Goal: Task Accomplishment & Management: Use online tool/utility

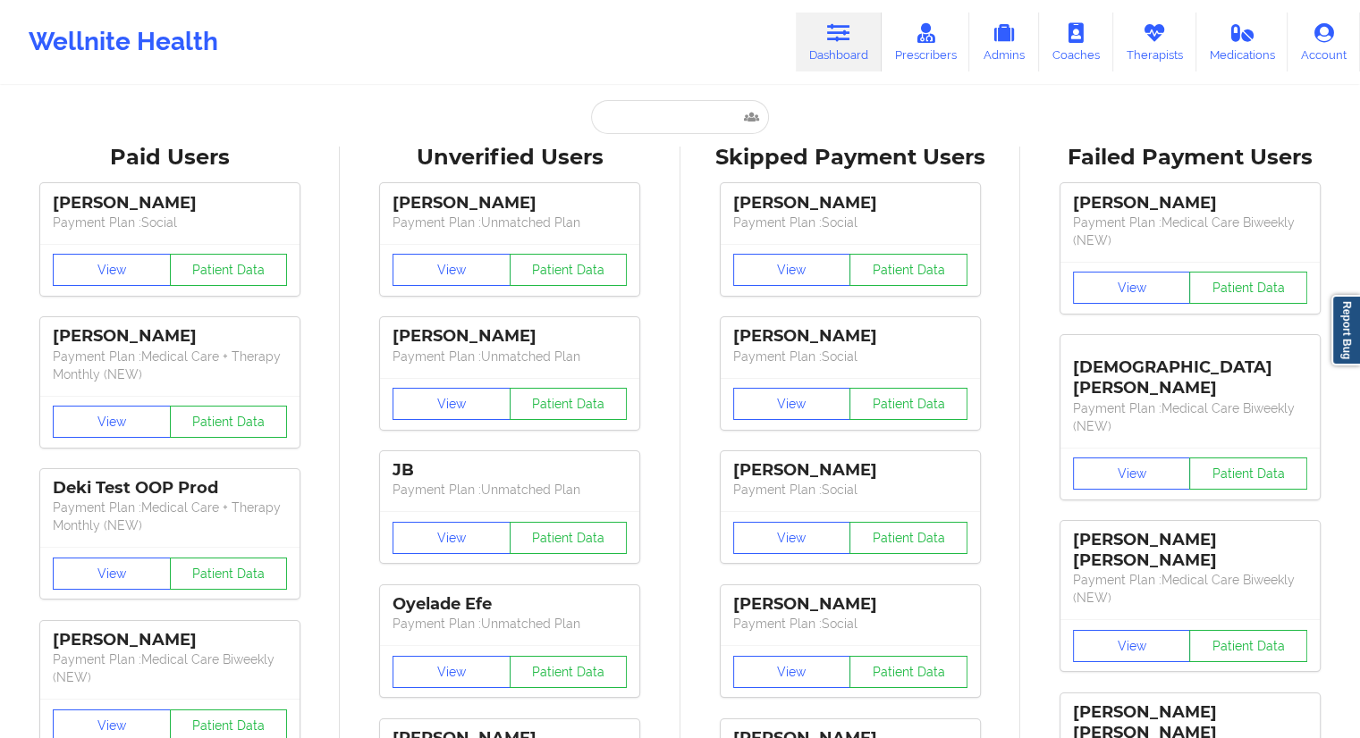
click at [665, 127] on input "text" at bounding box center [679, 117] width 177 height 34
paste input "[PERSON_NAME][EMAIL_ADDRESS][PERSON_NAME][DOMAIN_NAME]"
type input "[PERSON_NAME][EMAIL_ADDRESS][PERSON_NAME][DOMAIN_NAME]"
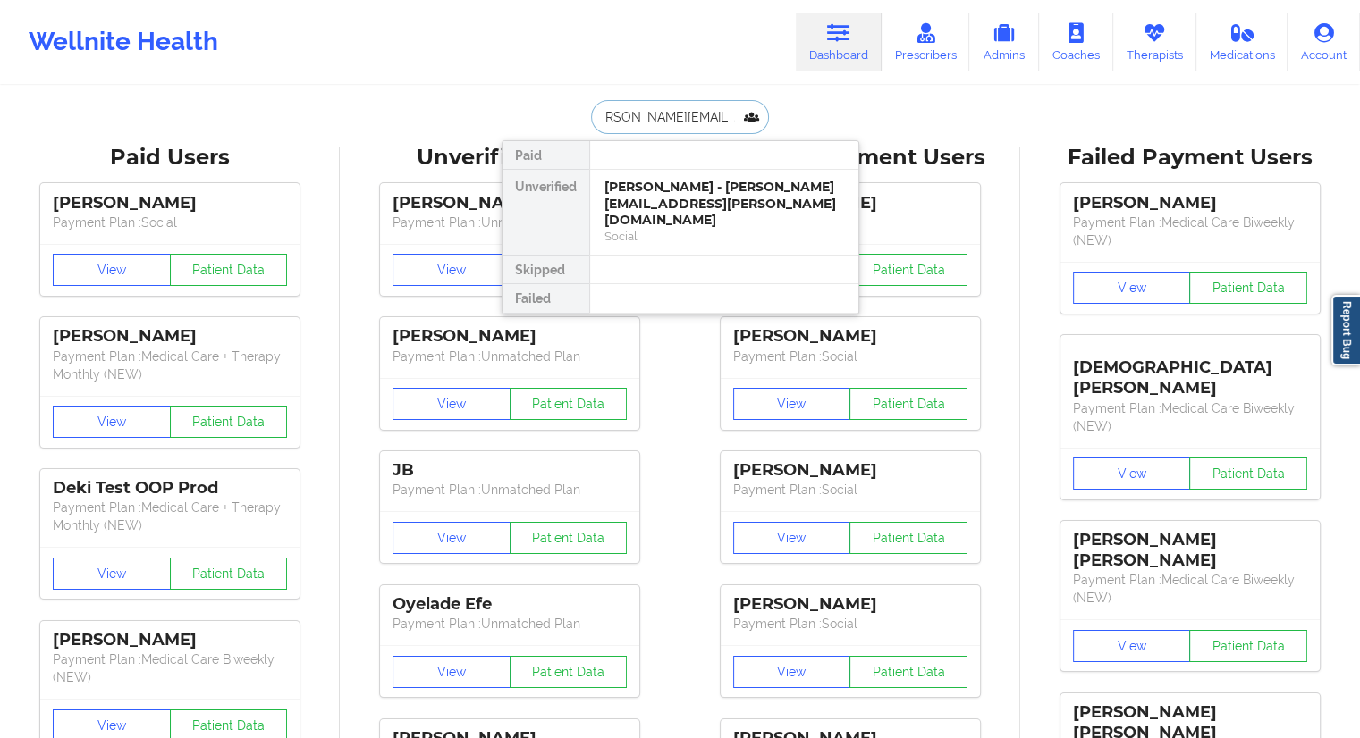
click at [658, 193] on div "[PERSON_NAME] - [PERSON_NAME][EMAIL_ADDRESS][PERSON_NAME][DOMAIN_NAME]" at bounding box center [724, 204] width 240 height 50
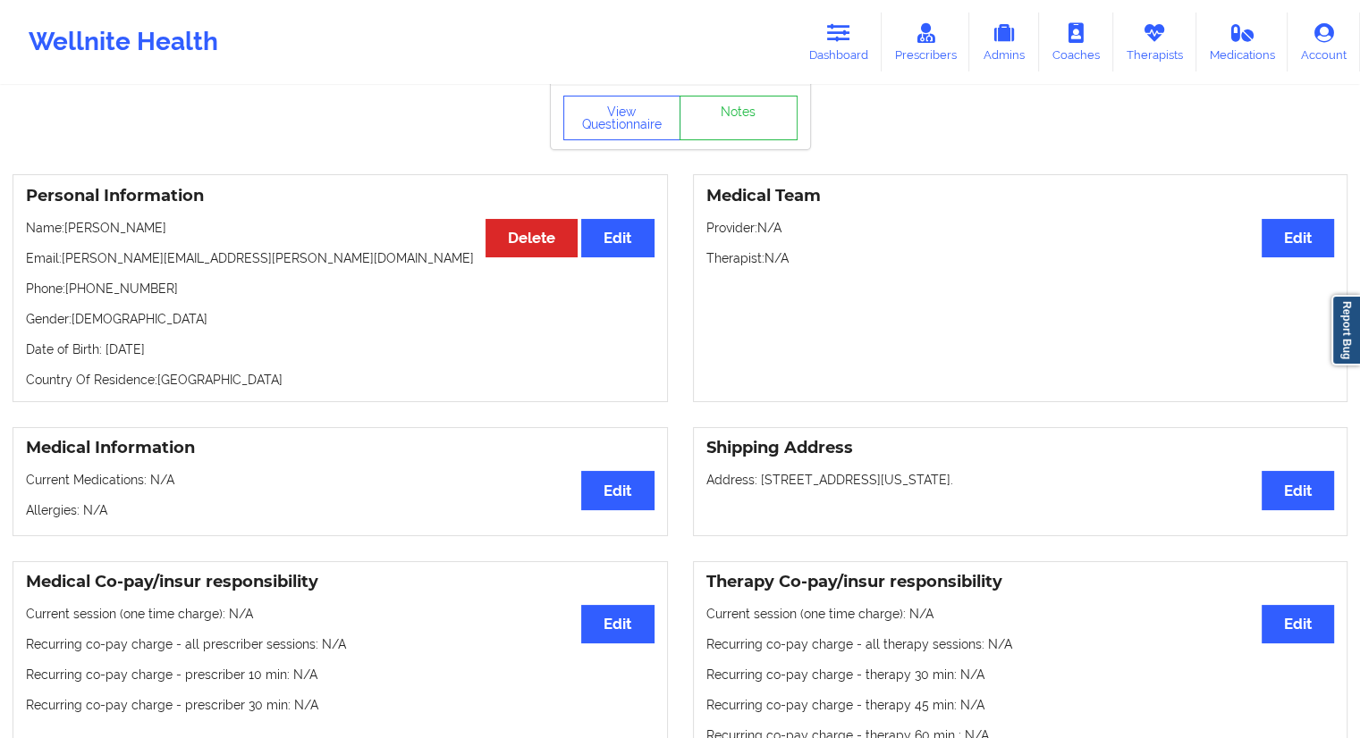
scroll to position [0, 0]
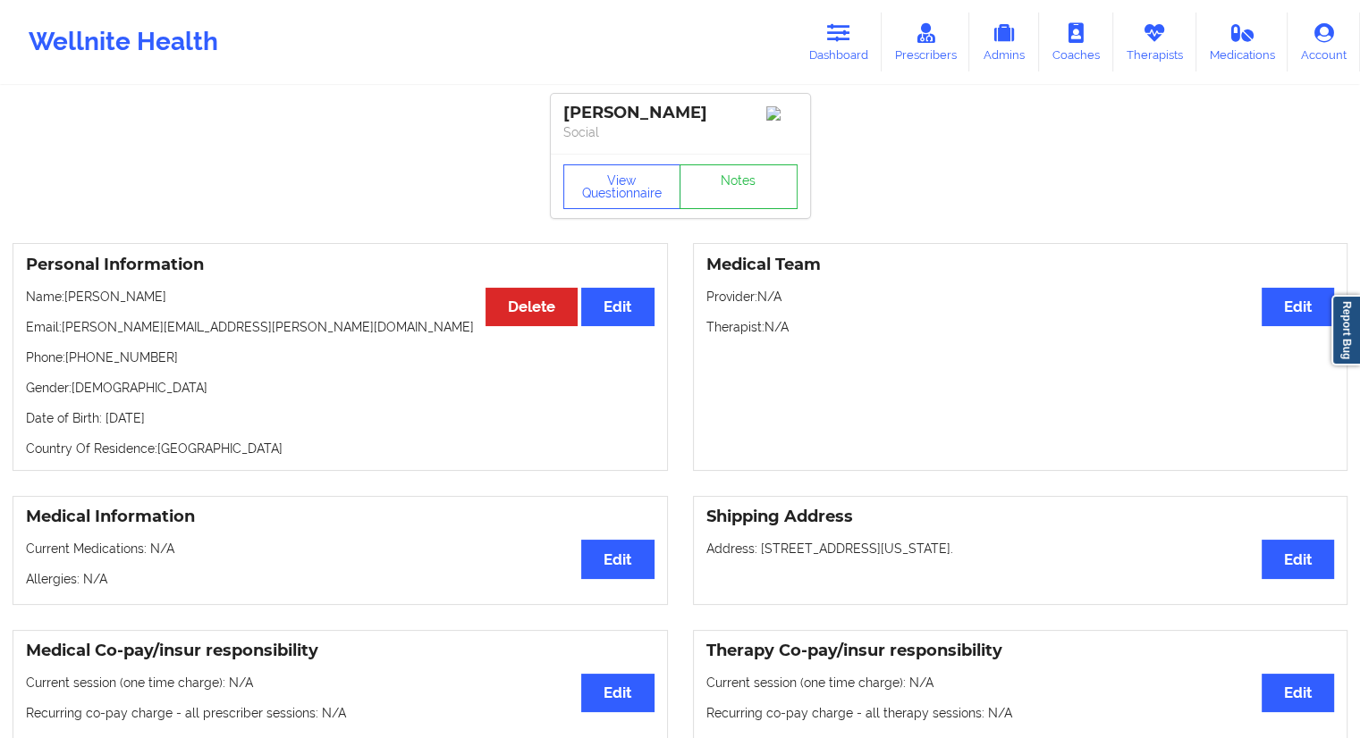
click at [166, 298] on p "Name: [PERSON_NAME]" at bounding box center [340, 297] width 628 height 18
drag, startPoint x: 167, startPoint y: 299, endPoint x: 104, endPoint y: 293, distance: 63.7
click at [104, 293] on p "Name: [PERSON_NAME]" at bounding box center [340, 297] width 628 height 18
copy p "[PERSON_NAME]"
click at [209, 314] on div "Personal Information Edit Delete Name: [PERSON_NAME] Email: [PERSON_NAME][EMAIL…" at bounding box center [340, 357] width 655 height 228
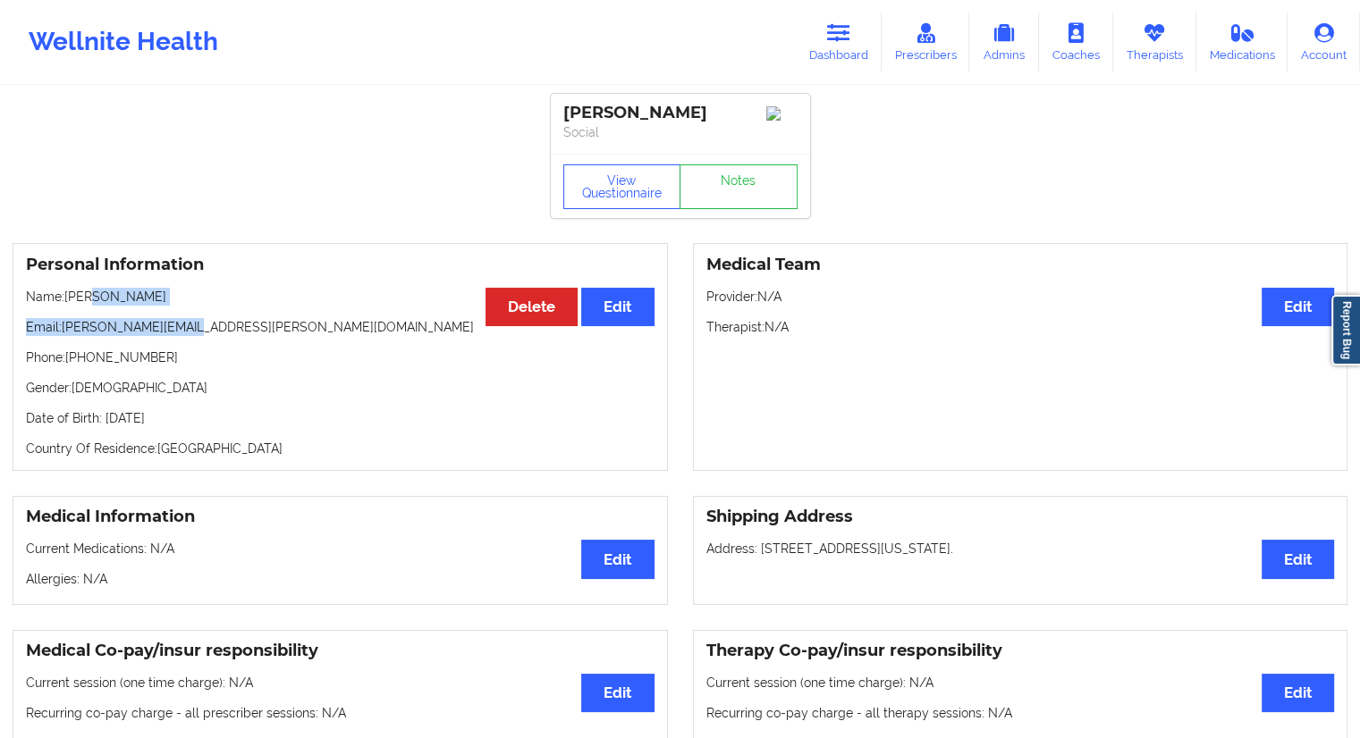
drag, startPoint x: 179, startPoint y: 316, endPoint x: 81, endPoint y: 308, distance: 97.7
click at [89, 301] on div "Personal Information Edit Delete Name: [PERSON_NAME] Email: [PERSON_NAME][EMAIL…" at bounding box center [340, 357] width 655 height 228
click at [81, 306] on p "Name: [PERSON_NAME]" at bounding box center [340, 297] width 628 height 18
drag, startPoint x: 182, startPoint y: 294, endPoint x: 58, endPoint y: 300, distance: 124.4
click at [58, 300] on p "Name: [PERSON_NAME]" at bounding box center [340, 297] width 628 height 18
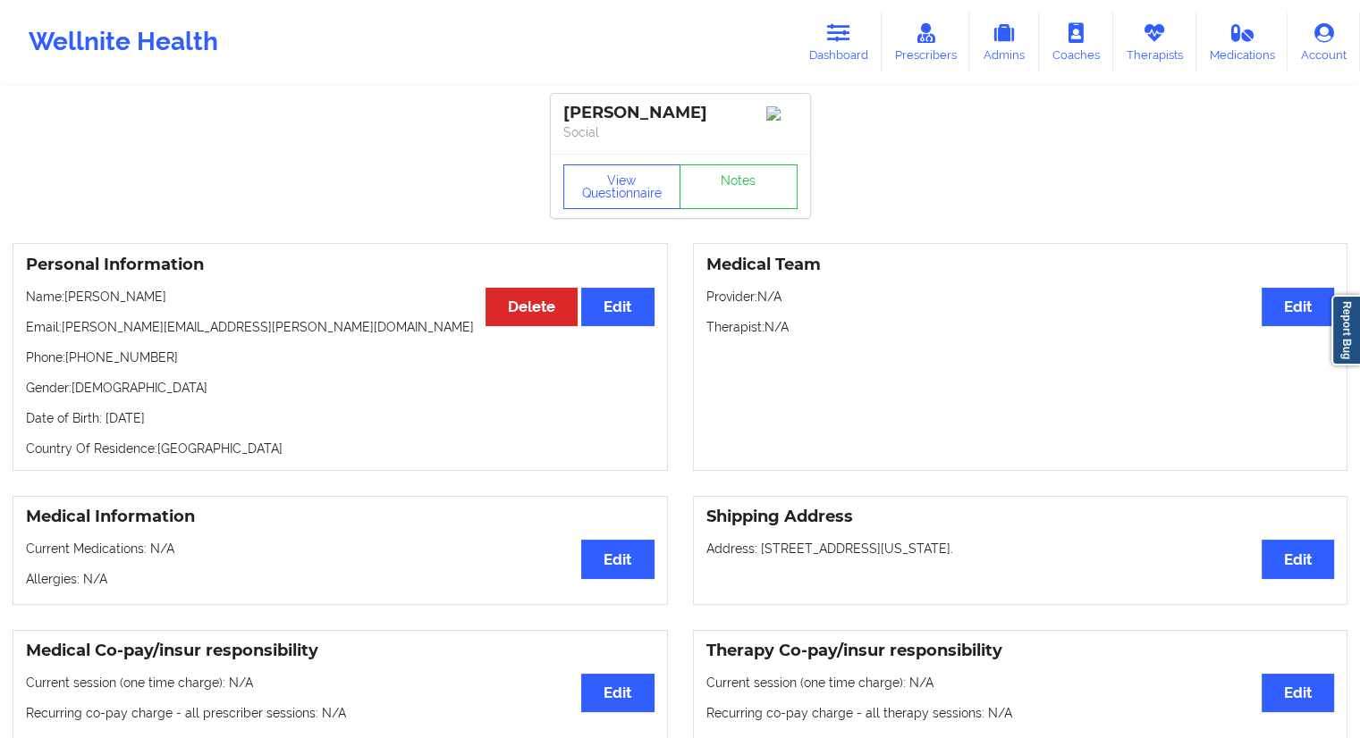
click at [101, 321] on div "Personal Information Edit Delete Name: [PERSON_NAME] Email: [PERSON_NAME][EMAIL…" at bounding box center [340, 357] width 655 height 228
drag, startPoint x: 179, startPoint y: 303, endPoint x: 66, endPoint y: 304, distance: 112.6
click at [66, 304] on p "Name: [PERSON_NAME]" at bounding box center [340, 297] width 628 height 18
copy p "[PERSON_NAME]"
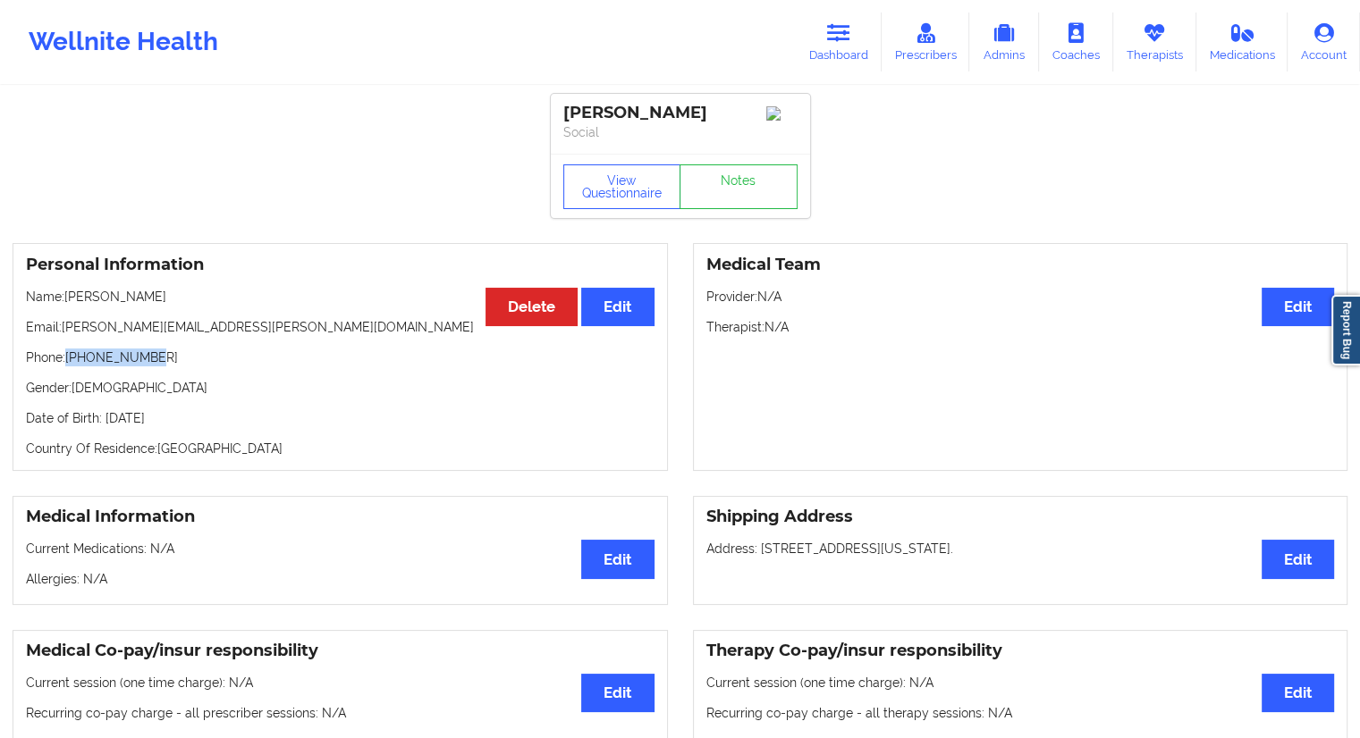
drag, startPoint x: 172, startPoint y: 358, endPoint x: 68, endPoint y: 348, distance: 104.2
click at [68, 348] on div "Personal Information Edit Delete Name: [PERSON_NAME] Email: [PERSON_NAME][EMAIL…" at bounding box center [340, 357] width 655 height 228
copy p "[PHONE_NUMBER]"
drag, startPoint x: 190, startPoint y: 298, endPoint x: 64, endPoint y: 291, distance: 125.4
click at [64, 291] on div "Personal Information Edit Delete Name: [PERSON_NAME] Email: [PERSON_NAME][EMAIL…" at bounding box center [340, 357] width 655 height 228
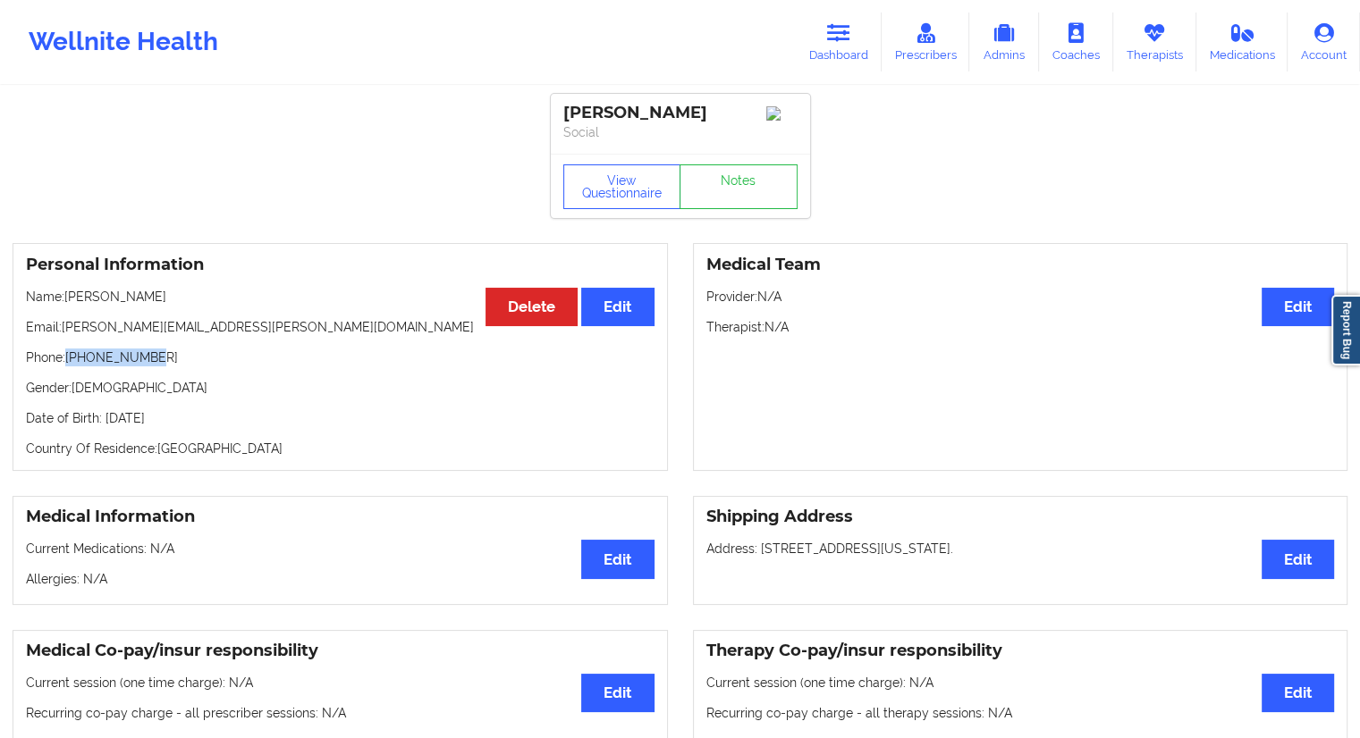
copy p "[PERSON_NAME]"
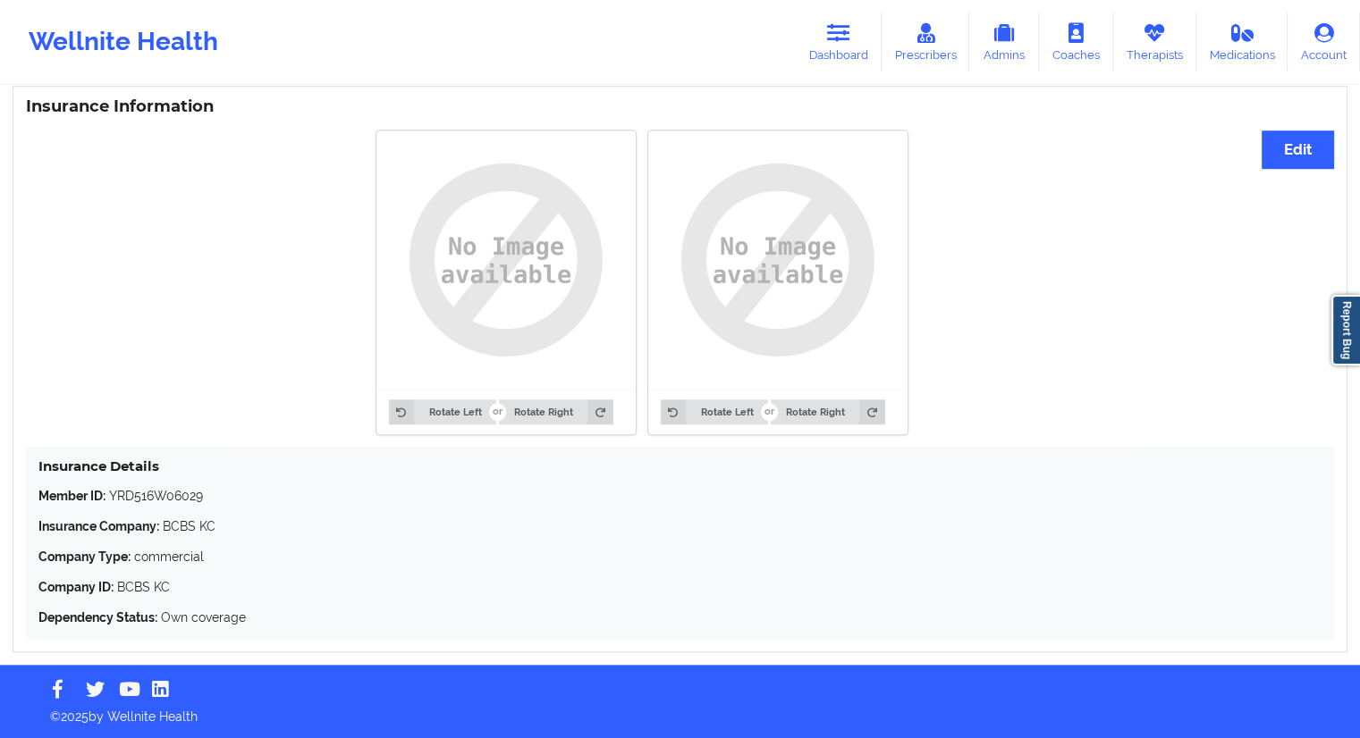
scroll to position [1336, 0]
drag, startPoint x: 232, startPoint y: 484, endPoint x: 112, endPoint y: 491, distance: 120.0
click at [112, 491] on div "Insurance Details Member ID: YRD516W06029 Insurance Company: BCBS KC Company Ty…" at bounding box center [680, 543] width 1308 height 192
copy p "YRD516W06029"
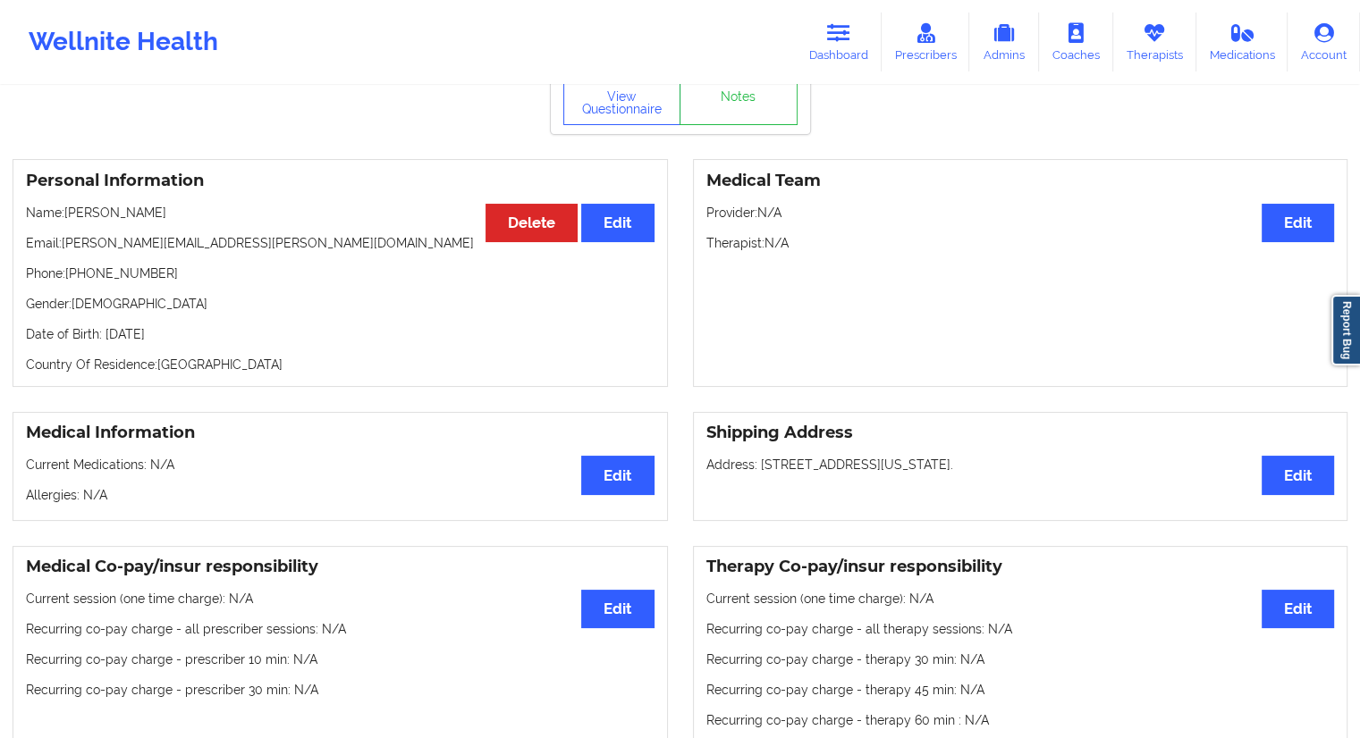
scroll to position [0, 0]
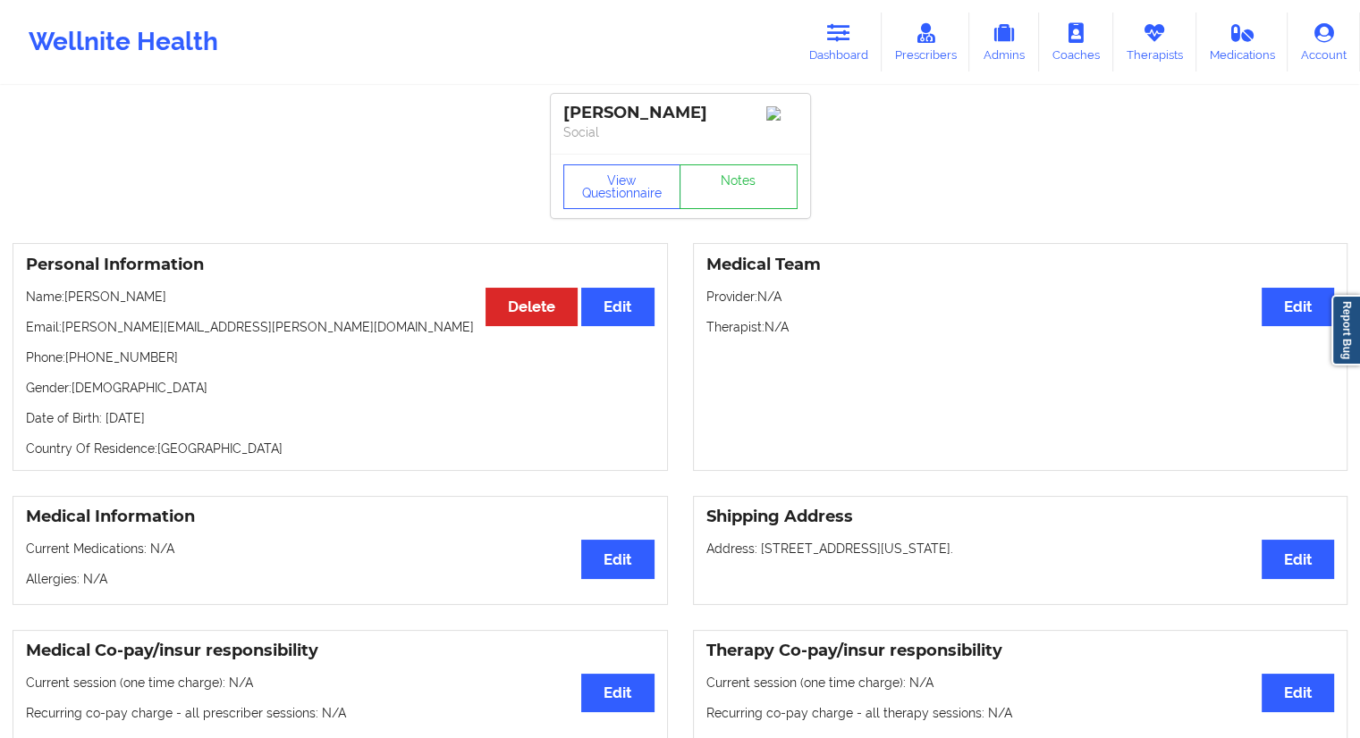
drag, startPoint x: 198, startPoint y: 421, endPoint x: 168, endPoint y: 423, distance: 29.6
click at [168, 423] on p "Date of Birth: [DEMOGRAPHIC_DATA]" at bounding box center [340, 418] width 628 height 18
copy p "1963"
drag, startPoint x: 196, startPoint y: 298, endPoint x: 64, endPoint y: 295, distance: 131.4
click at [64, 295] on p "Name: [PERSON_NAME]" at bounding box center [340, 297] width 628 height 18
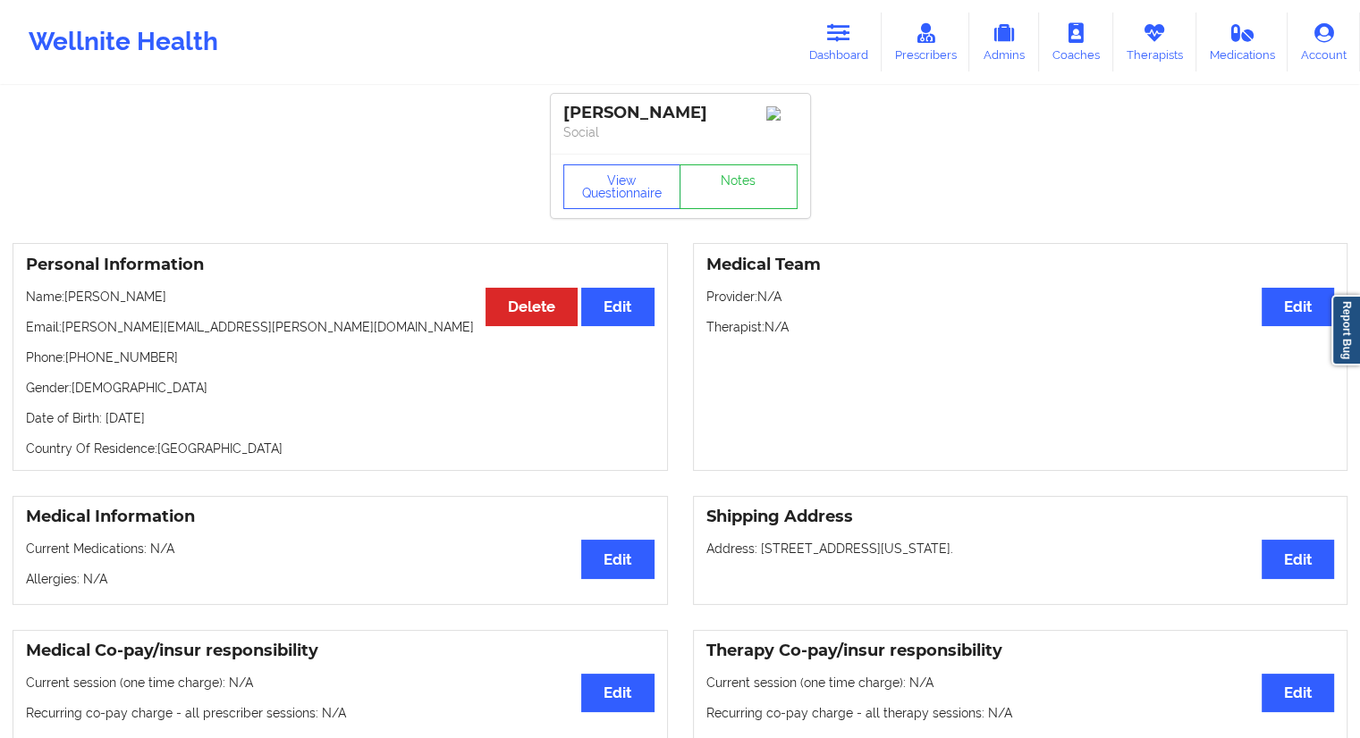
copy p "[PERSON_NAME]"
drag, startPoint x: 240, startPoint y: 332, endPoint x: 62, endPoint y: 330, distance: 178.8
click at [62, 330] on p "Email: [PERSON_NAME][EMAIL_ADDRESS][PERSON_NAME][DOMAIN_NAME]" at bounding box center [340, 327] width 628 height 18
copy p "[PERSON_NAME][EMAIL_ADDRESS][PERSON_NAME][DOMAIN_NAME]"
drag, startPoint x: 223, startPoint y: 288, endPoint x: 104, endPoint y: 299, distance: 120.3
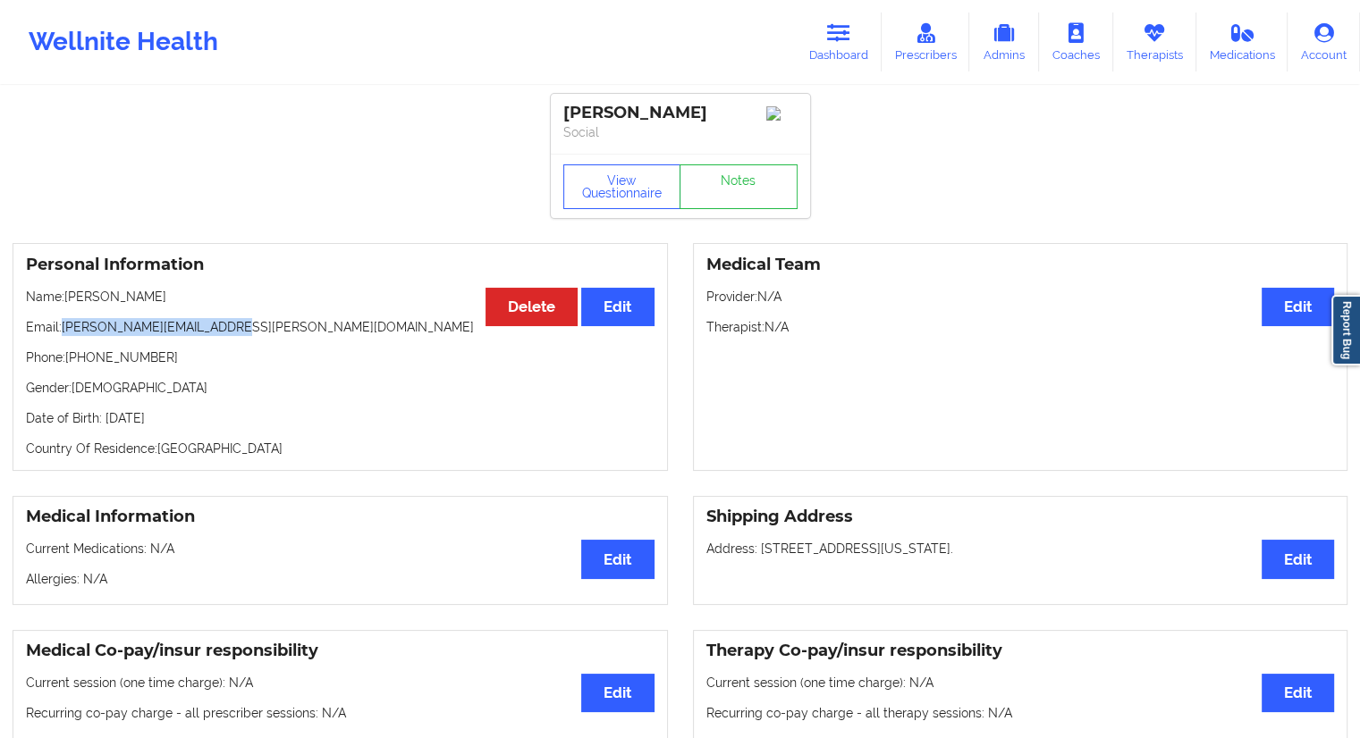
click at [104, 299] on div "Personal Information Edit Delete Name: [PERSON_NAME] Email: [PERSON_NAME][EMAIL…" at bounding box center [340, 357] width 655 height 228
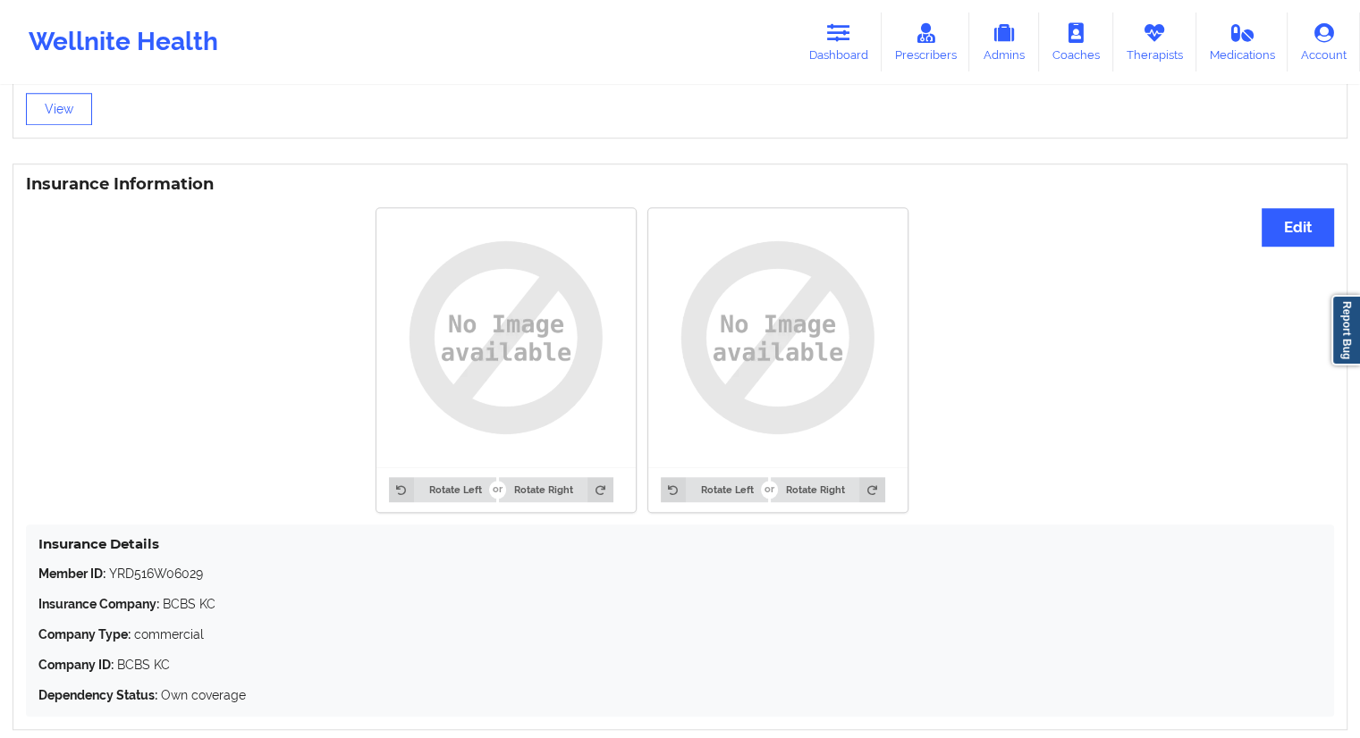
scroll to position [1336, 0]
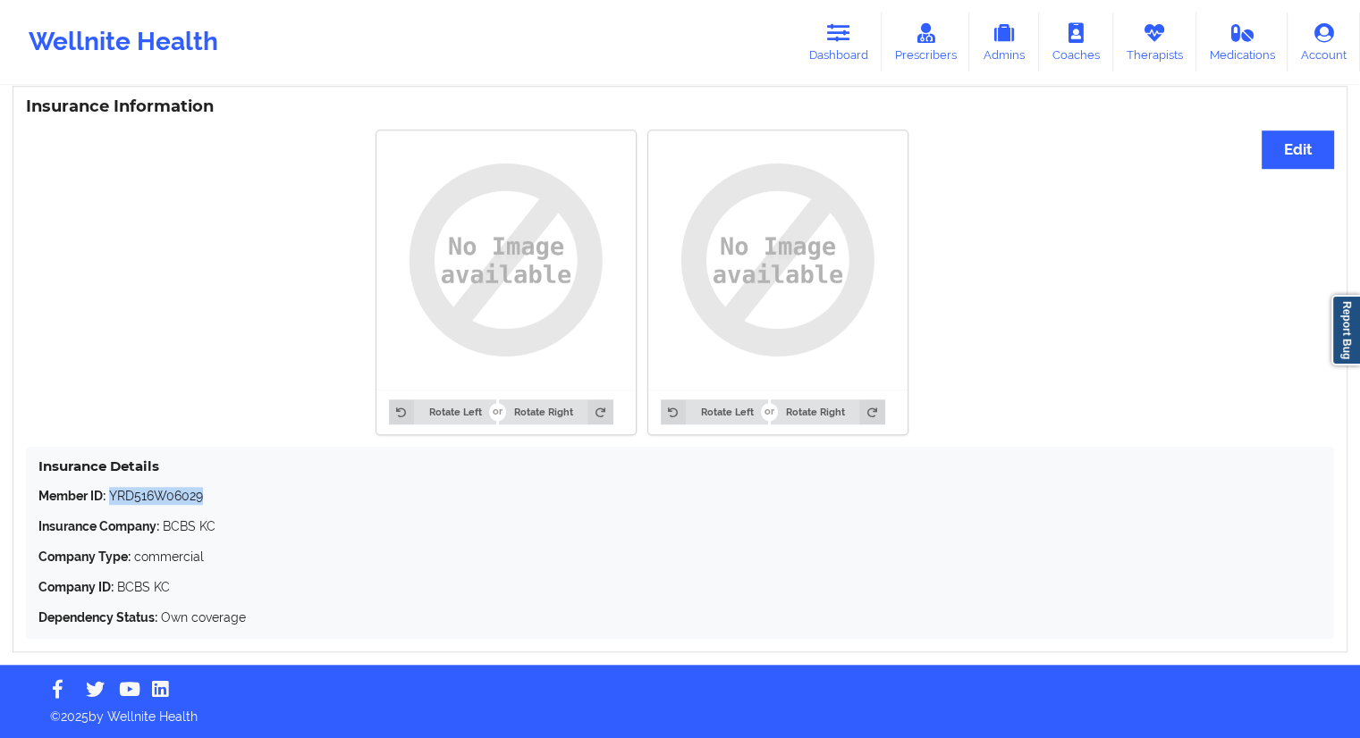
drag, startPoint x: 229, startPoint y: 499, endPoint x: 110, endPoint y: 495, distance: 118.9
click at [110, 495] on p "Member ID: YRD516W06029" at bounding box center [679, 496] width 1283 height 18
copy p "YRD516W06029"
click at [830, 40] on icon at bounding box center [838, 33] width 23 height 20
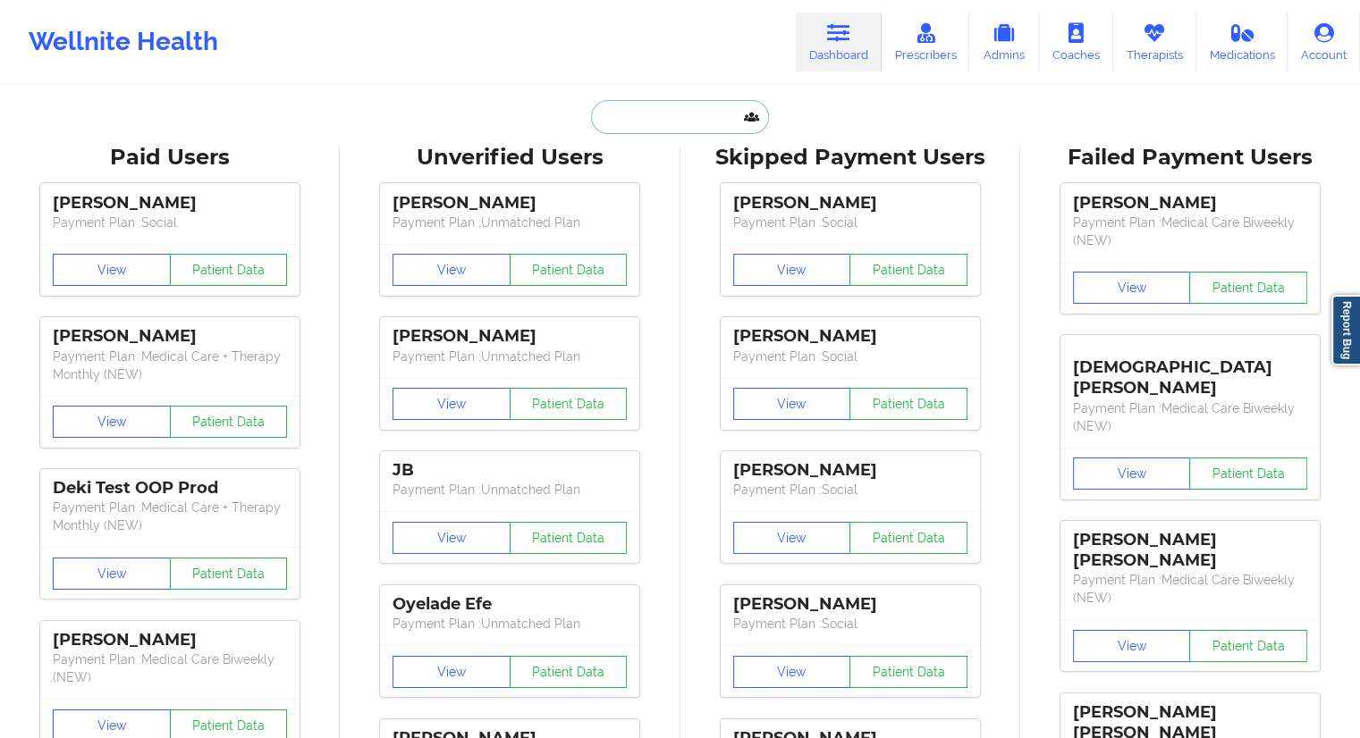
click at [670, 123] on input "text" at bounding box center [679, 117] width 177 height 34
paste input "[PHONE_NUMBER]"
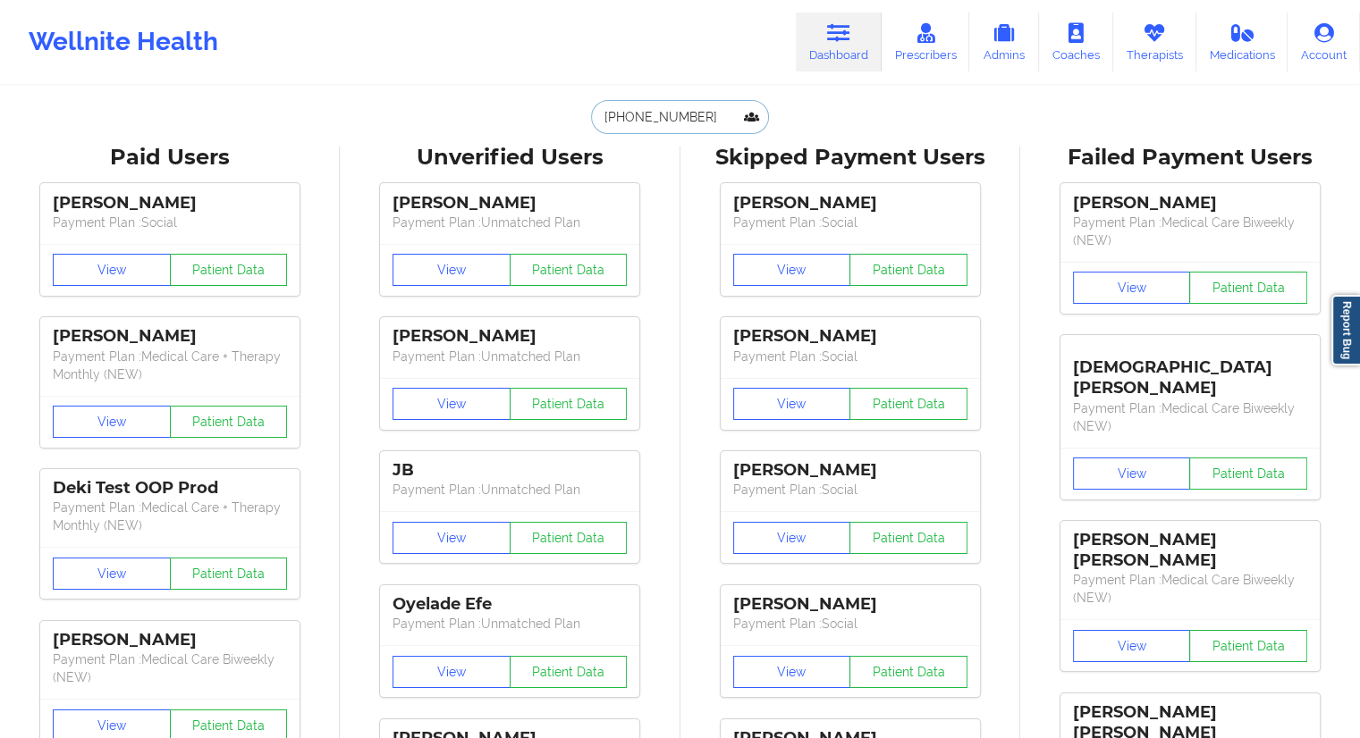
click at [701, 120] on input "[PHONE_NUMBER]" at bounding box center [679, 117] width 177 height 34
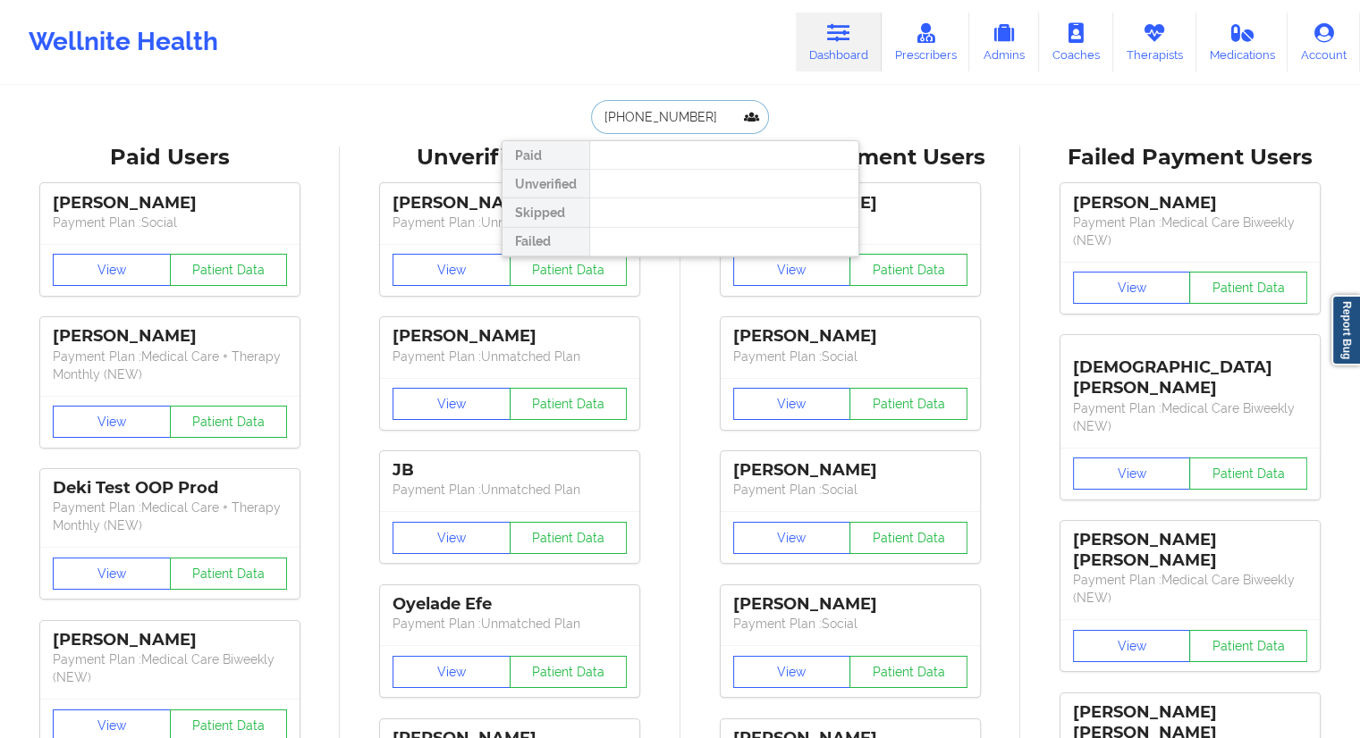
paste input "[EMAIL_ADDRESS][DOMAIN_NAME]"
type input "[EMAIL_ADDRESS][DOMAIN_NAME]"
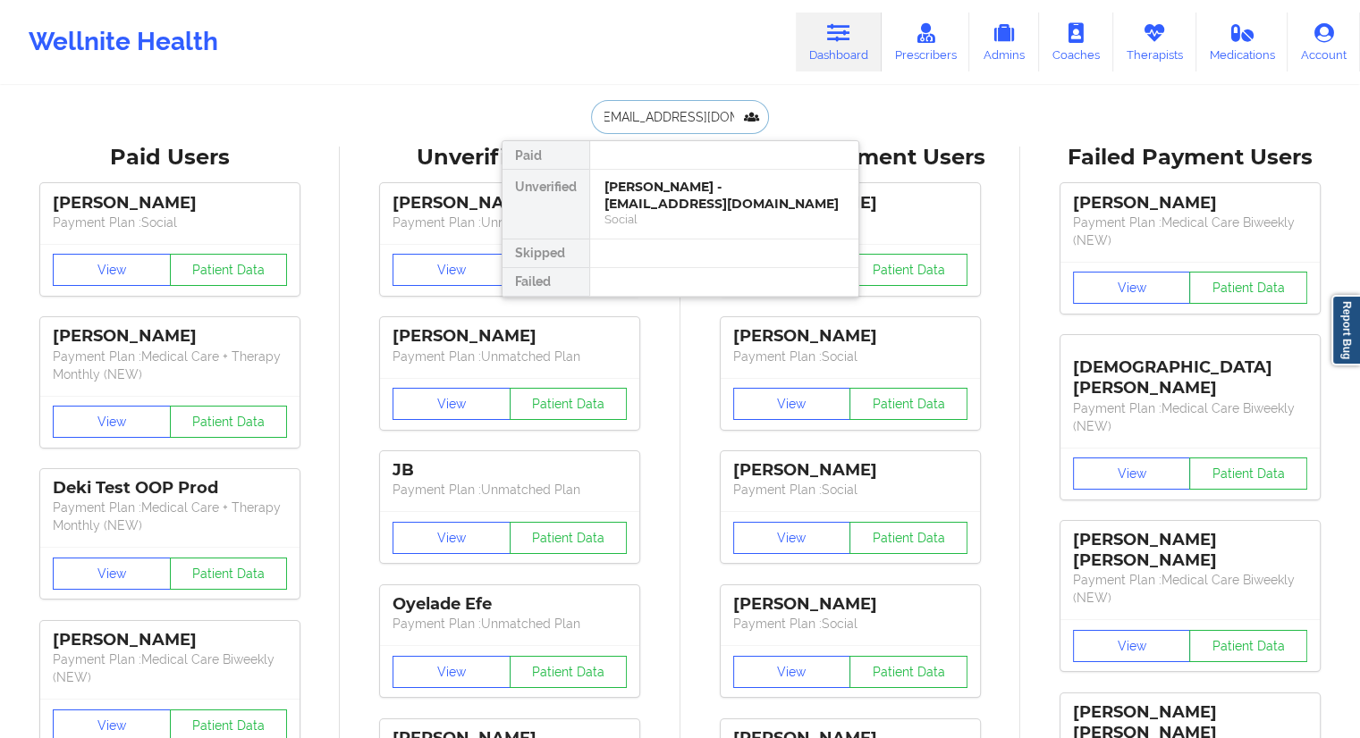
click at [643, 193] on div "[PERSON_NAME] - [EMAIL_ADDRESS][DOMAIN_NAME]" at bounding box center [724, 195] width 240 height 33
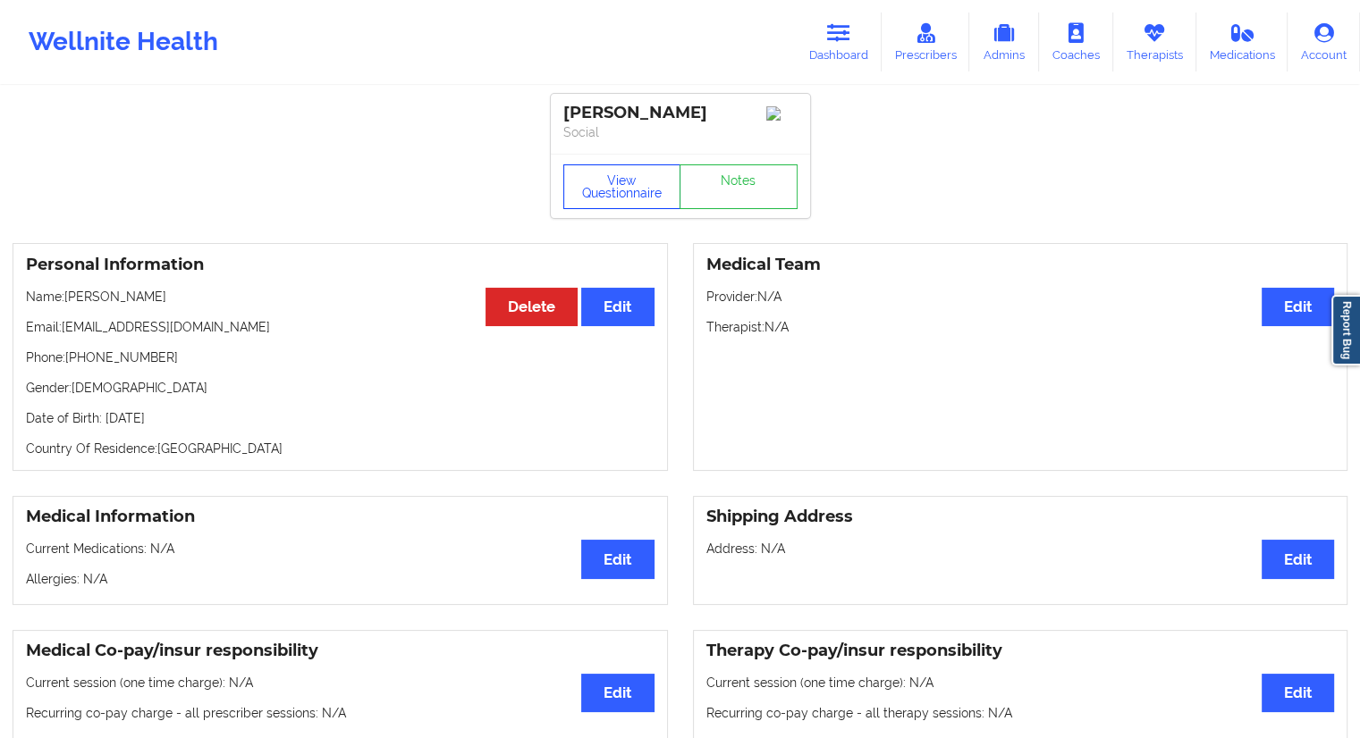
click at [656, 181] on button "View Questionnaire" at bounding box center [622, 186] width 118 height 45
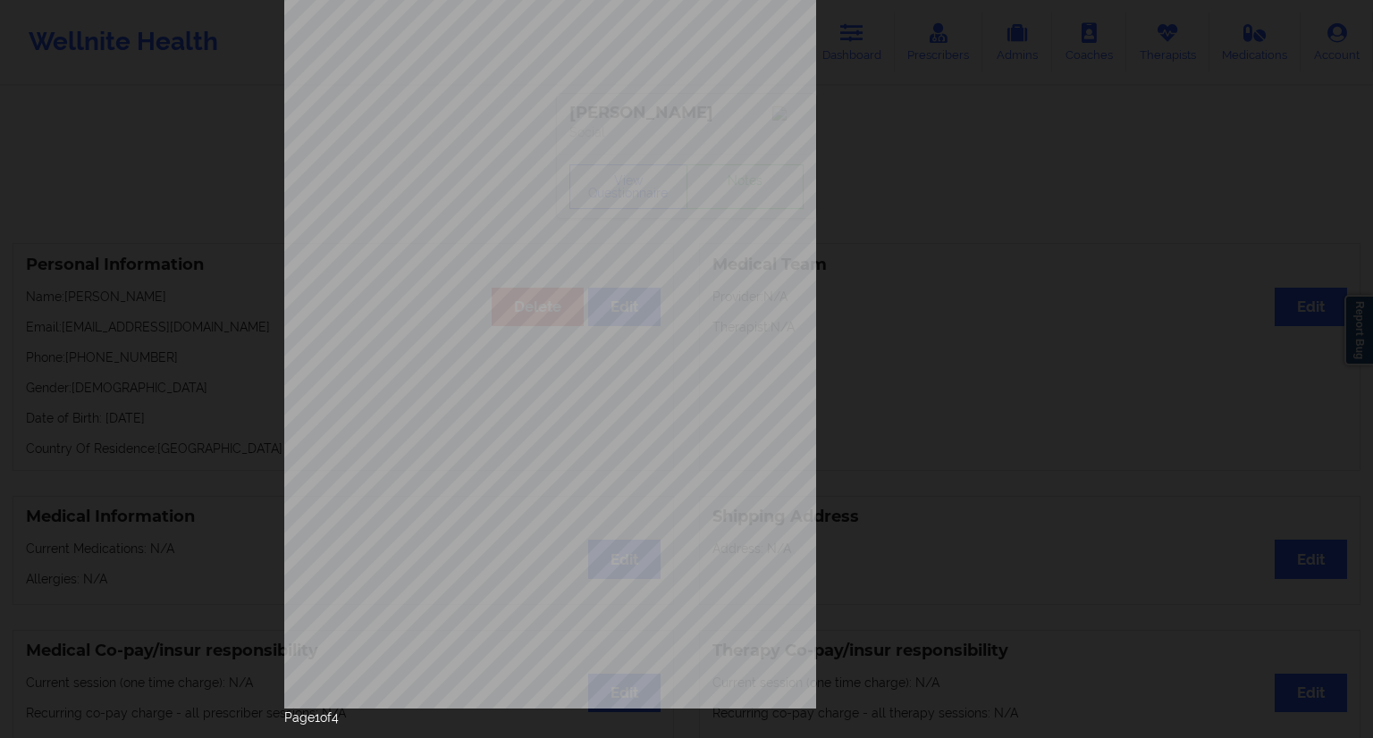
scroll to position [114, 0]
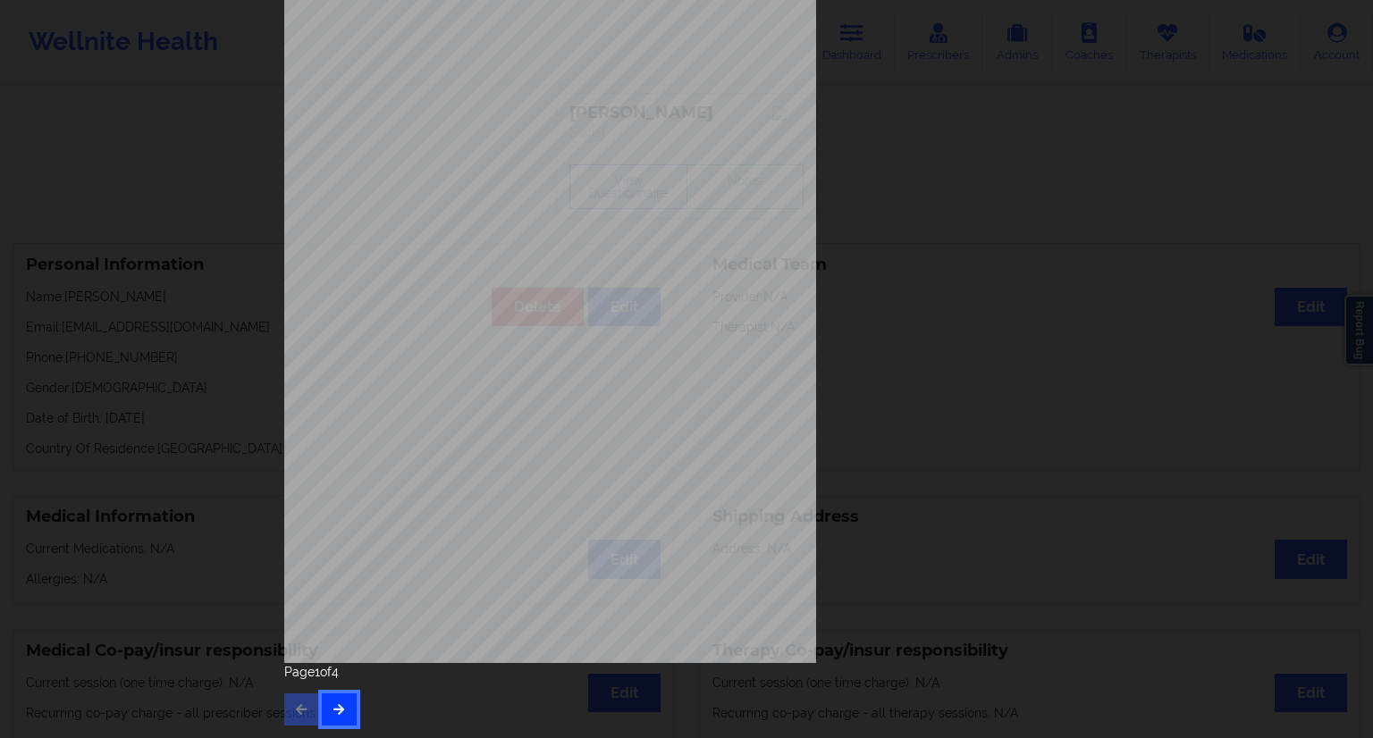
click at [342, 704] on button "button" at bounding box center [339, 710] width 35 height 32
click at [343, 716] on button "button" at bounding box center [339, 710] width 35 height 32
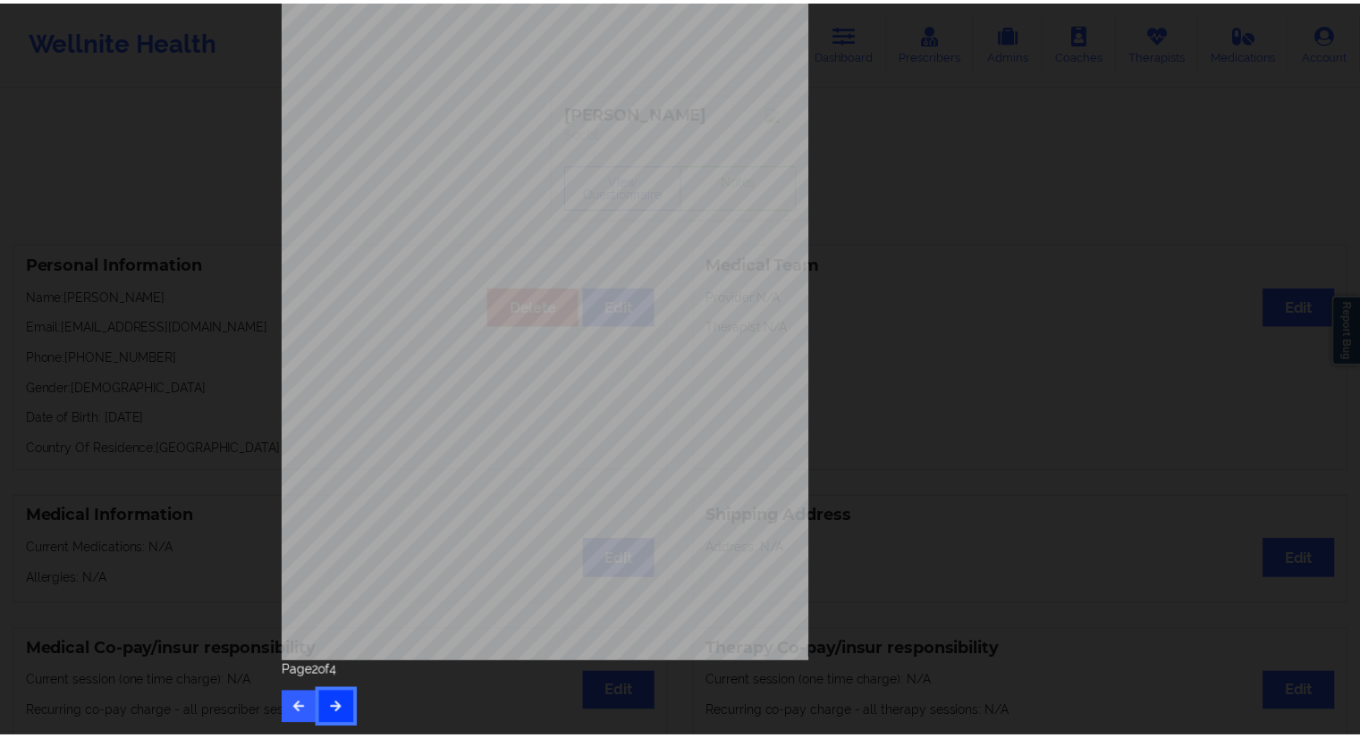
scroll to position [0, 0]
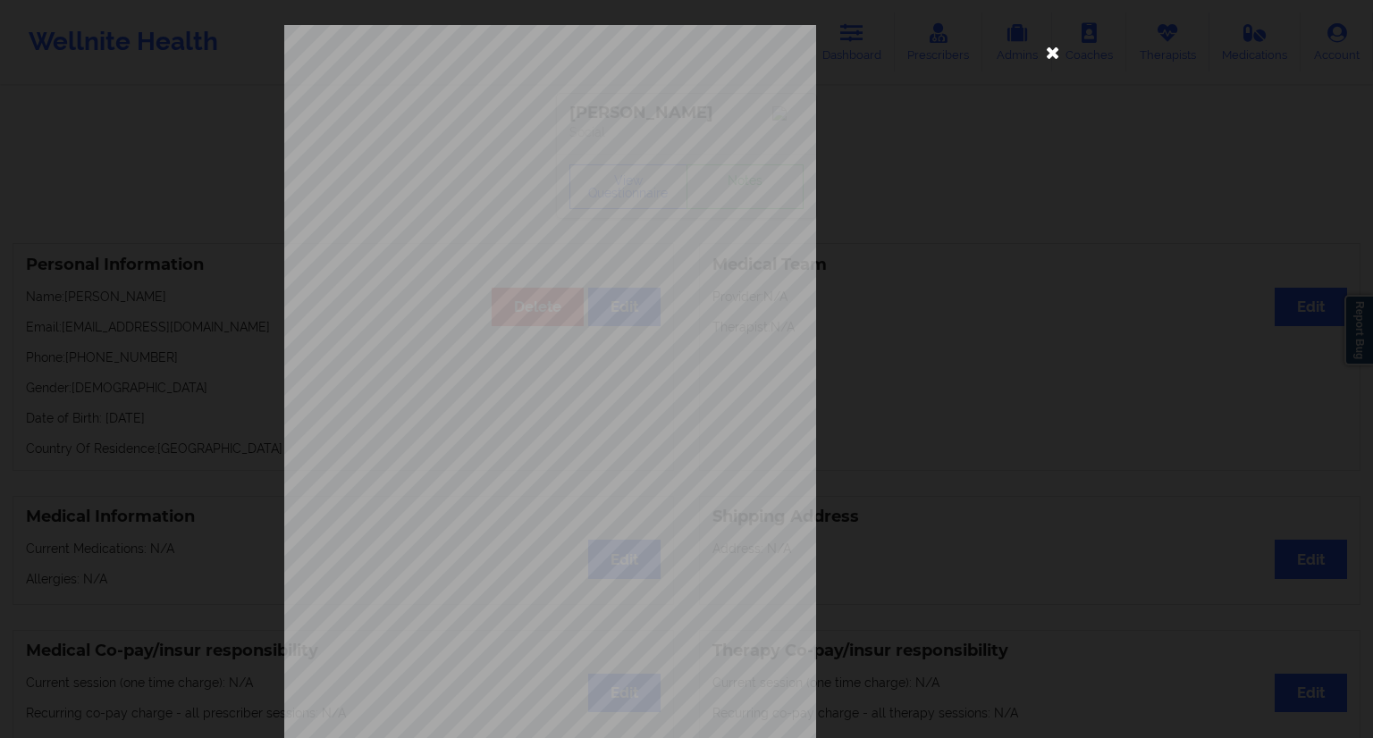
click at [1039, 51] on icon at bounding box center [1053, 52] width 29 height 29
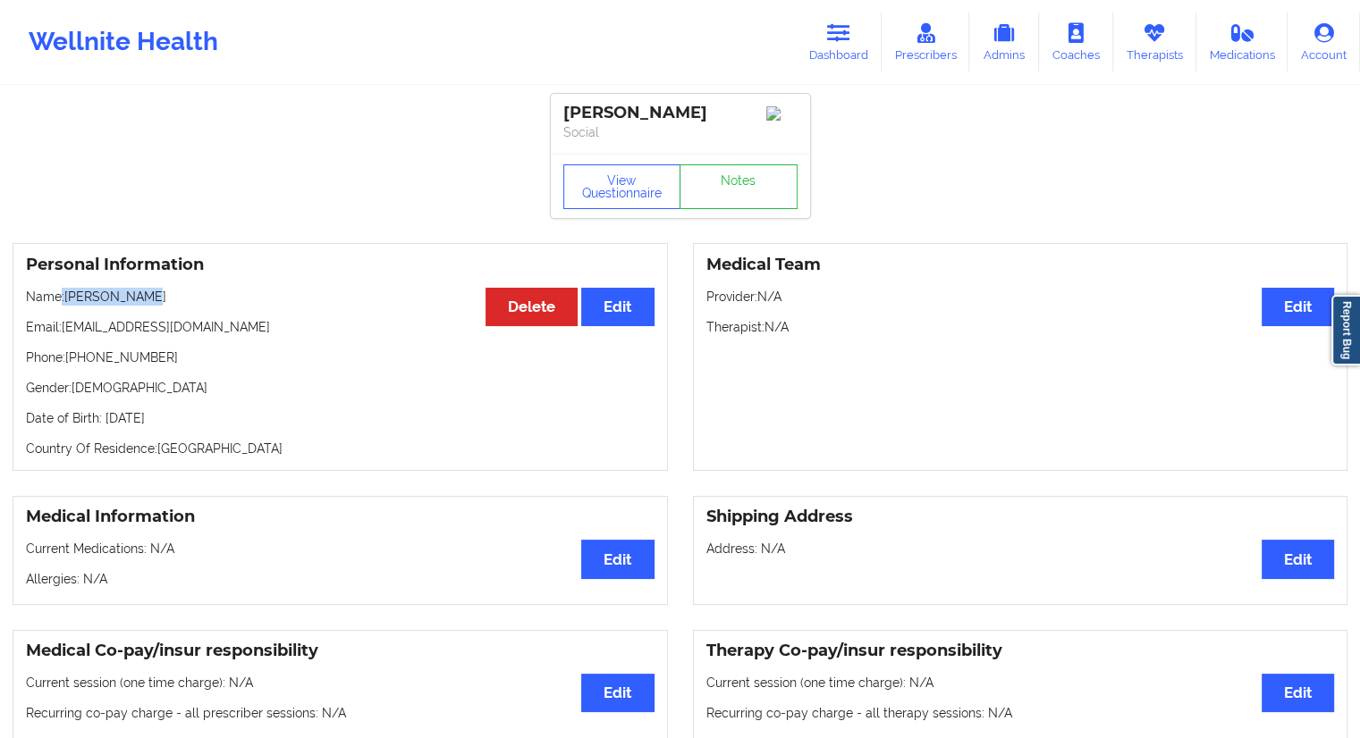
drag, startPoint x: 175, startPoint y: 294, endPoint x: 77, endPoint y: 319, distance: 101.5
click at [63, 296] on p "Name: [PERSON_NAME]" at bounding box center [340, 297] width 628 height 18
drag, startPoint x: 173, startPoint y: 366, endPoint x: 70, endPoint y: 362, distance: 103.8
click at [70, 362] on p "Phone: [PHONE_NUMBER]" at bounding box center [340, 358] width 628 height 18
click at [1153, 55] on link "Therapists" at bounding box center [1154, 42] width 83 height 59
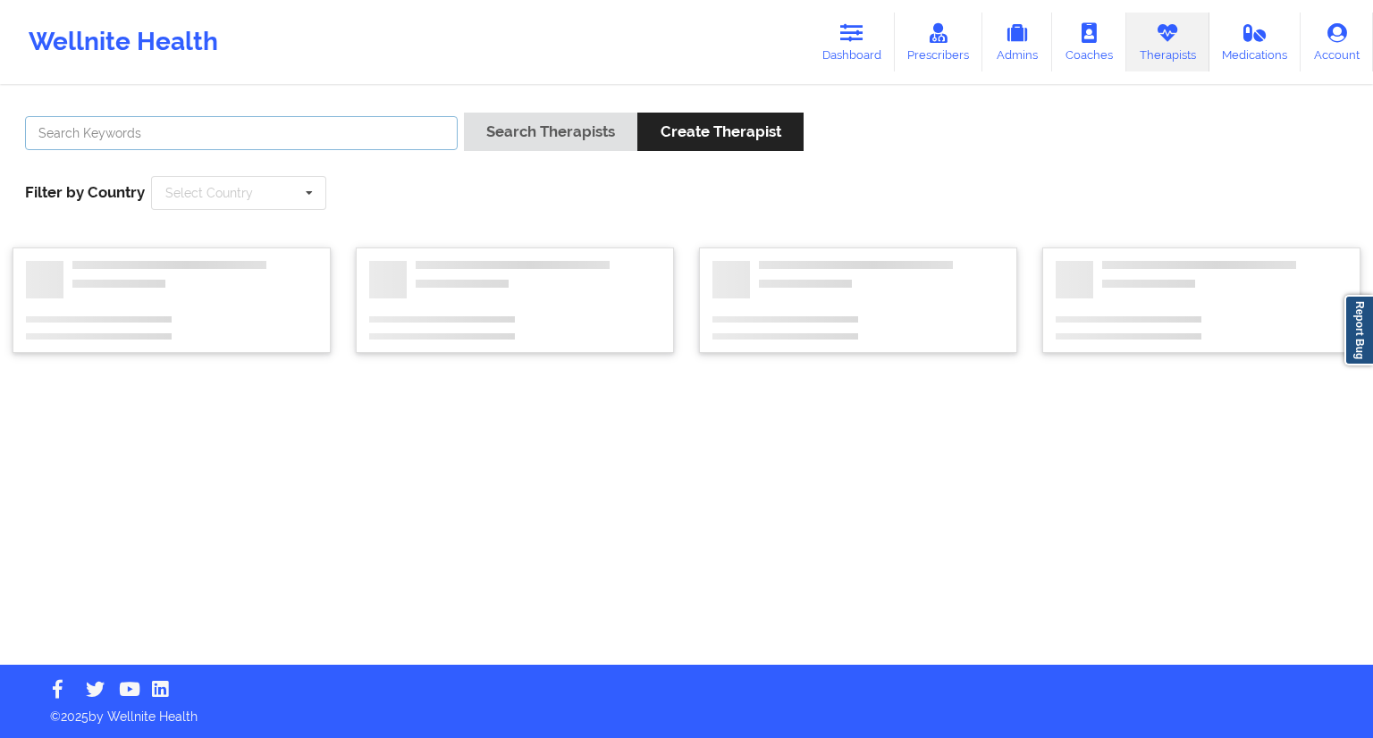
click at [179, 132] on input "text" at bounding box center [241, 133] width 433 height 34
paste input "[PERSON_NAME]"
type input "[PERSON_NAME]"
drag, startPoint x: 458, startPoint y: 130, endPoint x: 472, endPoint y: 134, distance: 15.0
click at [468, 131] on div "[PERSON_NAME] Search Therapists Create Therapist" at bounding box center [687, 138] width 1336 height 51
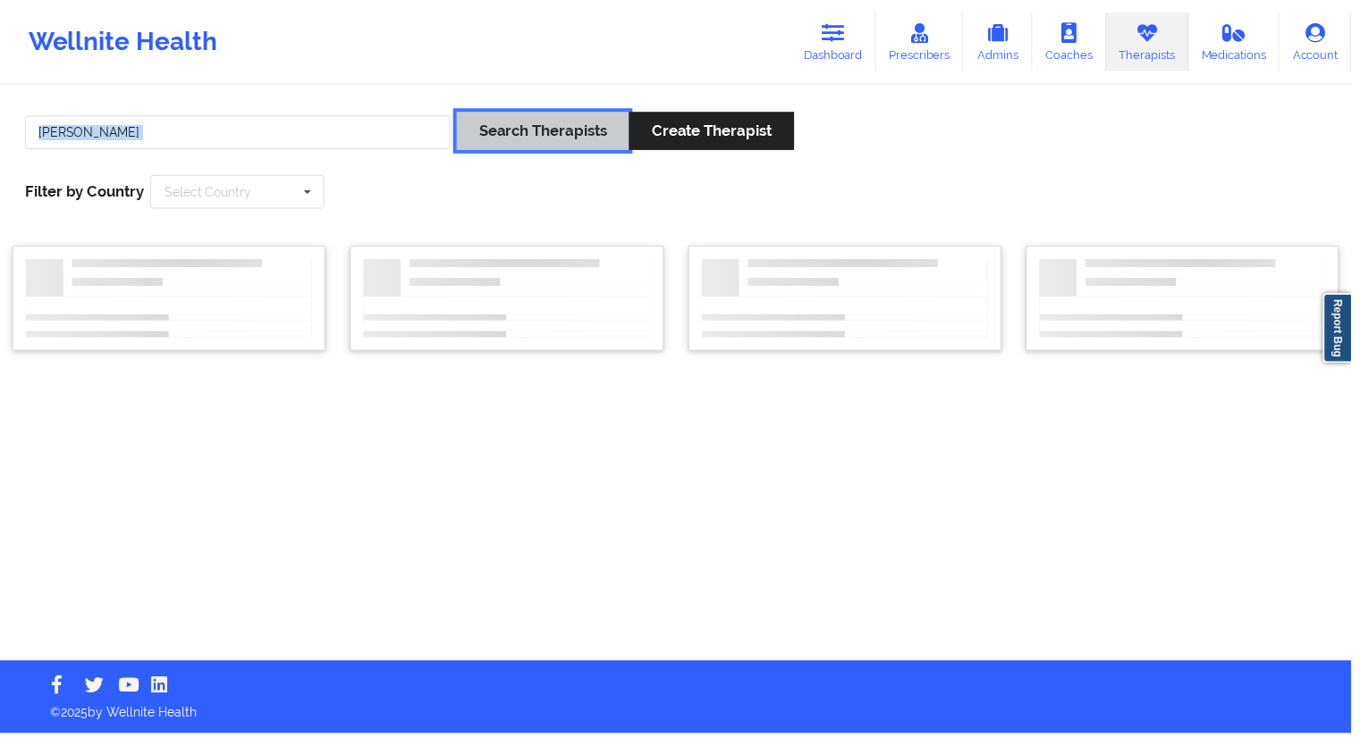
click at [495, 141] on button "Search Therapists" at bounding box center [545, 132] width 173 height 38
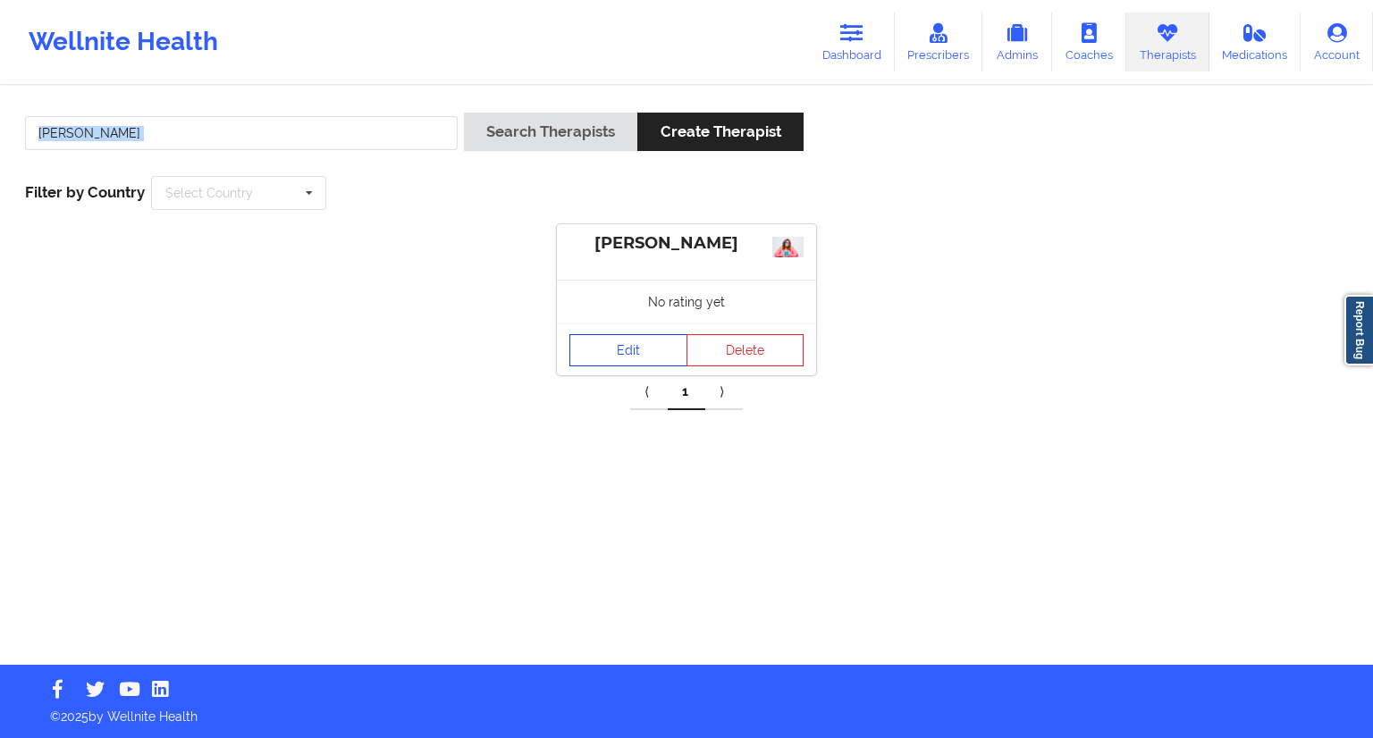
click at [622, 351] on link "Edit" at bounding box center [628, 350] width 118 height 32
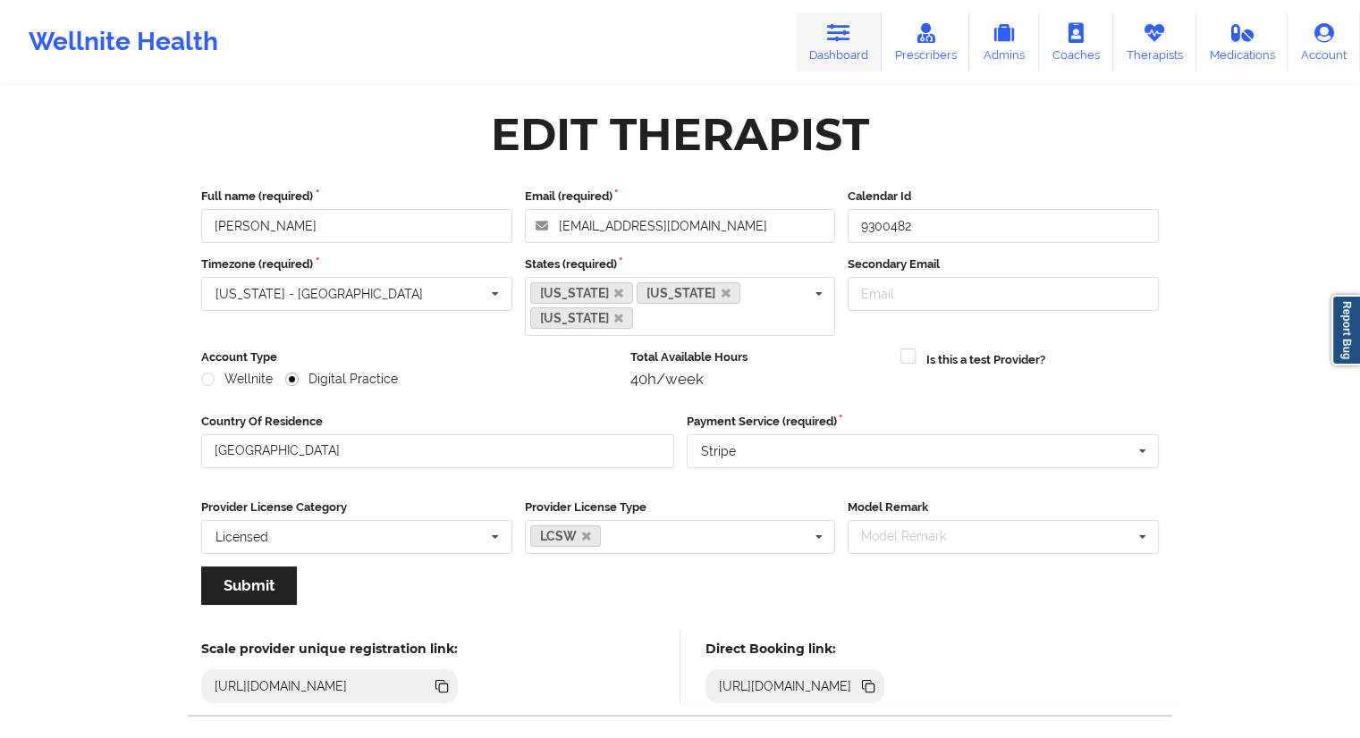
click at [864, 29] on link "Dashboard" at bounding box center [839, 42] width 86 height 59
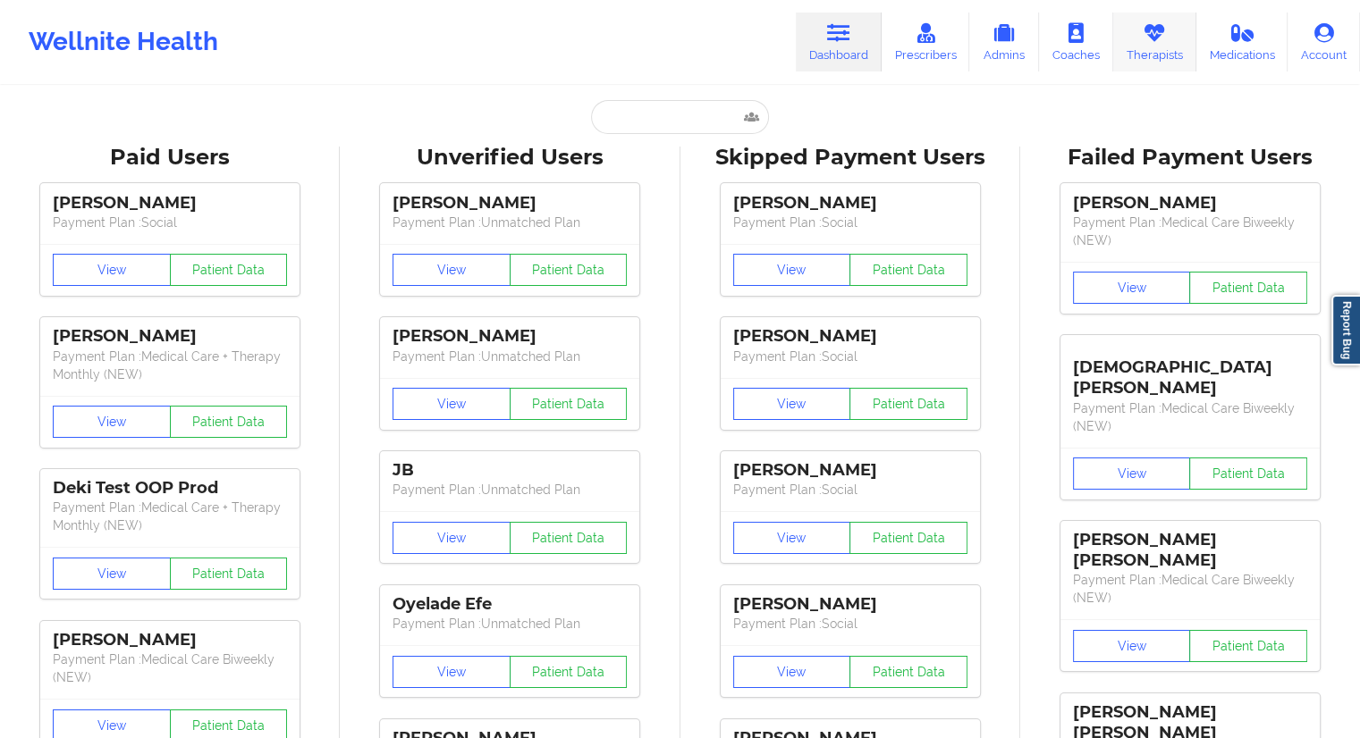
click at [1130, 43] on link "Therapists" at bounding box center [1154, 42] width 83 height 59
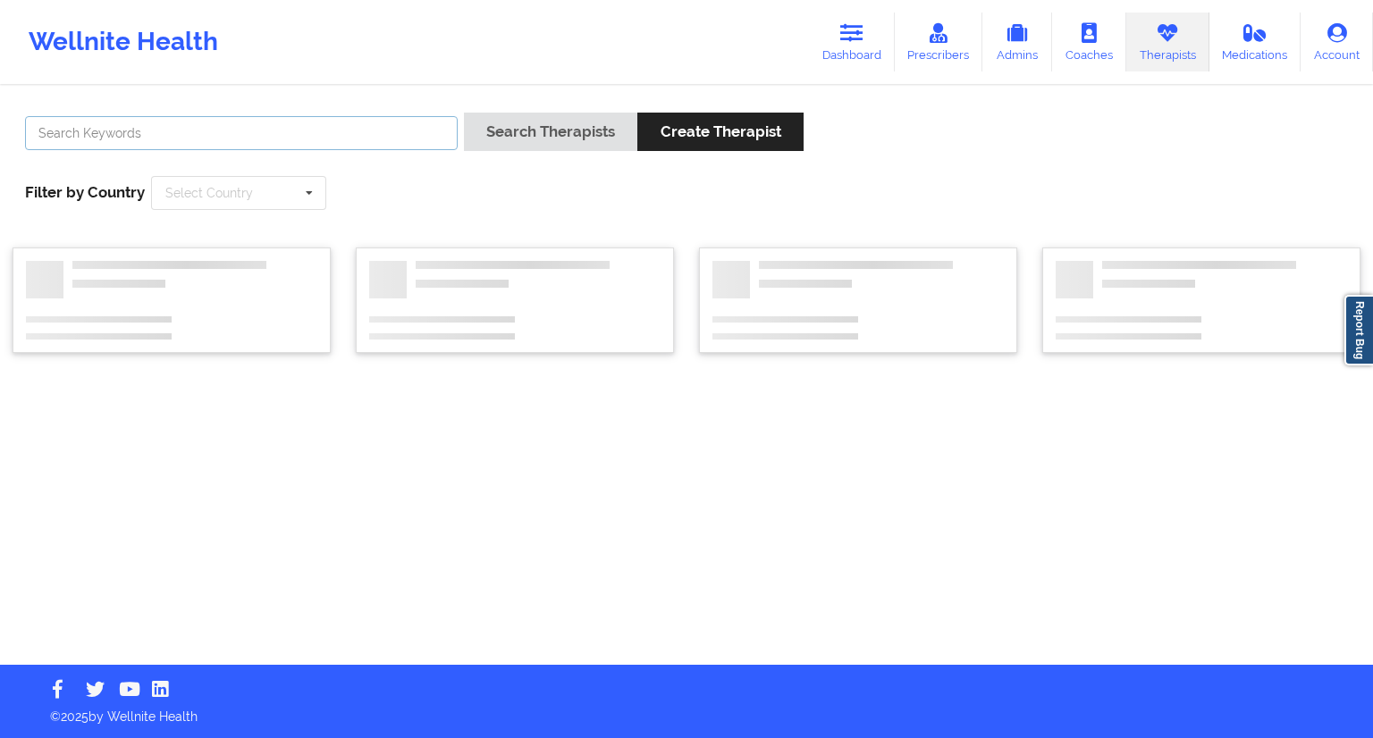
click at [218, 115] on div at bounding box center [241, 138] width 445 height 51
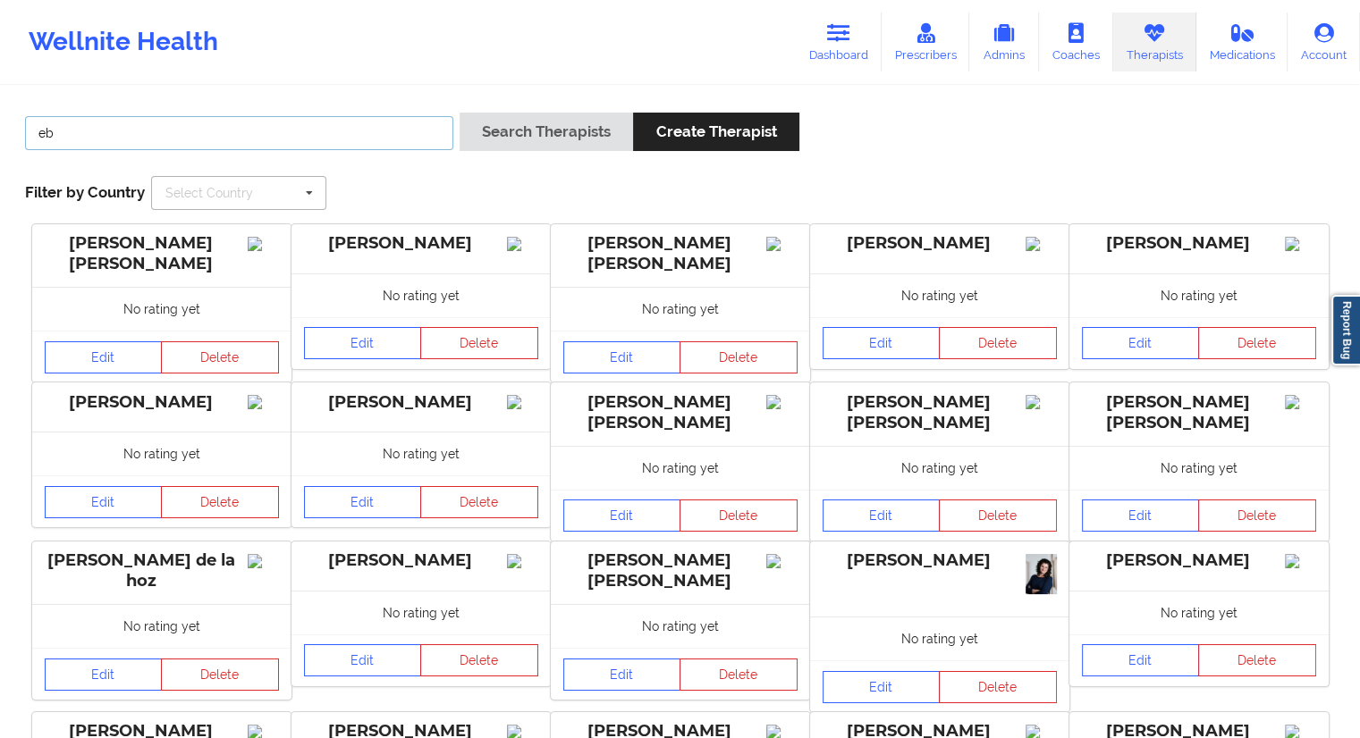
type input "[PERSON_NAME]"
click at [493, 123] on button "Search Therapists" at bounding box center [545, 132] width 173 height 38
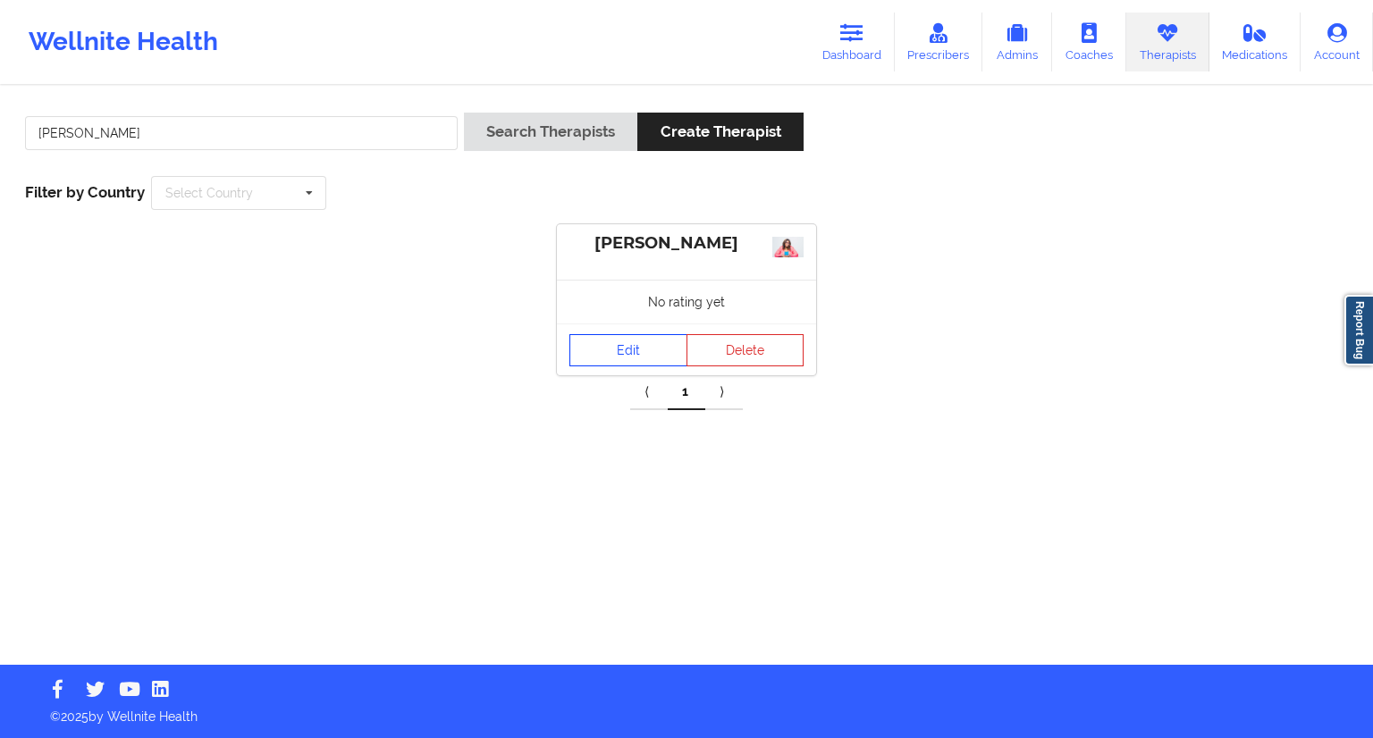
click at [609, 355] on link "Edit" at bounding box center [628, 350] width 118 height 32
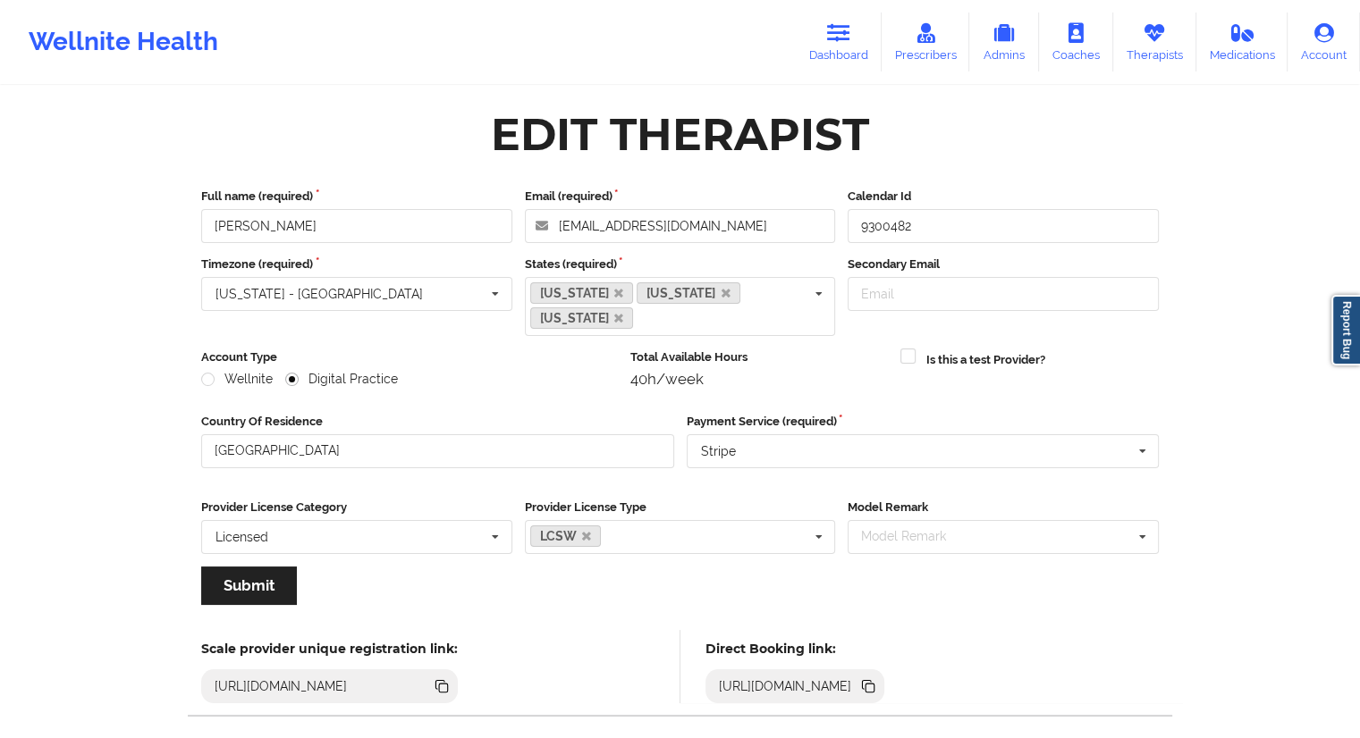
click at [874, 684] on icon at bounding box center [869, 688] width 9 height 9
drag, startPoint x: 838, startPoint y: 43, endPoint x: 815, endPoint y: 57, distance: 27.3
click at [838, 44] on link "Dashboard" at bounding box center [839, 42] width 86 height 59
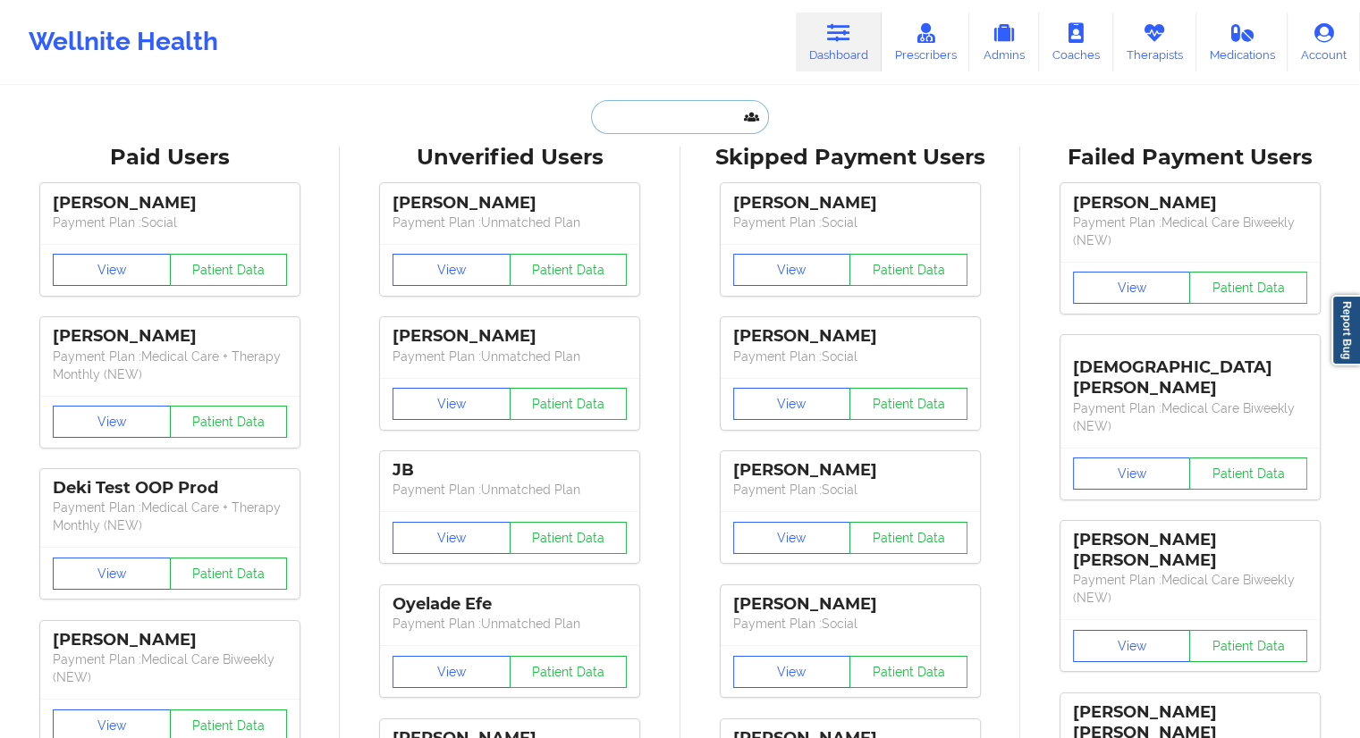
click at [669, 105] on input "text" at bounding box center [679, 117] width 177 height 34
paste input "[PERSON_NAME][EMAIL_ADDRESS][DOMAIN_NAME]"
type input "[PERSON_NAME][EMAIL_ADDRESS][DOMAIN_NAME]"
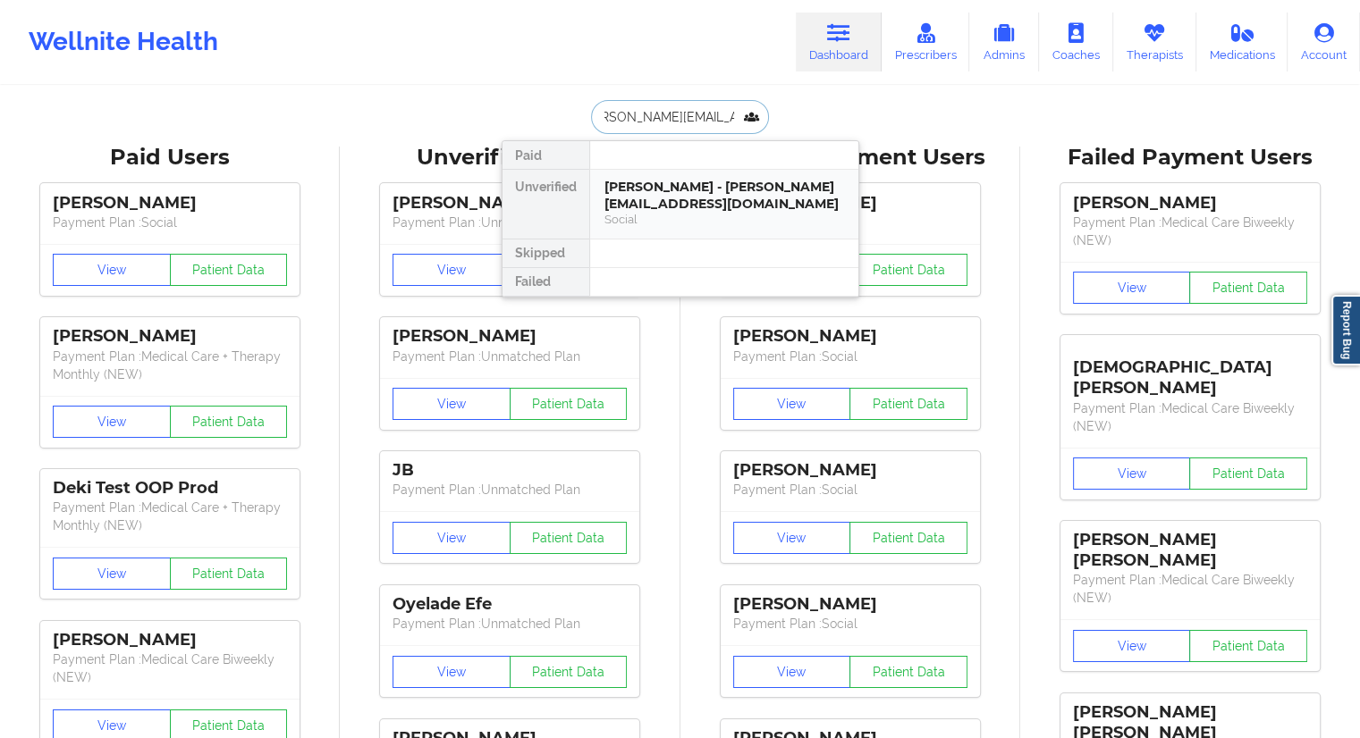
click at [653, 211] on div "[PERSON_NAME] - [PERSON_NAME][EMAIL_ADDRESS][DOMAIN_NAME]" at bounding box center [724, 195] width 240 height 33
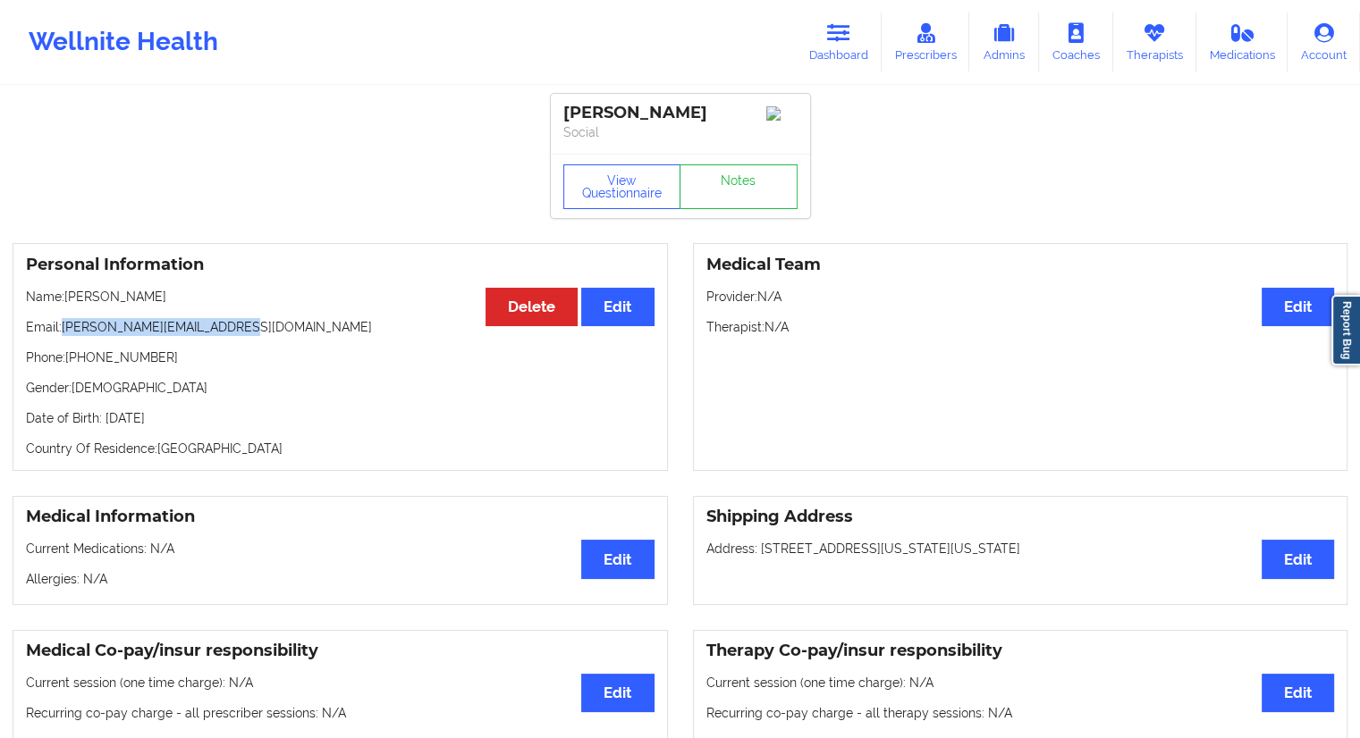
drag, startPoint x: 289, startPoint y: 323, endPoint x: 62, endPoint y: 323, distance: 227.1
click at [62, 323] on div "Personal Information Edit Delete Name: [PERSON_NAME] Email: [PERSON_NAME][EMAIL…" at bounding box center [340, 357] width 655 height 228
drag, startPoint x: 254, startPoint y: 285, endPoint x: 64, endPoint y: 305, distance: 190.5
click at [64, 305] on div "Personal Information Edit Delete Name: [PERSON_NAME] Email: [PERSON_NAME][EMAIL…" at bounding box center [340, 357] width 655 height 228
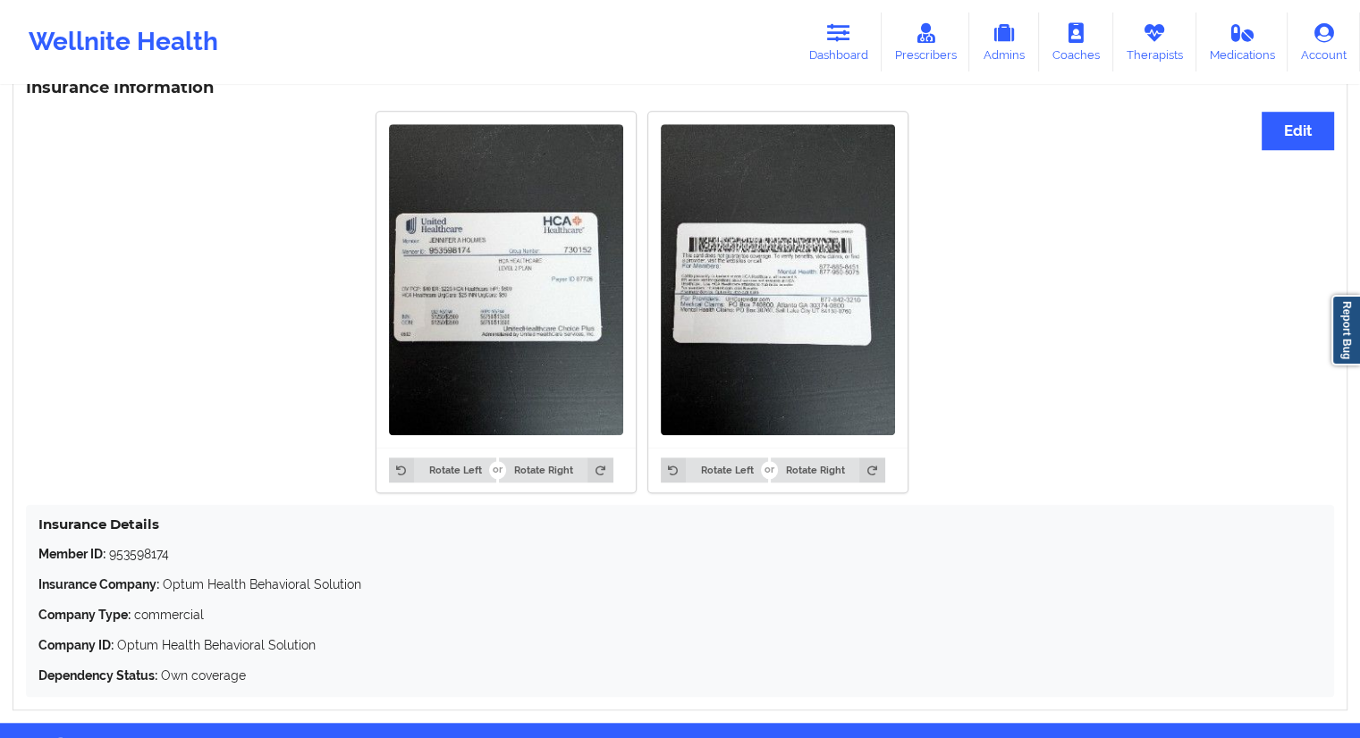
scroll to position [1412, 0]
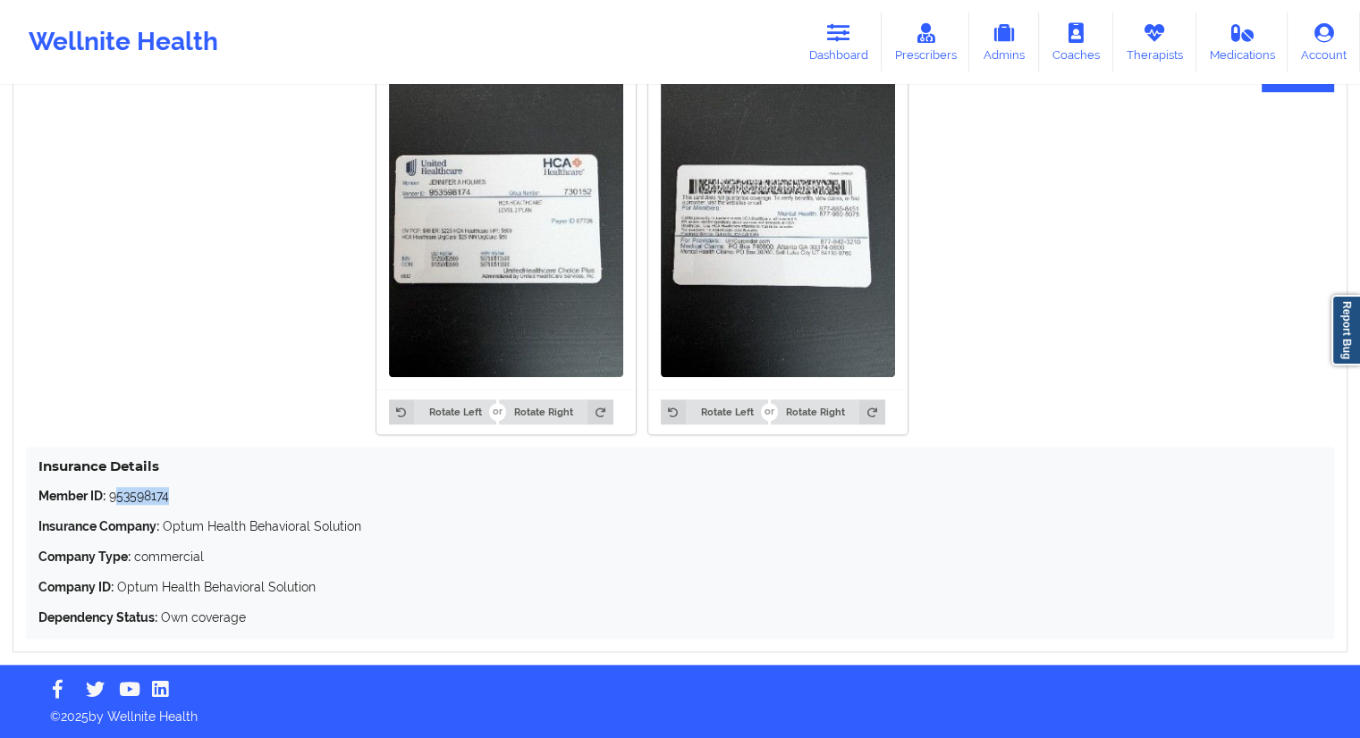
drag, startPoint x: 179, startPoint y: 498, endPoint x: 111, endPoint y: 496, distance: 68.0
click at [111, 496] on p "Member ID: 953598174" at bounding box center [679, 496] width 1283 height 18
drag, startPoint x: 179, startPoint y: 499, endPoint x: 111, endPoint y: 498, distance: 67.9
click at [111, 498] on p "Member ID: 953598174" at bounding box center [679, 496] width 1283 height 18
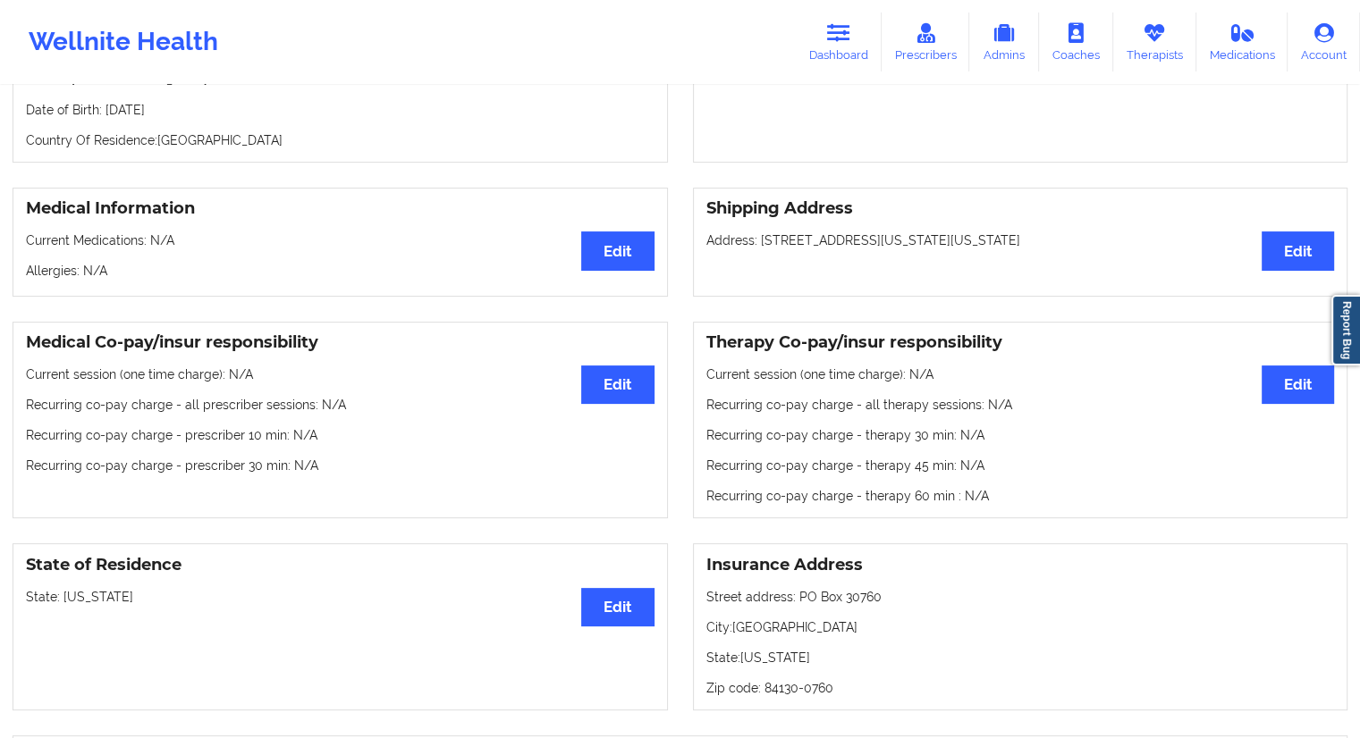
scroll to position [72, 0]
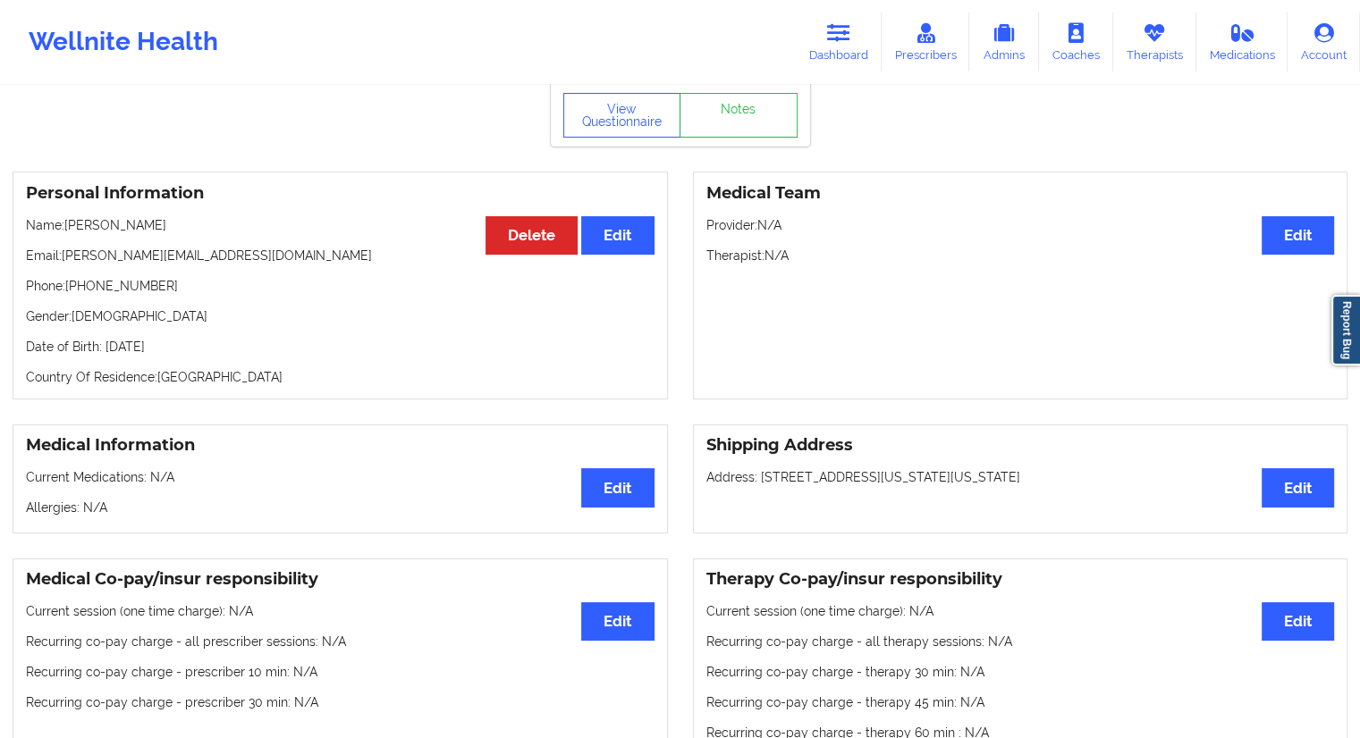
drag, startPoint x: 200, startPoint y: 346, endPoint x: 172, endPoint y: 350, distance: 28.8
click at [172, 350] on p "Date of Birth: [DEMOGRAPHIC_DATA]" at bounding box center [340, 347] width 628 height 18
drag, startPoint x: 204, startPoint y: 224, endPoint x: 68, endPoint y: 226, distance: 135.9
click at [68, 226] on p "Name: [PERSON_NAME]" at bounding box center [340, 225] width 628 height 18
drag, startPoint x: 172, startPoint y: 285, endPoint x: 70, endPoint y: 287, distance: 101.9
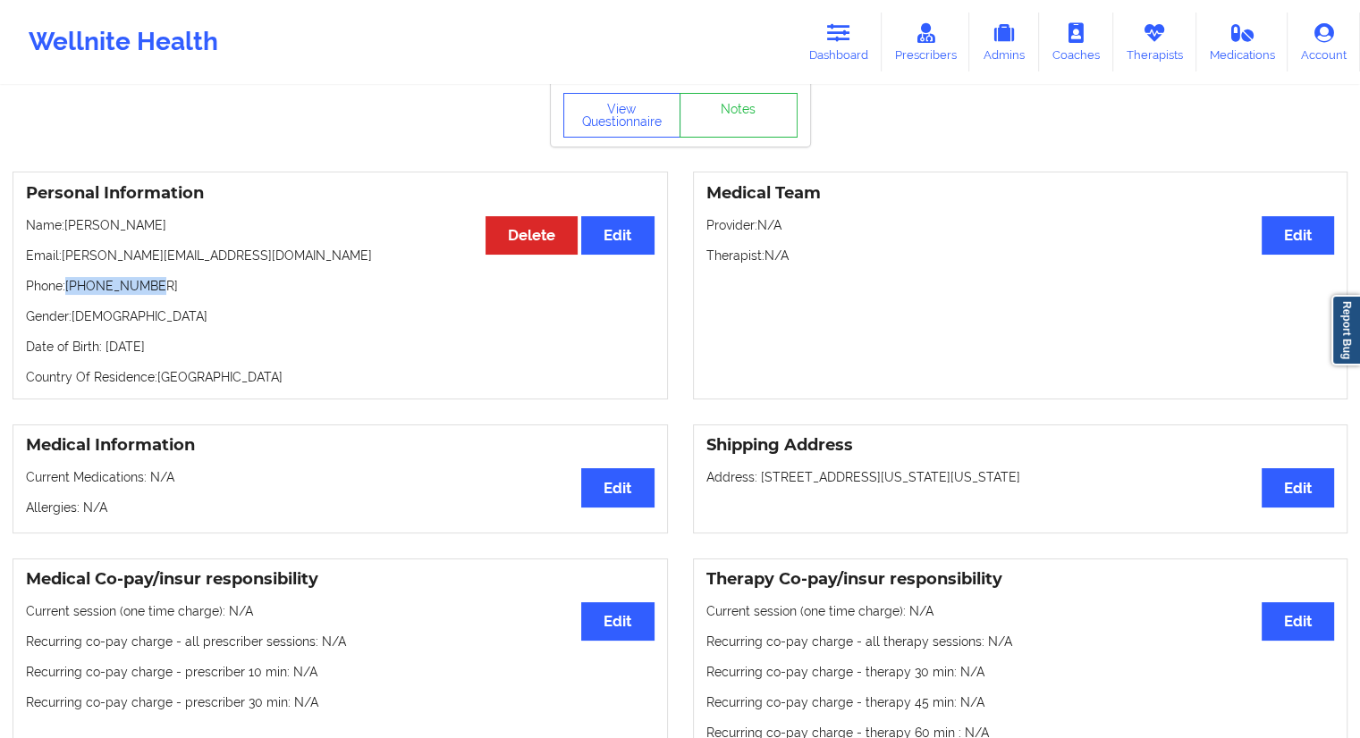
click at [70, 287] on p "Phone: [PHONE_NUMBER]" at bounding box center [340, 286] width 628 height 18
drag, startPoint x: 215, startPoint y: 234, endPoint x: 68, endPoint y: 235, distance: 146.6
click at [68, 234] on p "Name: [PERSON_NAME]" at bounding box center [340, 225] width 628 height 18
drag, startPoint x: 808, startPoint y: 63, endPoint x: 827, endPoint y: 53, distance: 21.6
click at [810, 63] on link "Dashboard" at bounding box center [839, 42] width 86 height 59
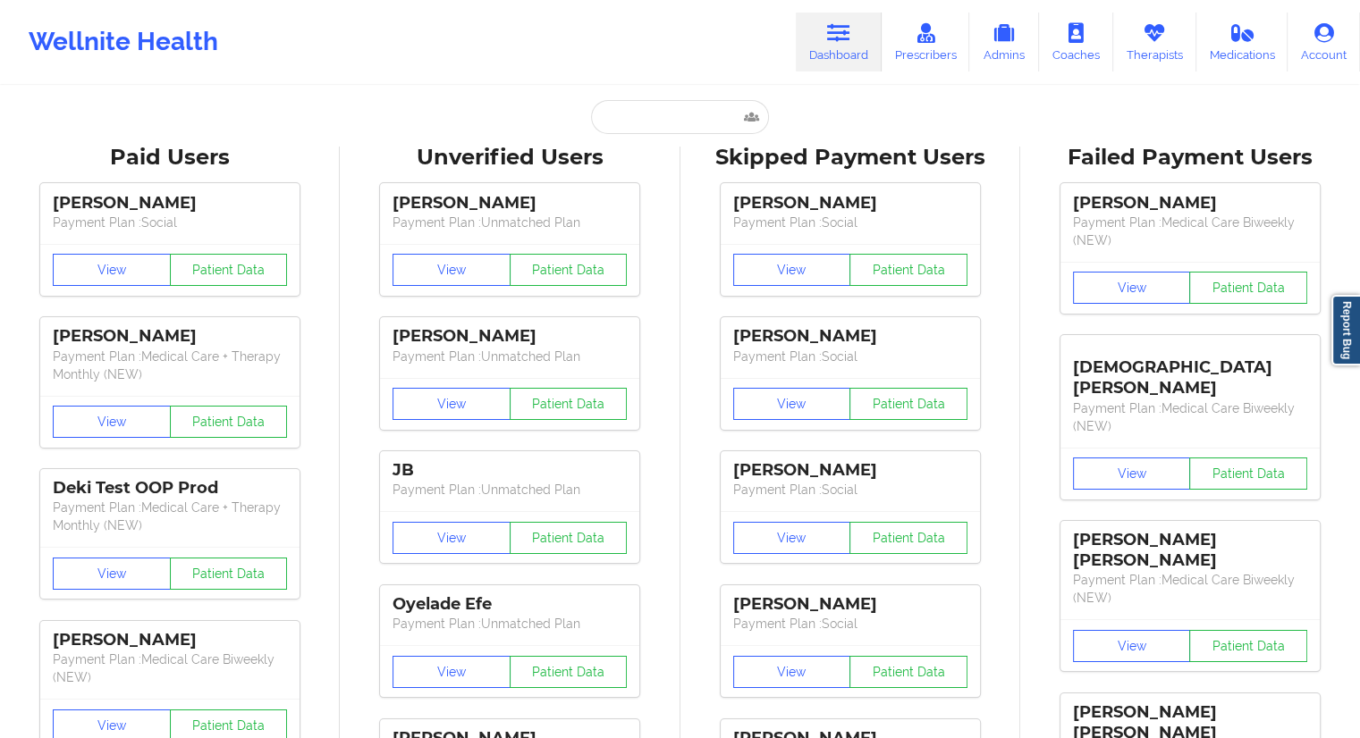
click at [636, 107] on input "text" at bounding box center [679, 117] width 177 height 34
paste input "[EMAIL_ADDRESS][DOMAIN_NAME]"
type input "[EMAIL_ADDRESS][DOMAIN_NAME]"
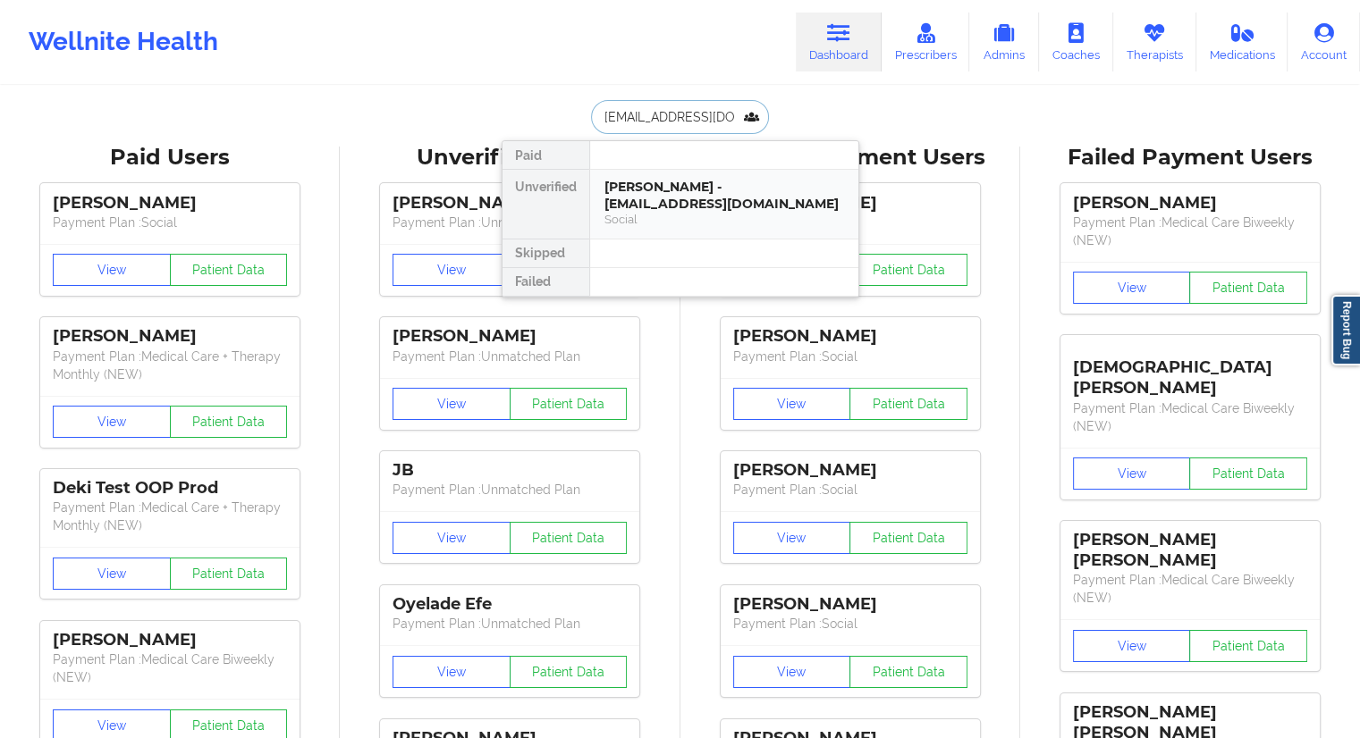
click at [672, 190] on div "[PERSON_NAME] - [EMAIL_ADDRESS][DOMAIN_NAME]" at bounding box center [724, 195] width 240 height 33
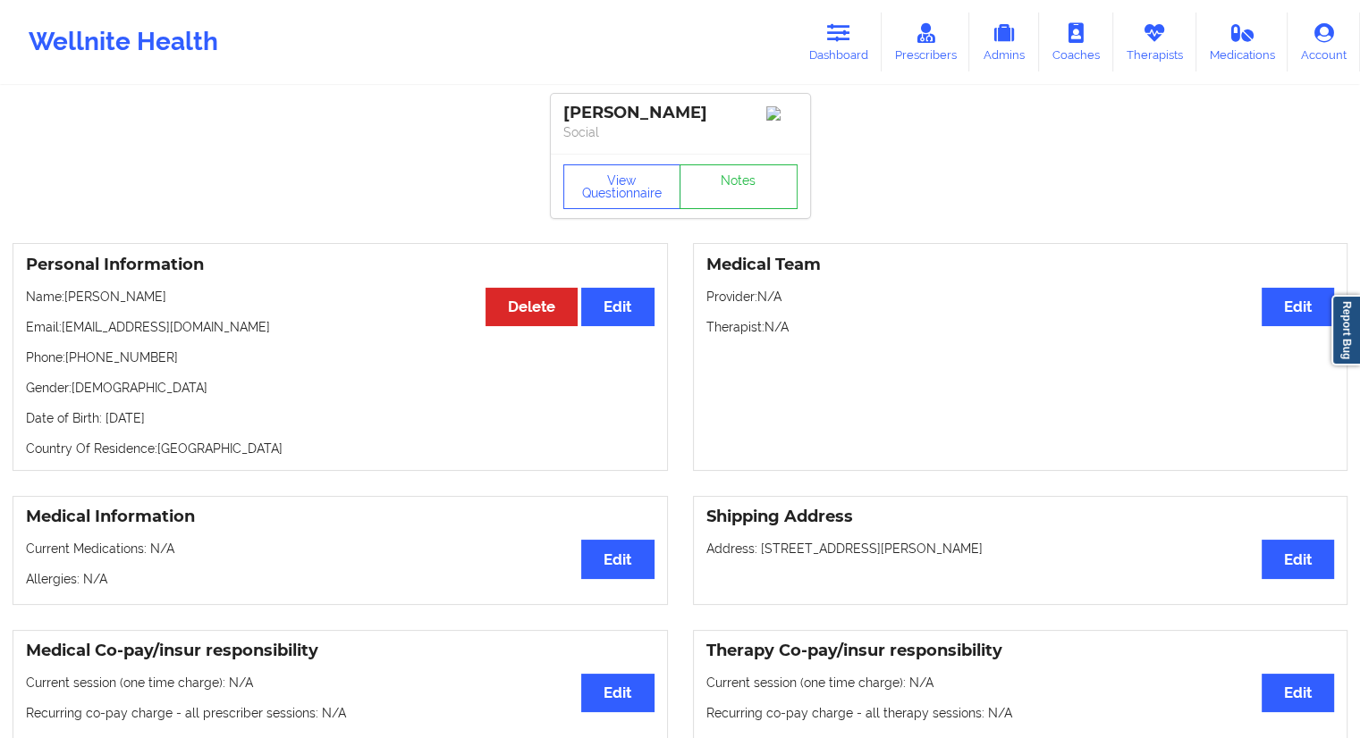
drag, startPoint x: 167, startPoint y: 303, endPoint x: 64, endPoint y: 290, distance: 103.7
click at [64, 290] on div "Personal Information Edit Delete Name: [PERSON_NAME] Email: [EMAIL_ADDRESS][DOM…" at bounding box center [340, 357] width 655 height 228
click at [126, 314] on div "Personal Information Edit Delete Name: [PERSON_NAME] Email: [EMAIL_ADDRESS][DOM…" at bounding box center [340, 357] width 655 height 228
drag, startPoint x: 158, startPoint y: 291, endPoint x: 114, endPoint y: 299, distance: 44.5
click at [114, 299] on div "Personal Information Edit Delete Name: [PERSON_NAME] Email: [EMAIL_ADDRESS][DOM…" at bounding box center [340, 357] width 655 height 228
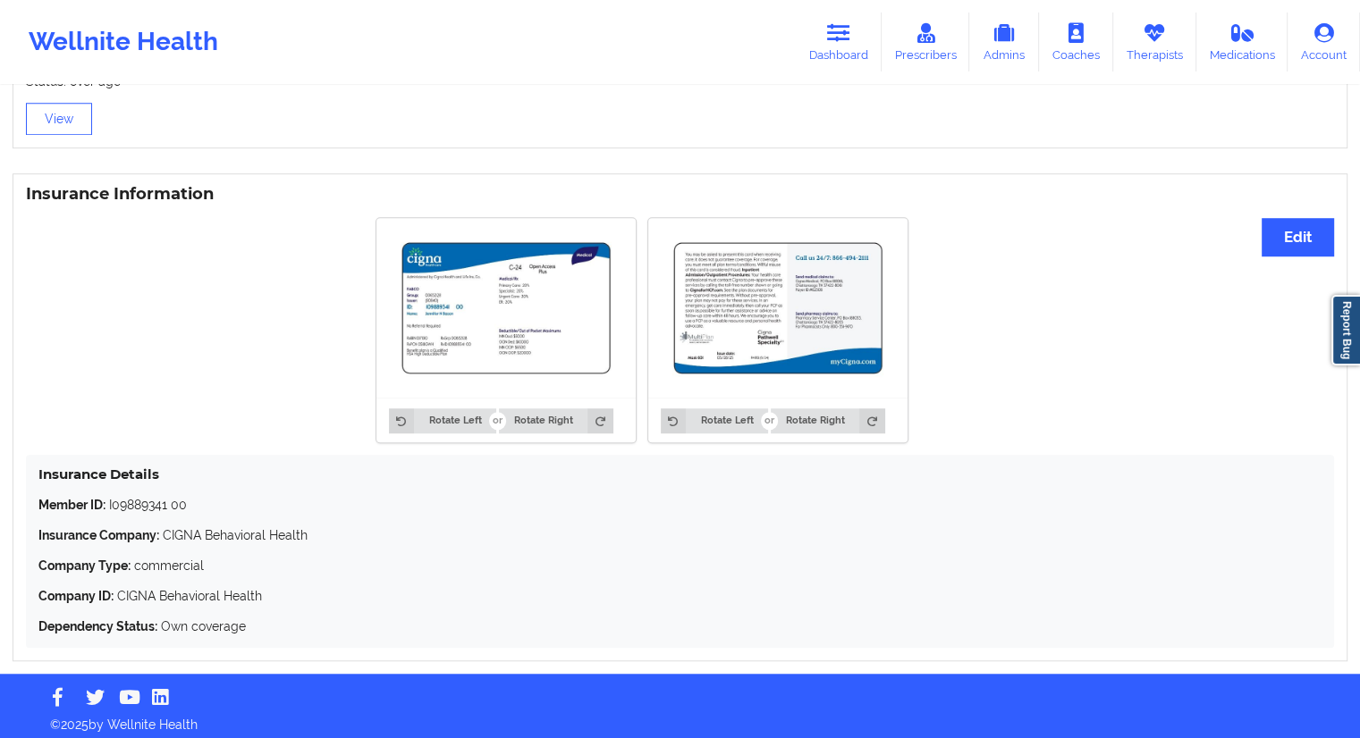
scroll to position [1257, 0]
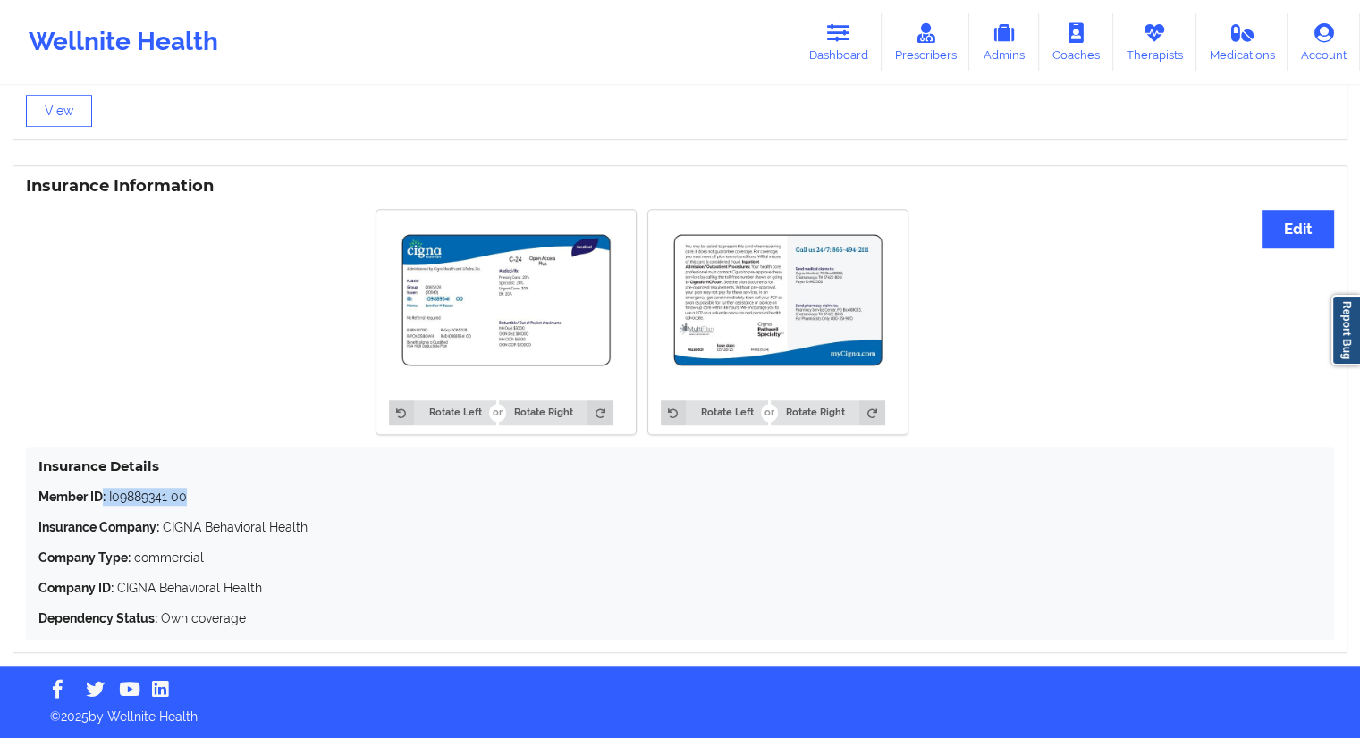
drag, startPoint x: 187, startPoint y: 495, endPoint x: 104, endPoint y: 487, distance: 83.5
click at [104, 488] on p "Member ID: I09889341 00" at bounding box center [679, 497] width 1283 height 18
click at [161, 516] on div "Member ID: I09889341 00 Insurance Company: CIGNA Behavioral Health Company Type…" at bounding box center [679, 557] width 1283 height 139
drag, startPoint x: 204, startPoint y: 490, endPoint x: 107, endPoint y: 487, distance: 96.6
click at [107, 488] on p "Member ID: I09889341 00" at bounding box center [679, 497] width 1283 height 18
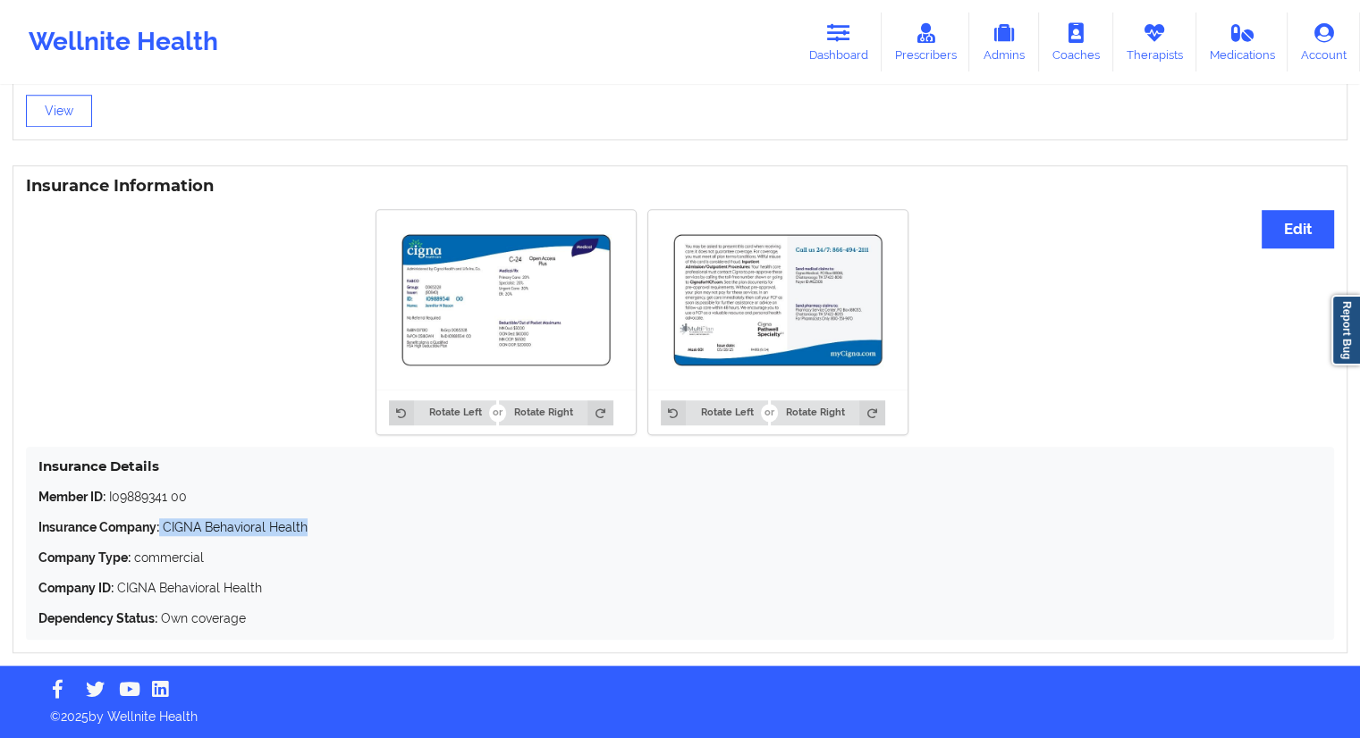
drag, startPoint x: 326, startPoint y: 519, endPoint x: 167, endPoint y: 518, distance: 159.1
click at [161, 518] on p "Insurance Company: CIGNA Behavioral Health" at bounding box center [679, 527] width 1283 height 18
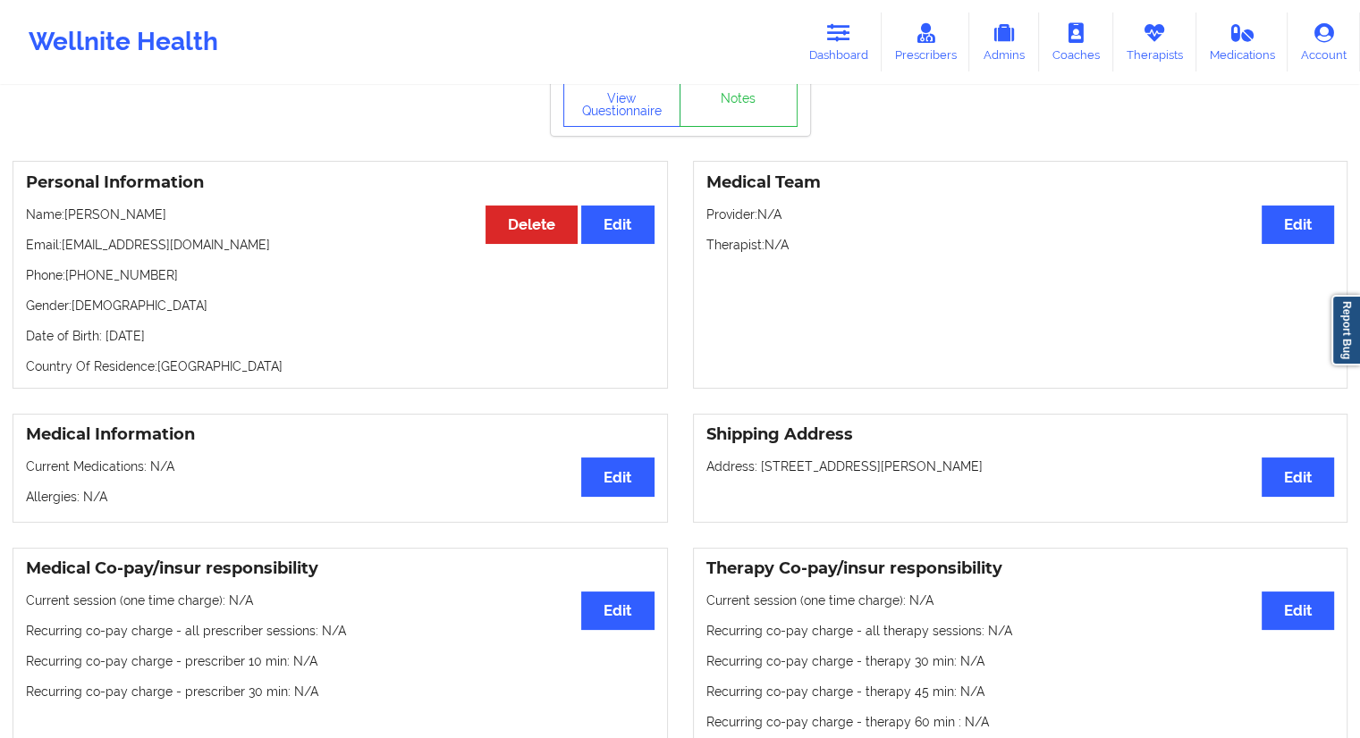
scroll to position [5, 0]
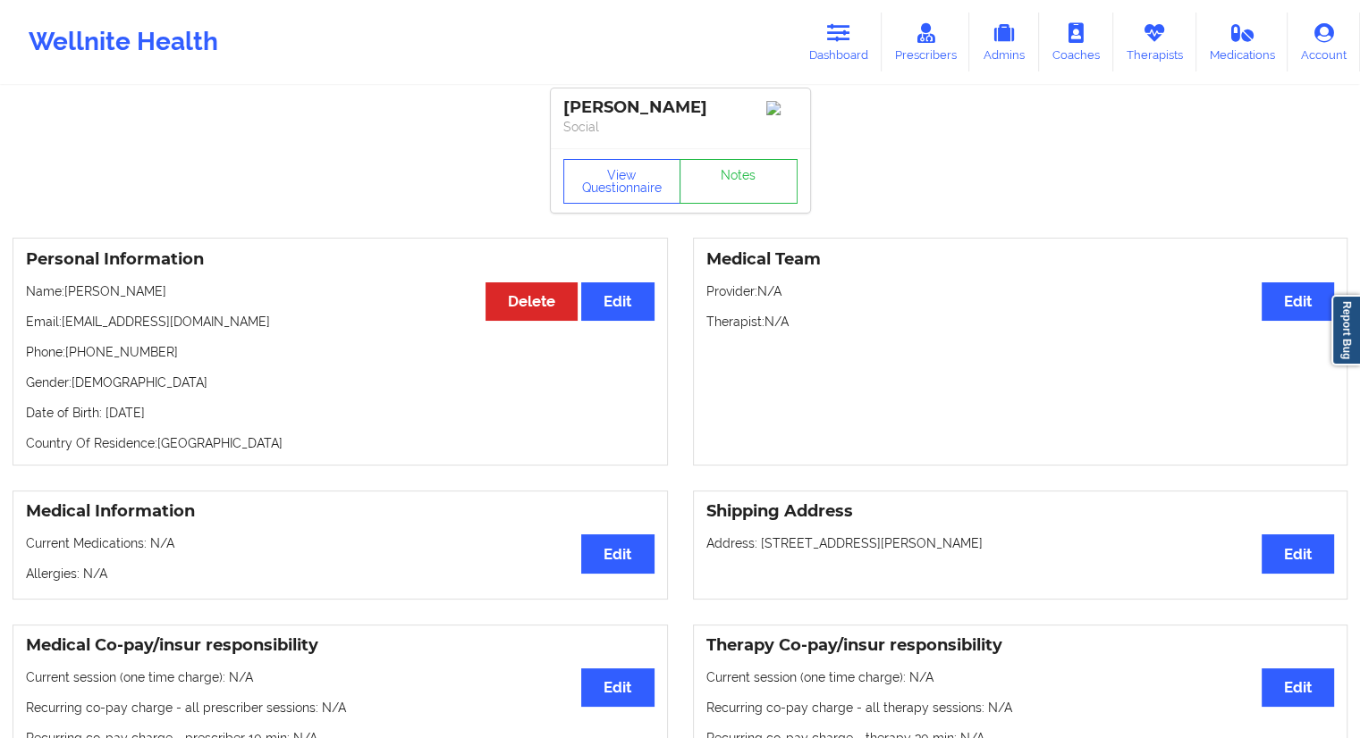
drag, startPoint x: 247, startPoint y: 419, endPoint x: 213, endPoint y: 424, distance: 34.3
click at [213, 422] on p "Date of Birth: [DEMOGRAPHIC_DATA]" at bounding box center [340, 413] width 628 height 18
drag, startPoint x: 178, startPoint y: 305, endPoint x: 63, endPoint y: 294, distance: 115.8
click at [63, 294] on div "Personal Information Edit Delete Name: [PERSON_NAME] Email: [EMAIL_ADDRESS][DOM…" at bounding box center [340, 352] width 655 height 228
click at [838, 40] on icon at bounding box center [838, 33] width 23 height 20
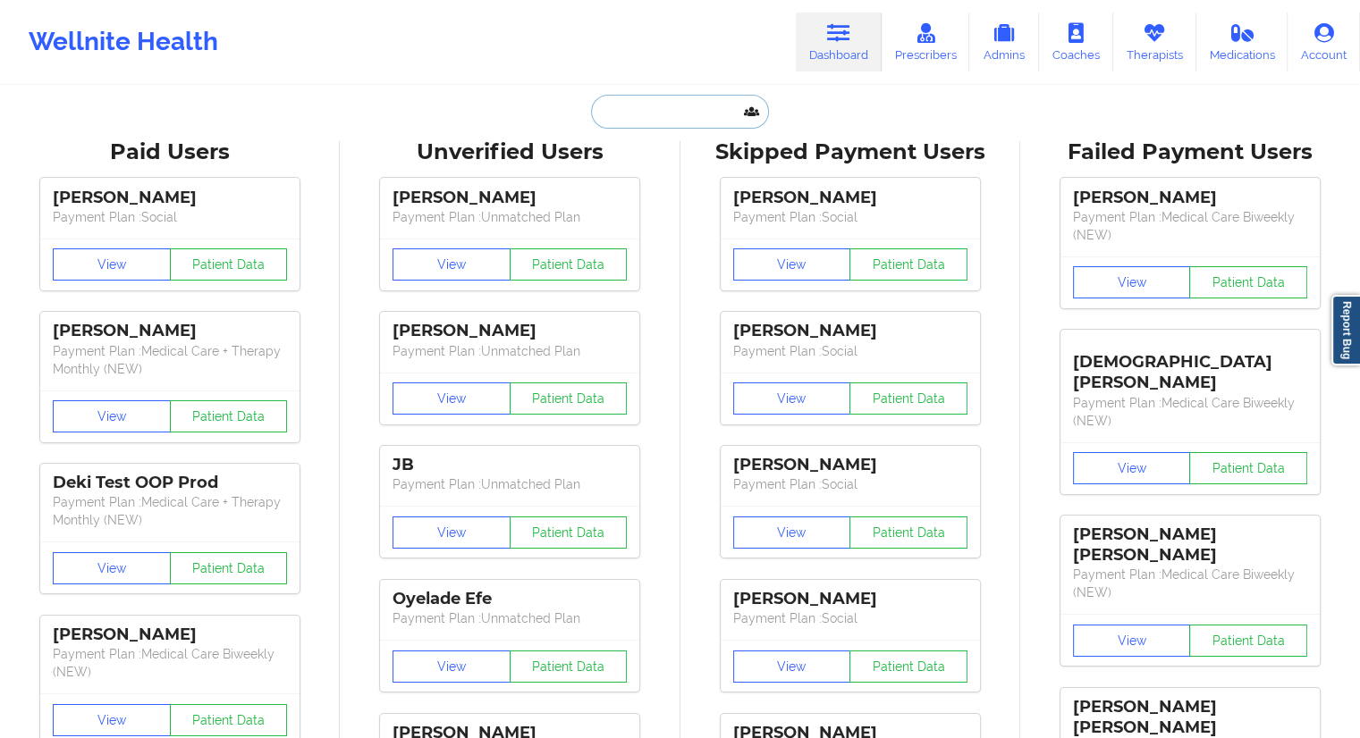
click at [685, 97] on input "text" at bounding box center [679, 112] width 177 height 34
paste input "[PHONE_NUMBER]"
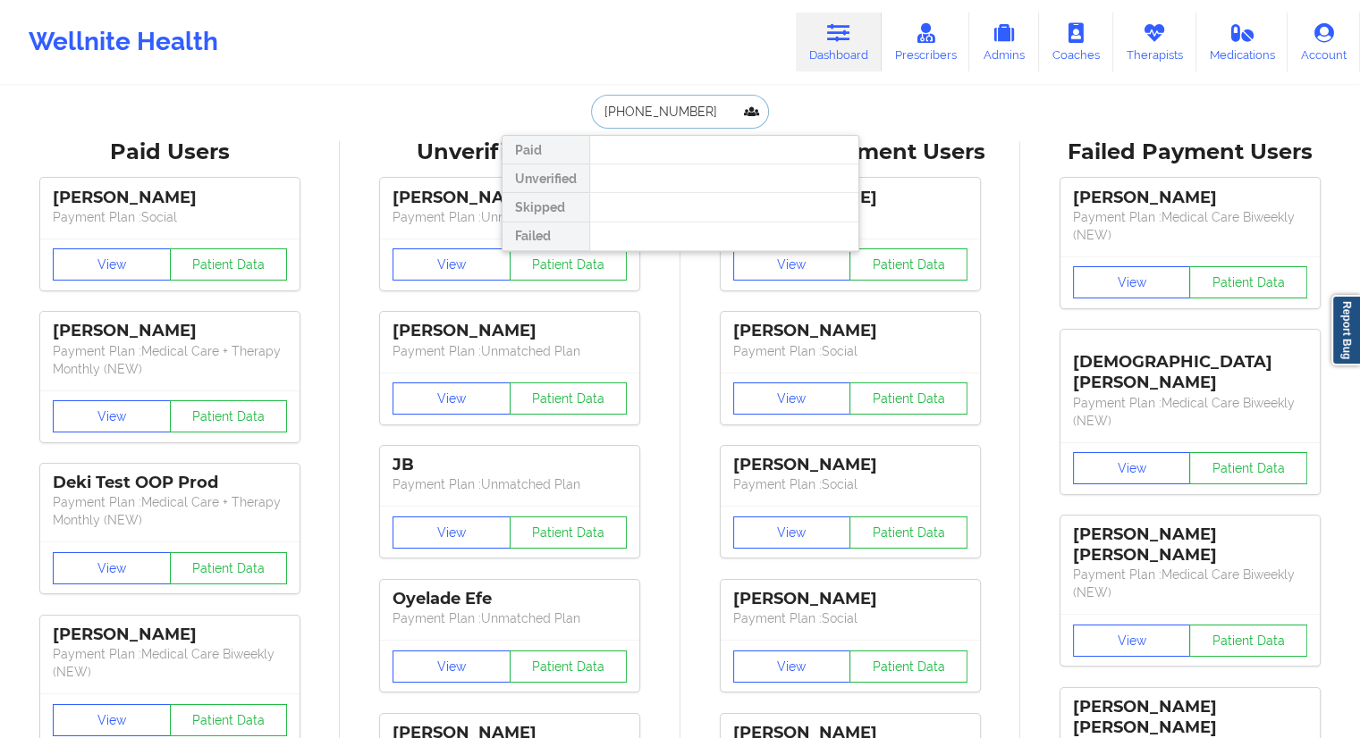
paste input "[PERSON_NAME]"
drag, startPoint x: 638, startPoint y: 112, endPoint x: 574, endPoint y: 114, distance: 64.4
click at [574, 114] on div "[PERSON_NAME] Paid Unverified Skipped Failed" at bounding box center [680, 112] width 358 height 34
click at [631, 106] on input "[PERSON_NAME]" at bounding box center [679, 112] width 177 height 34
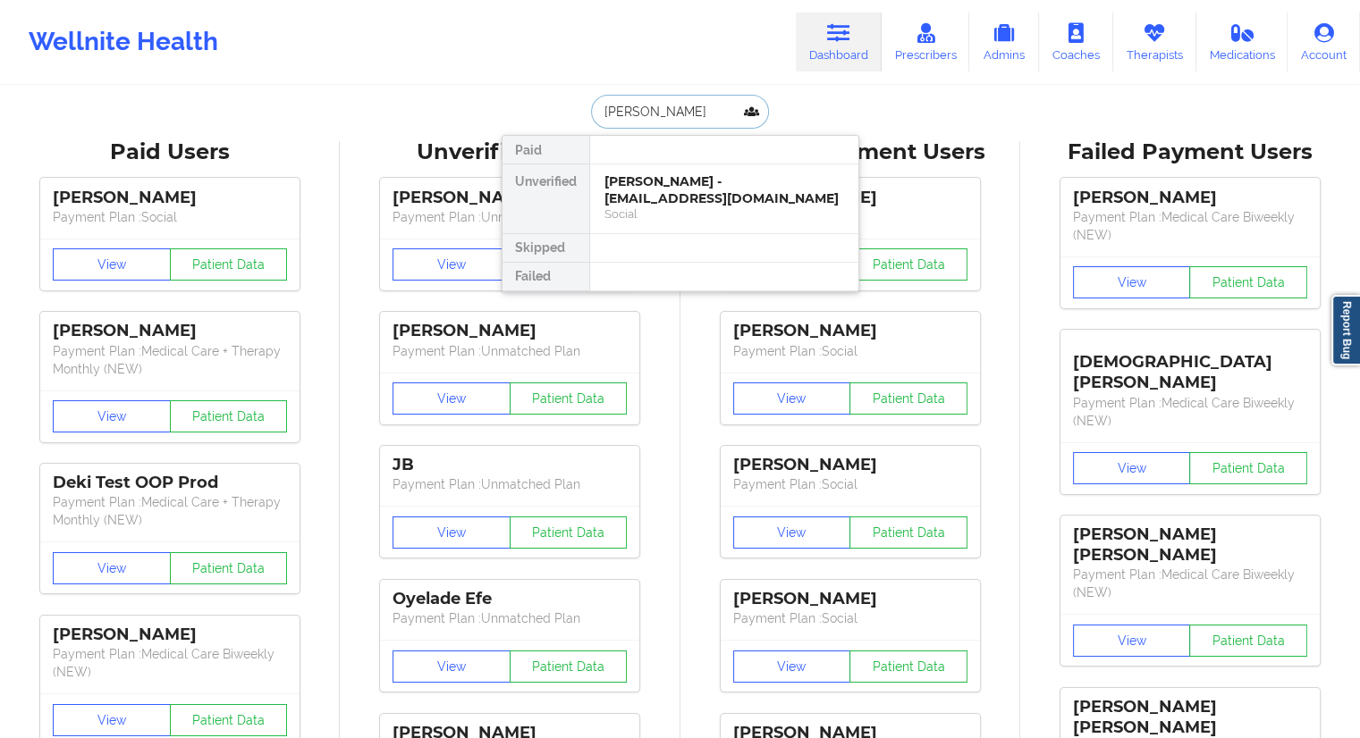
type input "[PERSON_NAME]"
click at [545, 102] on div "[PERSON_NAME] Unverified [PERSON_NAME] - [EMAIL_ADDRESS][DOMAIN_NAME] Social Sk…" at bounding box center [680, 112] width 358 height 34
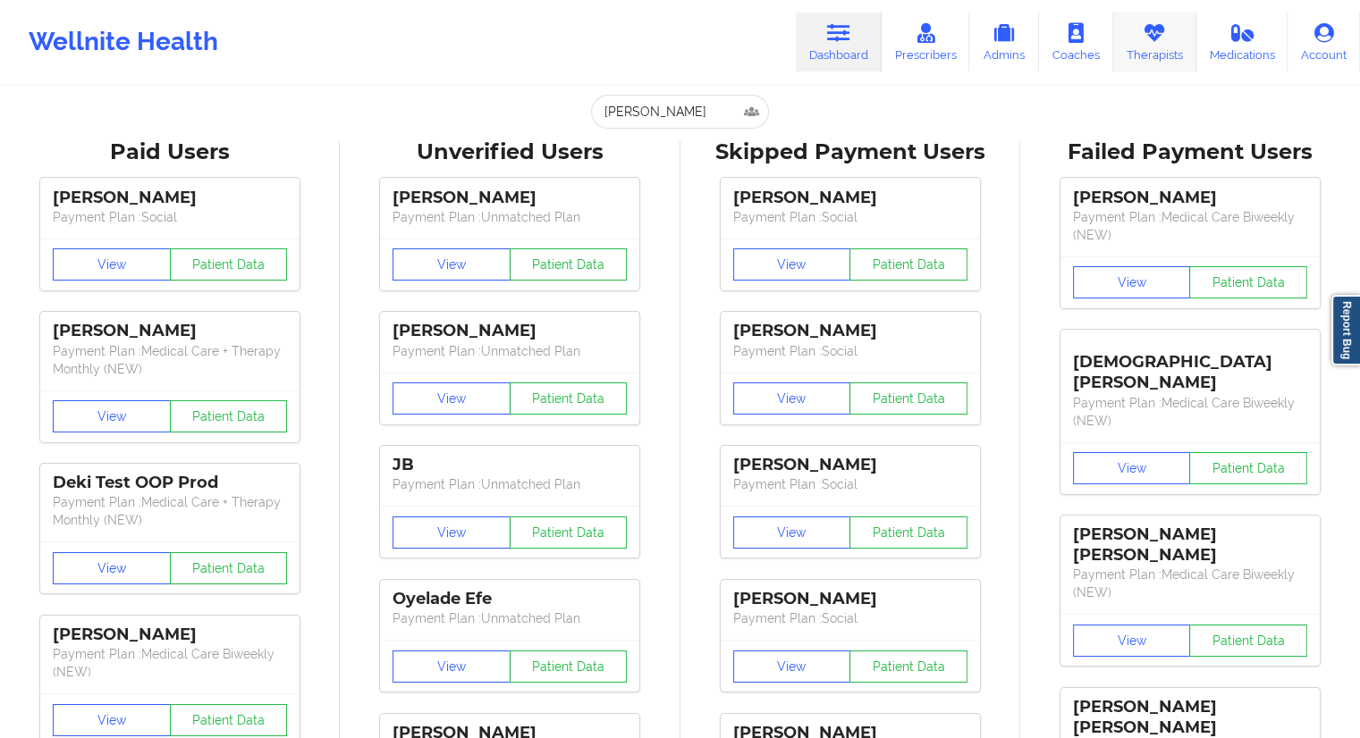
click at [1147, 58] on link "Therapists" at bounding box center [1154, 42] width 83 height 59
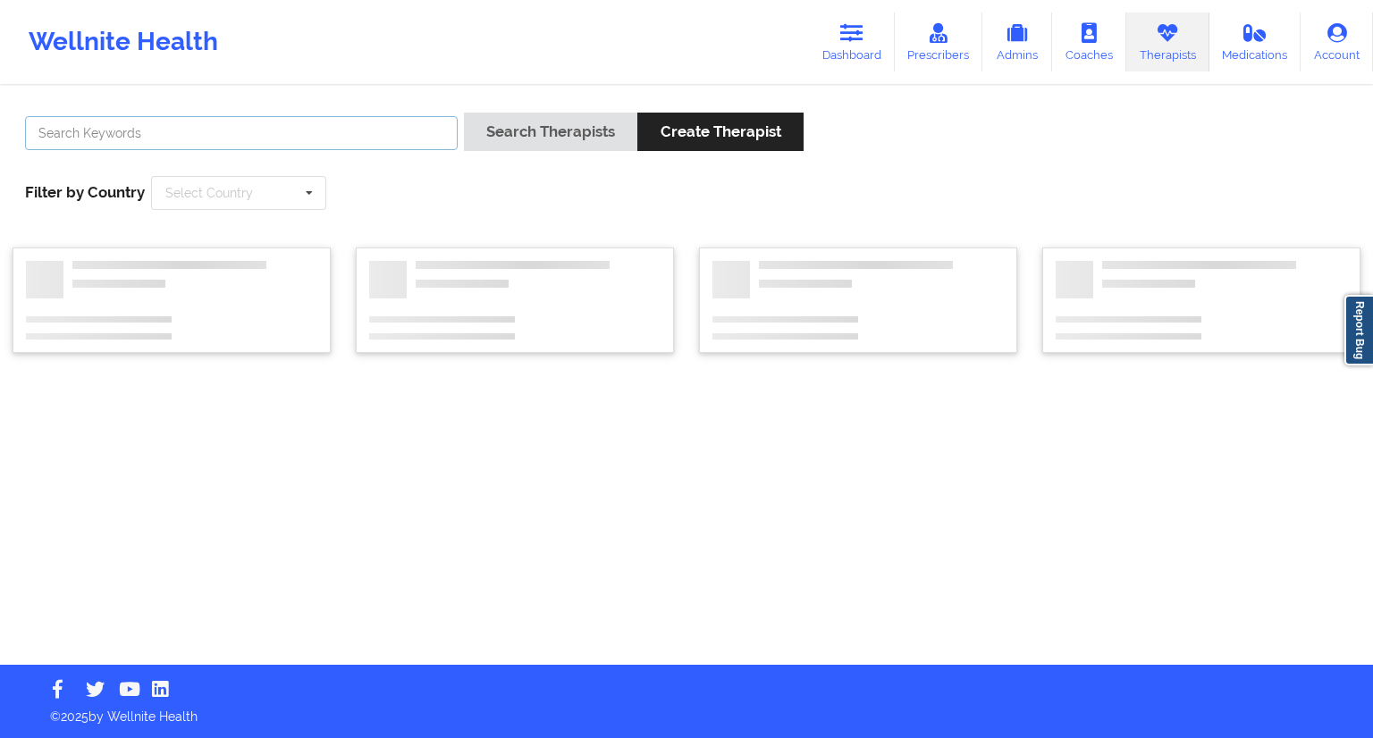
click at [202, 140] on input "text" at bounding box center [241, 133] width 433 height 34
paste input "[PERSON_NAME]"
type input "[PERSON_NAME]"
click at [521, 126] on button "Search Therapists" at bounding box center [550, 132] width 173 height 38
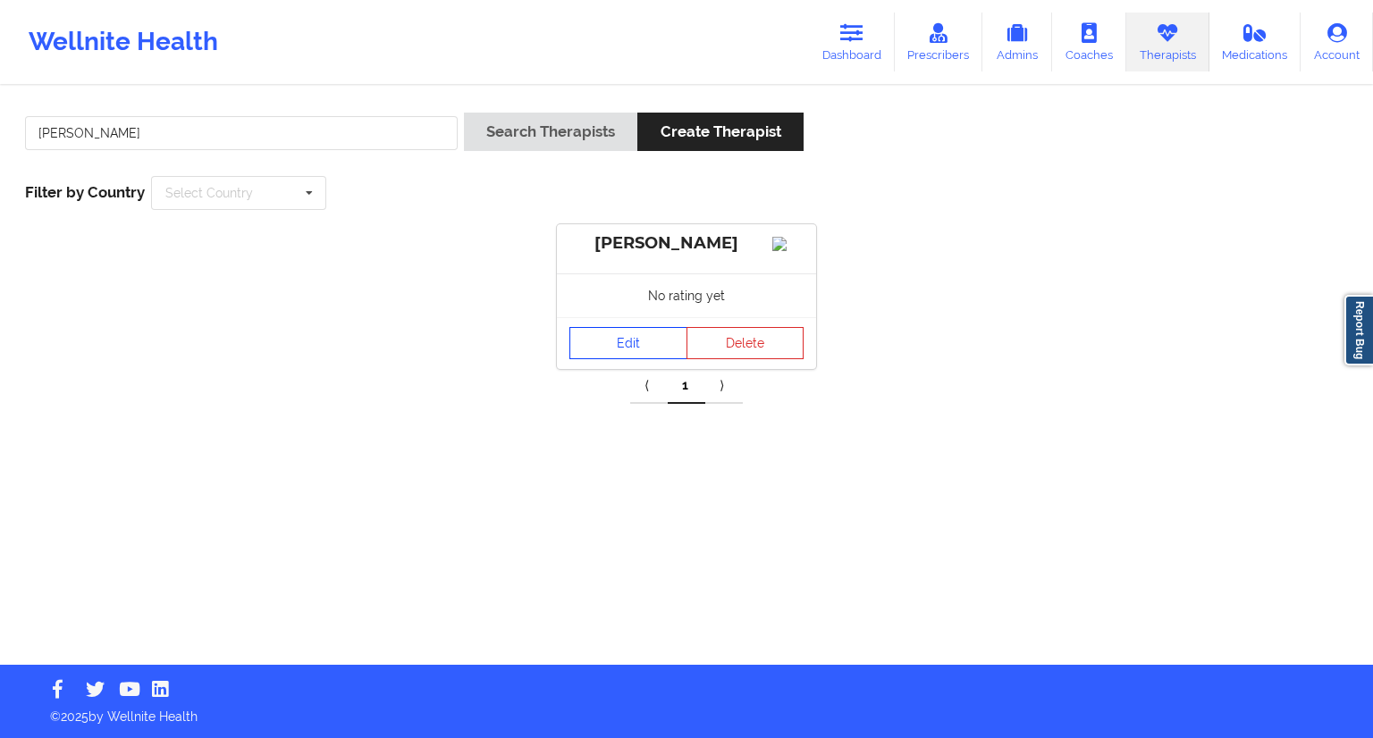
click at [660, 355] on link "Edit" at bounding box center [628, 343] width 118 height 32
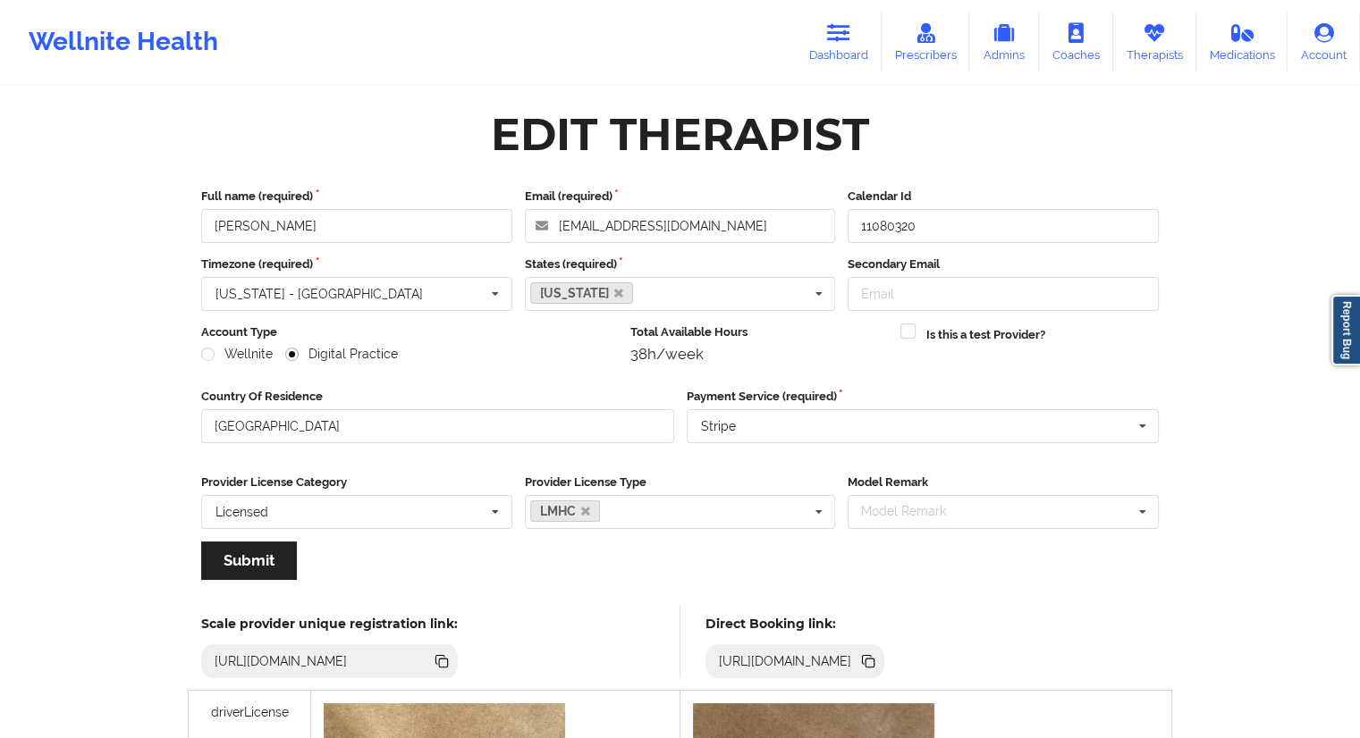
click at [878, 667] on icon at bounding box center [868, 662] width 20 height 20
click at [817, 55] on link "Dashboard" at bounding box center [839, 42] width 86 height 59
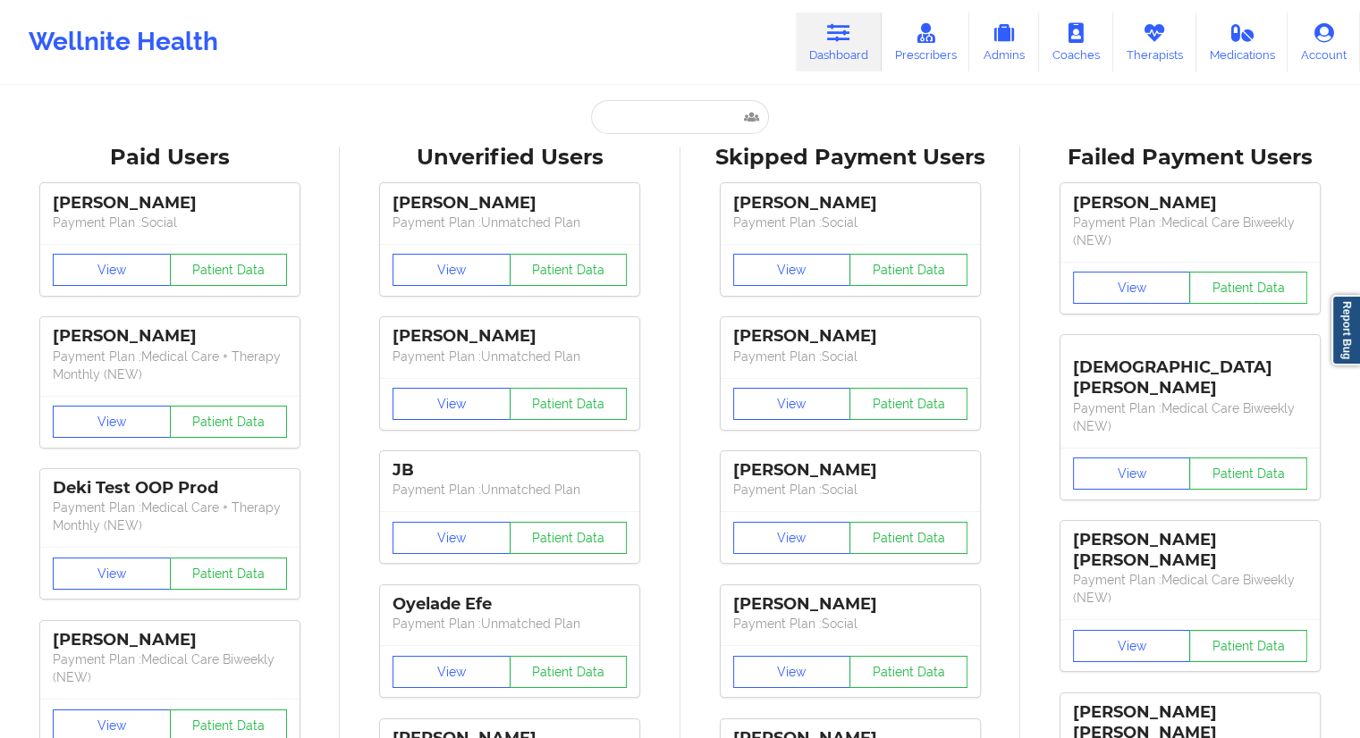
drag, startPoint x: 697, startPoint y: 138, endPoint x: 695, endPoint y: 124, distance: 13.5
click at [694, 119] on input "text" at bounding box center [679, 117] width 177 height 34
paste input "[DOMAIN_NAME][EMAIL_ADDRESS][DOMAIN_NAME]"
type input "[DOMAIN_NAME][EMAIL_ADDRESS][DOMAIN_NAME]"
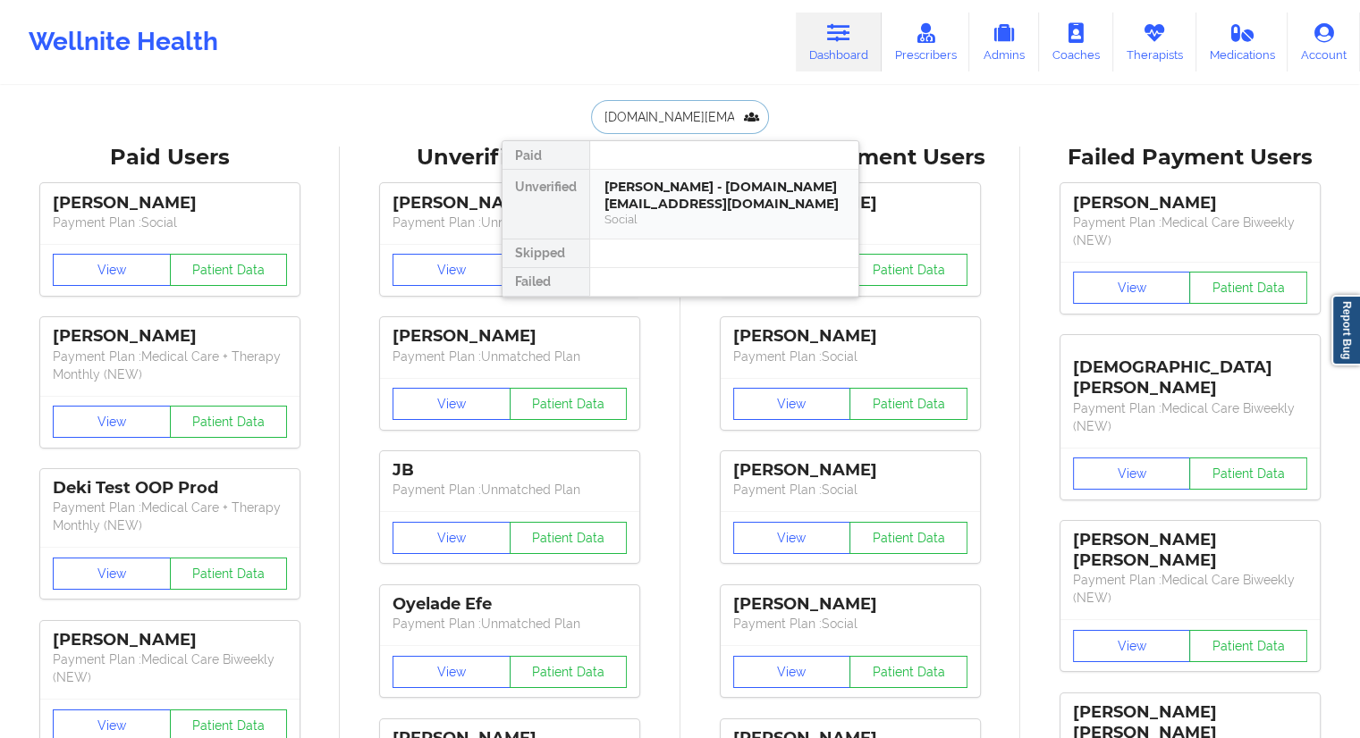
click at [658, 210] on div "[PERSON_NAME] - [DOMAIN_NAME][EMAIL_ADDRESS][DOMAIN_NAME]" at bounding box center [724, 195] width 240 height 33
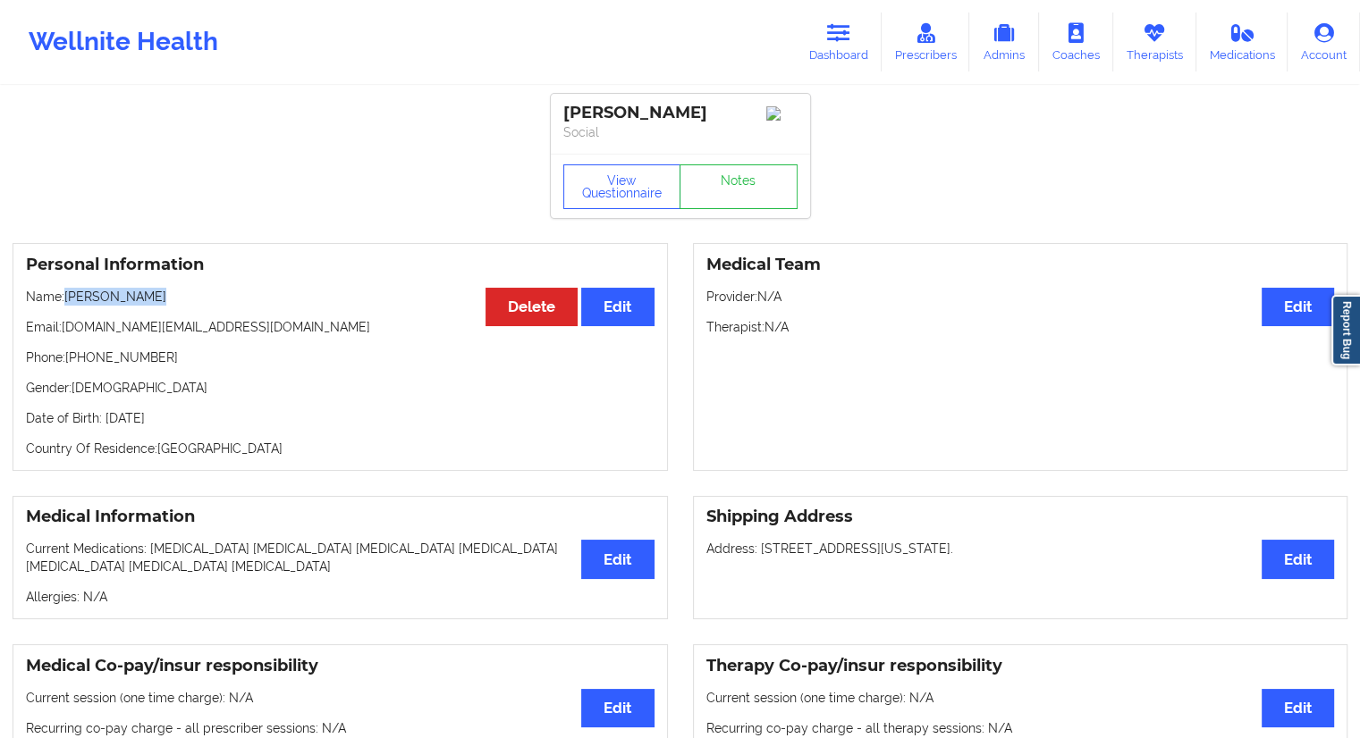
drag, startPoint x: 171, startPoint y: 296, endPoint x: 68, endPoint y: 299, distance: 102.8
click at [68, 299] on p "Name: [PERSON_NAME]" at bounding box center [340, 297] width 628 height 18
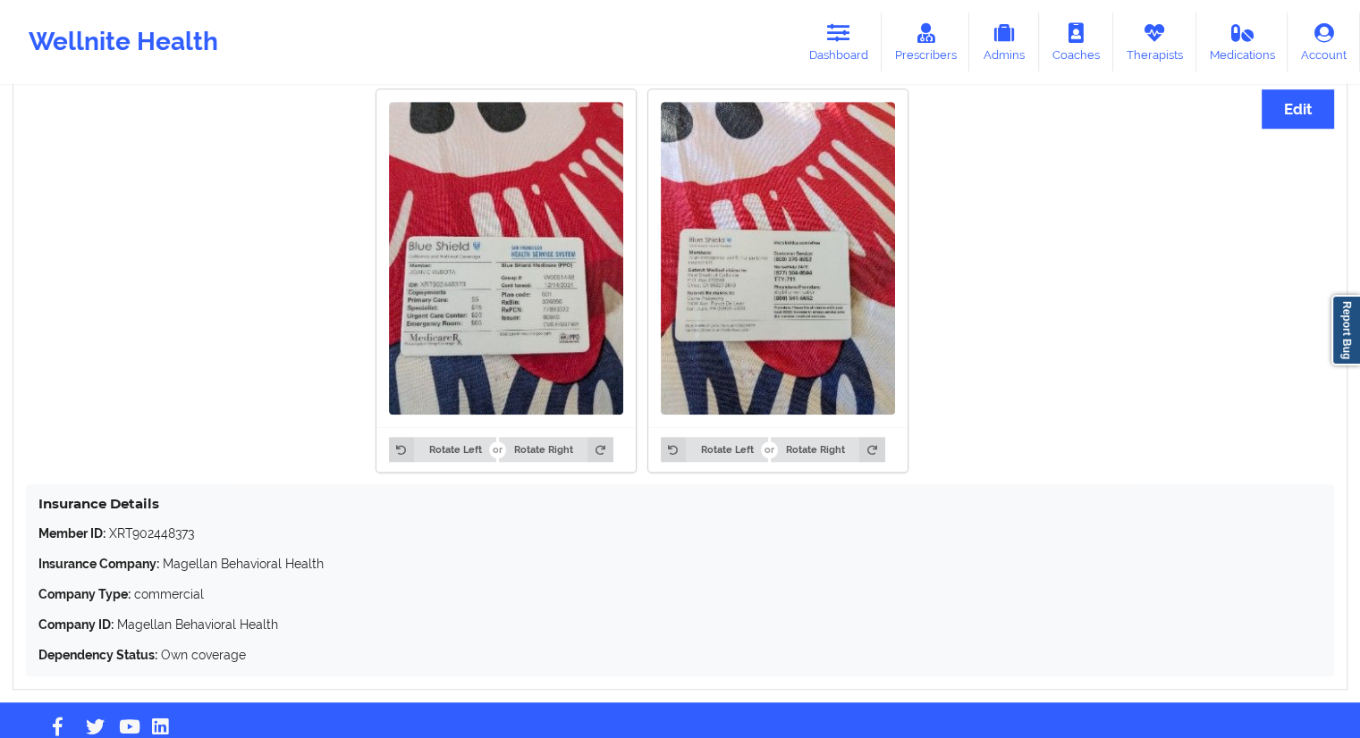
scroll to position [1413, 0]
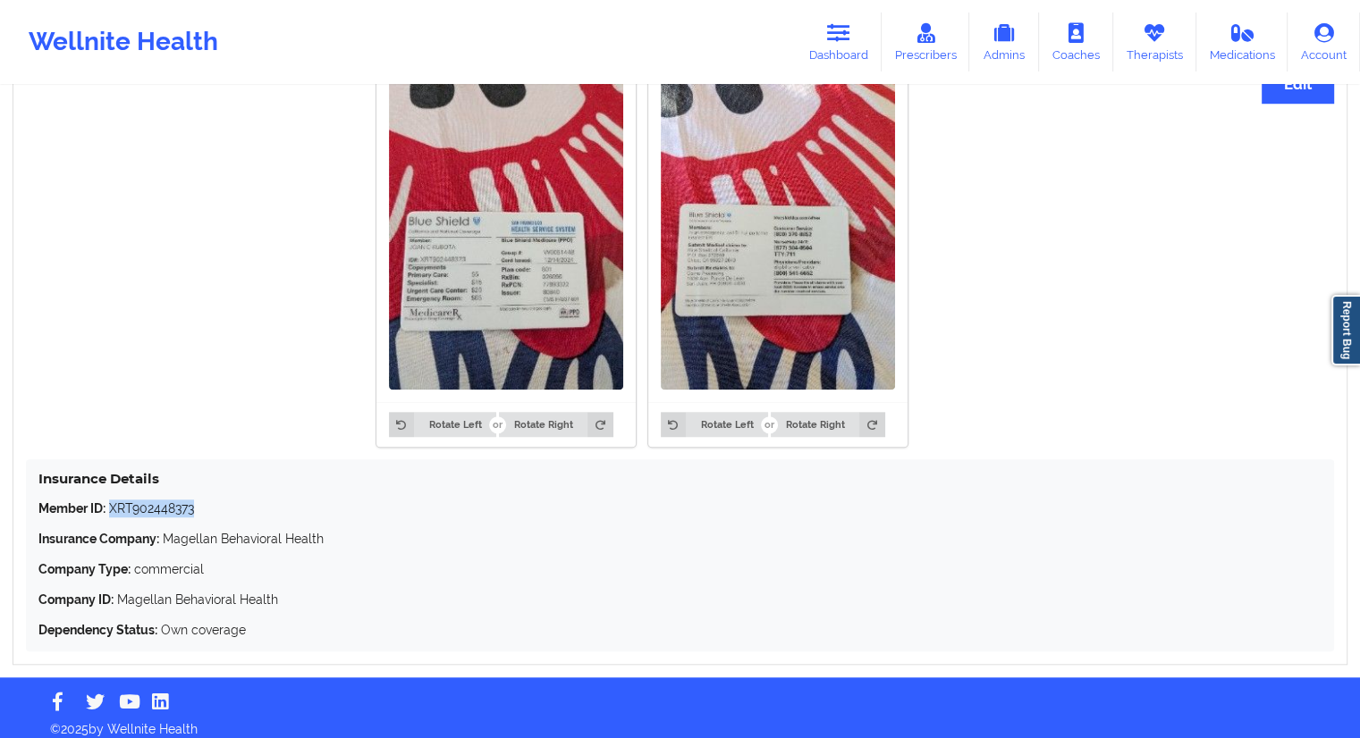
drag, startPoint x: 214, startPoint y: 494, endPoint x: 110, endPoint y: 494, distance: 103.7
click at [110, 500] on p "Member ID: XRT902448373" at bounding box center [679, 509] width 1283 height 18
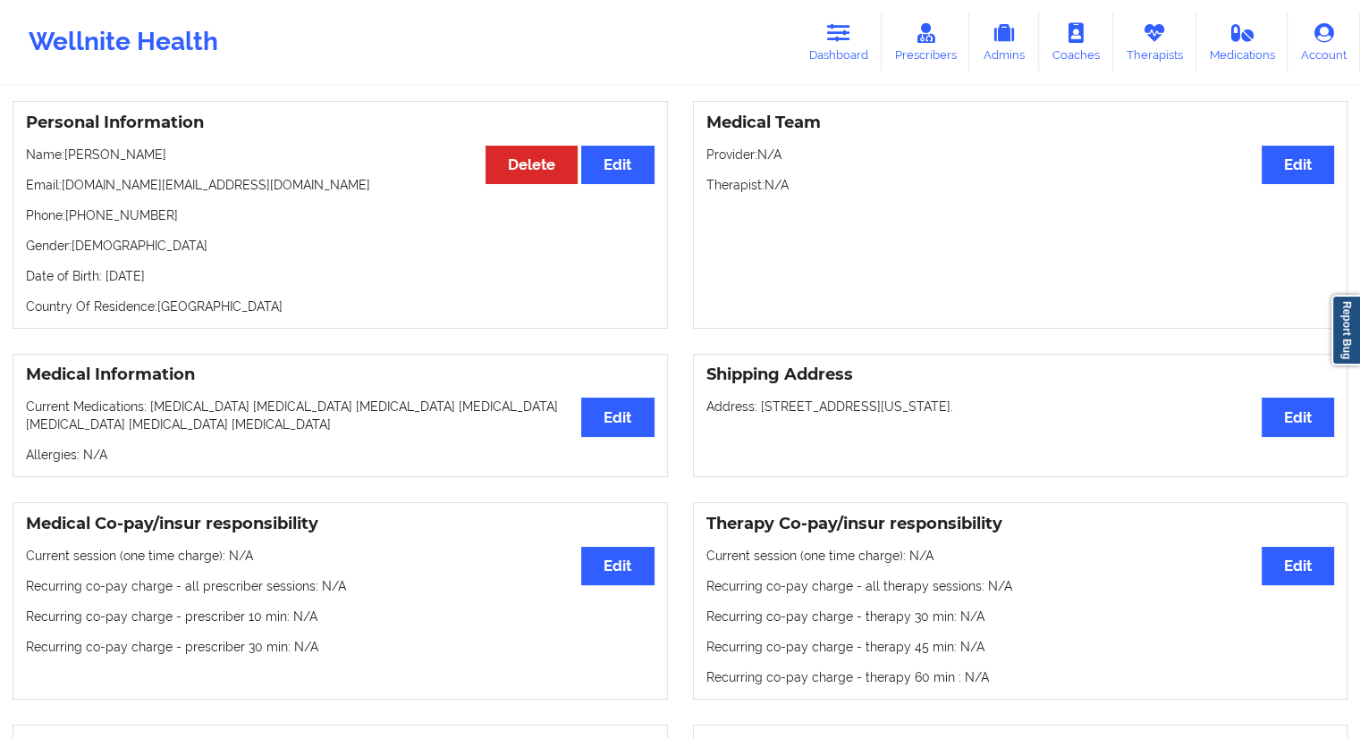
scroll to position [72, 0]
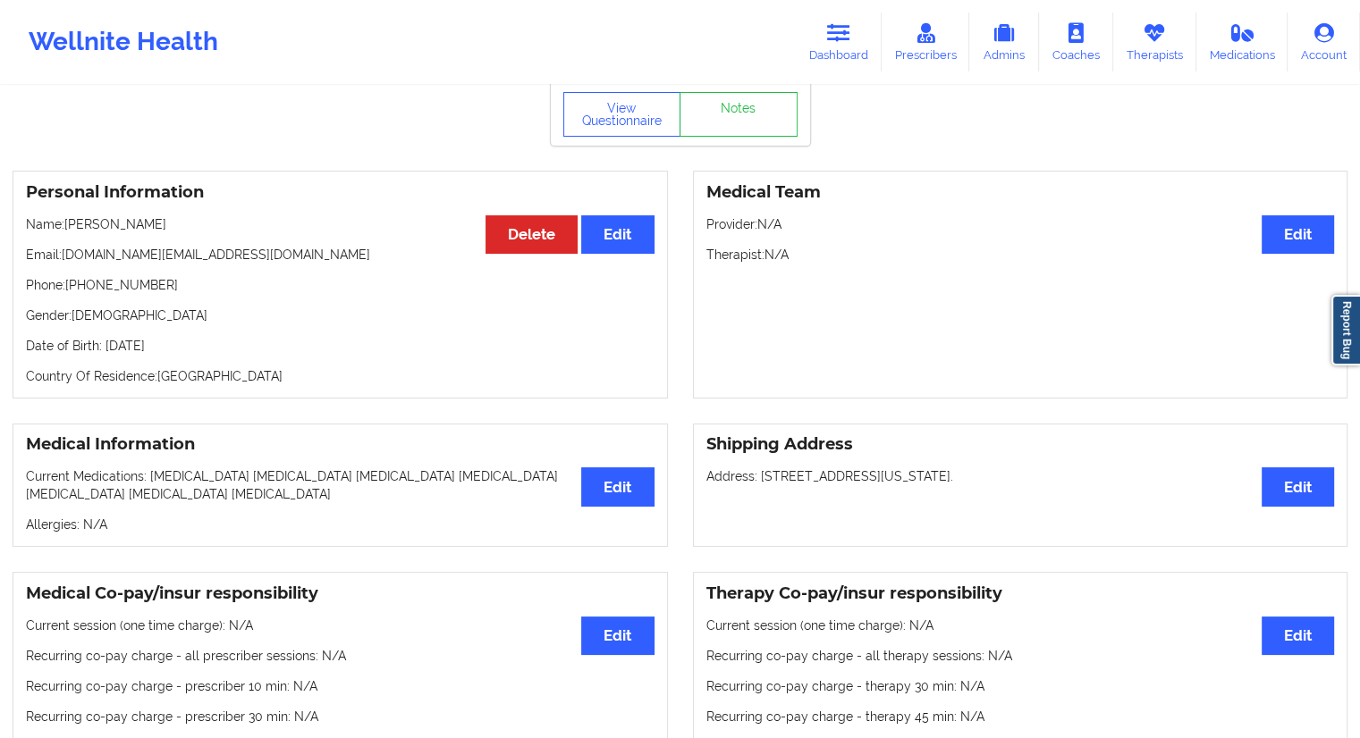
drag, startPoint x: 229, startPoint y: 345, endPoint x: 201, endPoint y: 346, distance: 27.7
click at [201, 346] on p "Date of Birth: [DEMOGRAPHIC_DATA]" at bounding box center [340, 346] width 628 height 18
drag, startPoint x: 164, startPoint y: 232, endPoint x: 66, endPoint y: 226, distance: 98.5
click at [66, 226] on p "Name: [PERSON_NAME]" at bounding box center [340, 224] width 628 height 18
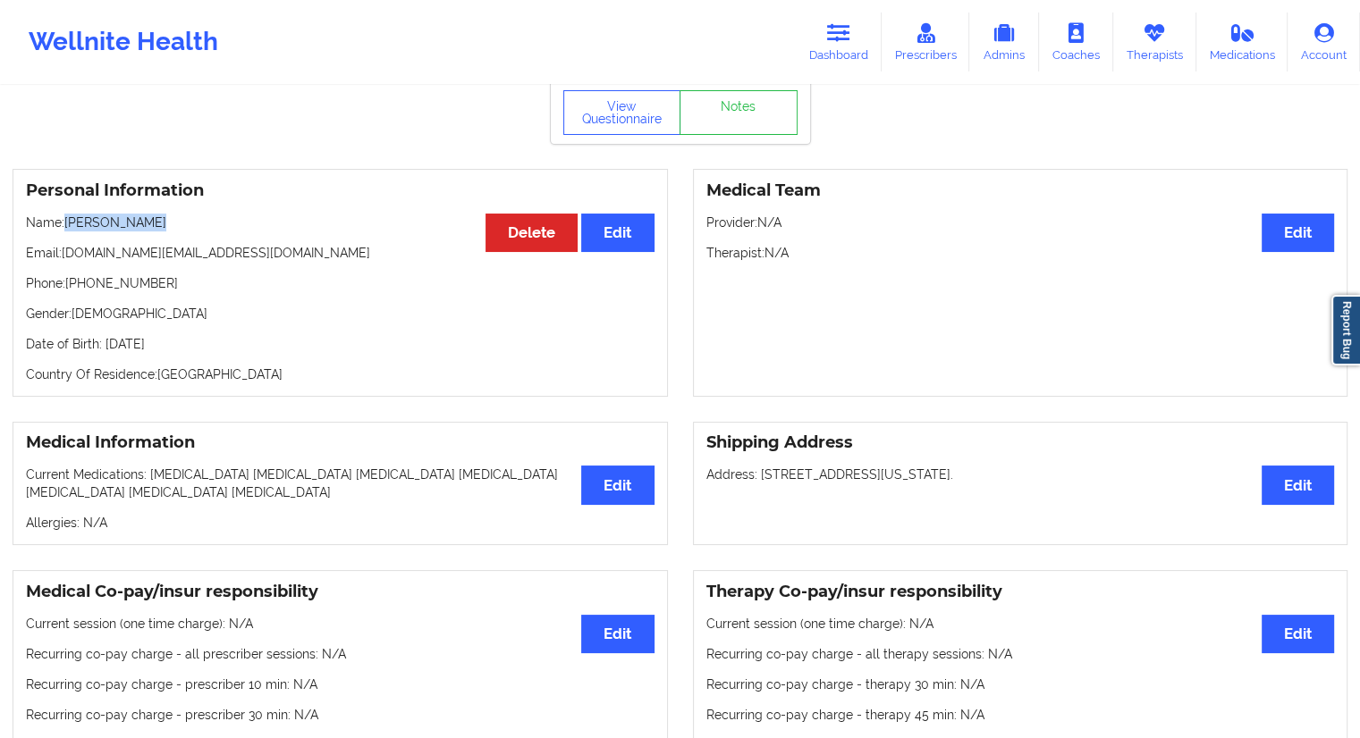
scroll to position [0, 0]
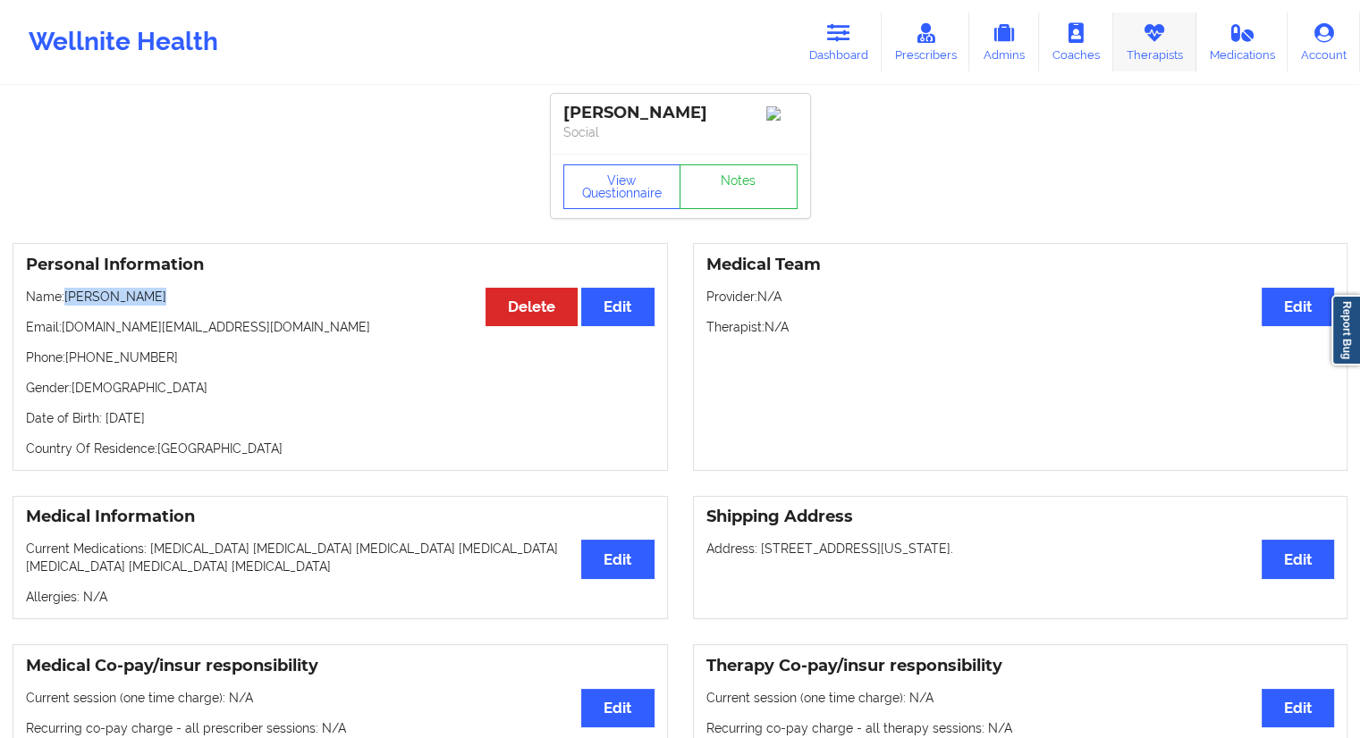
click at [1150, 43] on link "Therapists" at bounding box center [1154, 42] width 83 height 59
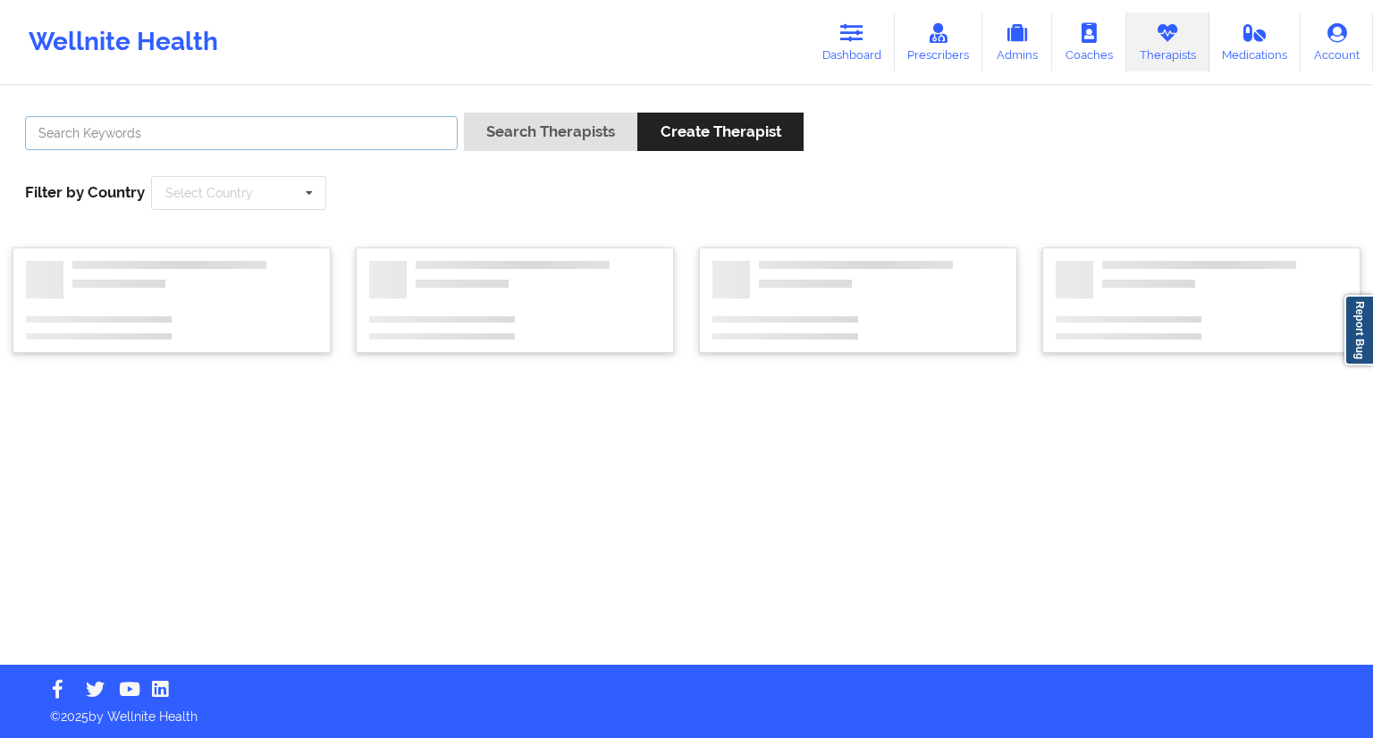
click at [299, 122] on input "text" at bounding box center [241, 133] width 433 height 34
paste input "[PERSON_NAME]"
type input "[PERSON_NAME]"
click at [520, 119] on button "Search Therapists" at bounding box center [550, 132] width 173 height 38
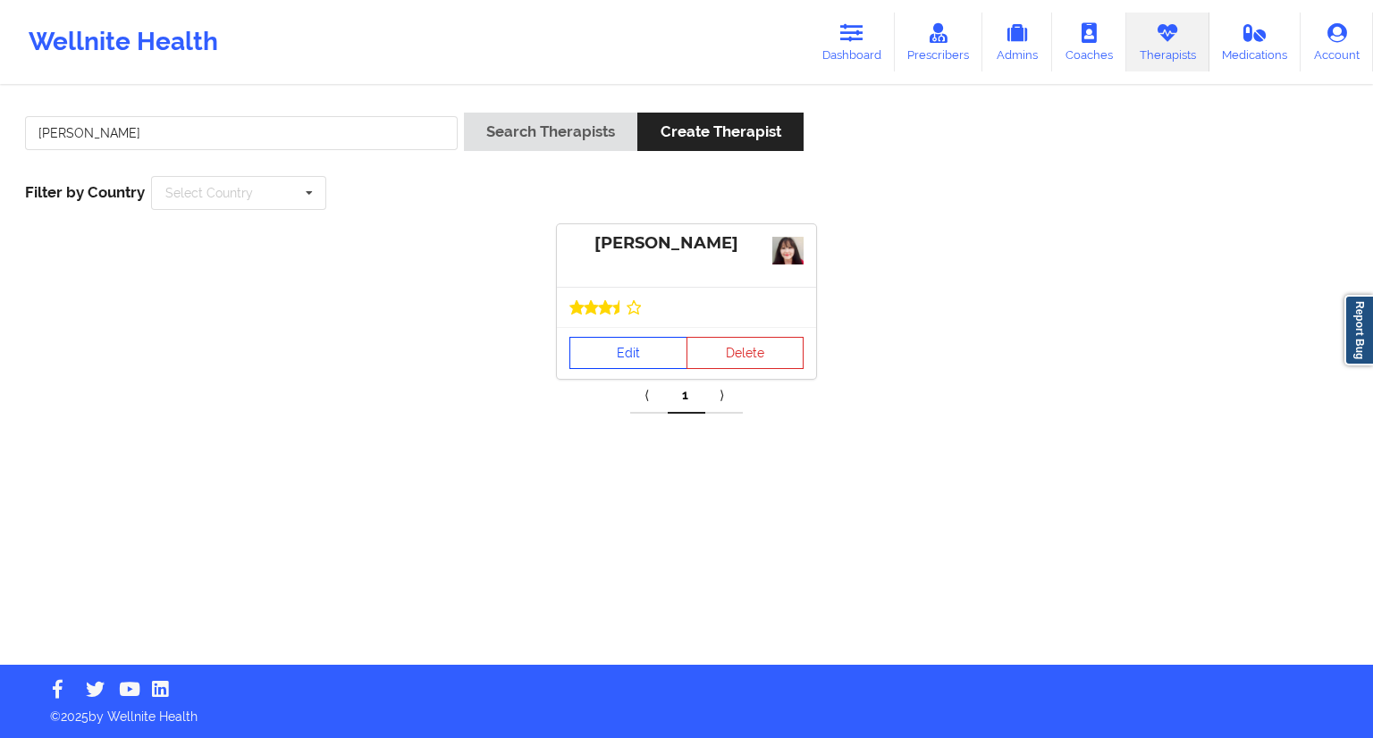
click at [613, 365] on link "Edit" at bounding box center [628, 353] width 118 height 32
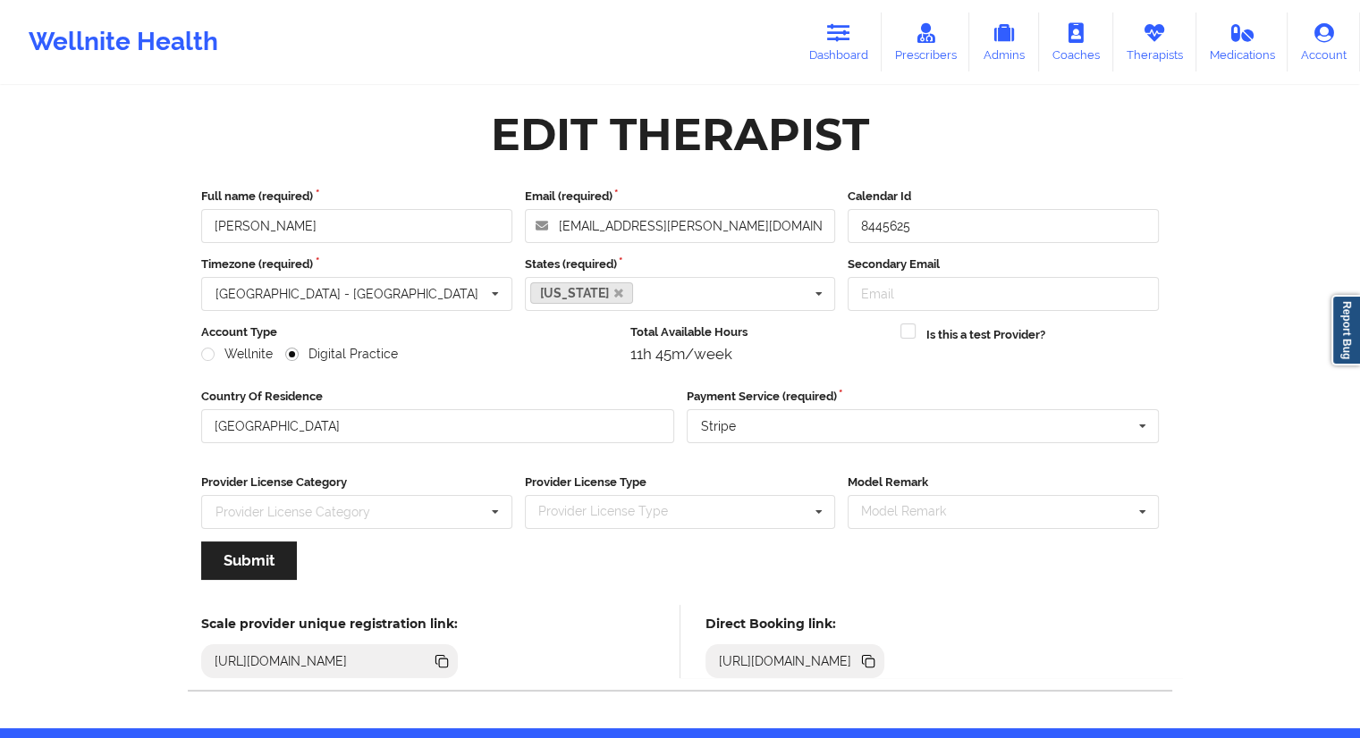
click at [872, 661] on icon at bounding box center [867, 659] width 9 height 9
click at [1150, 28] on icon at bounding box center [1153, 33] width 23 height 20
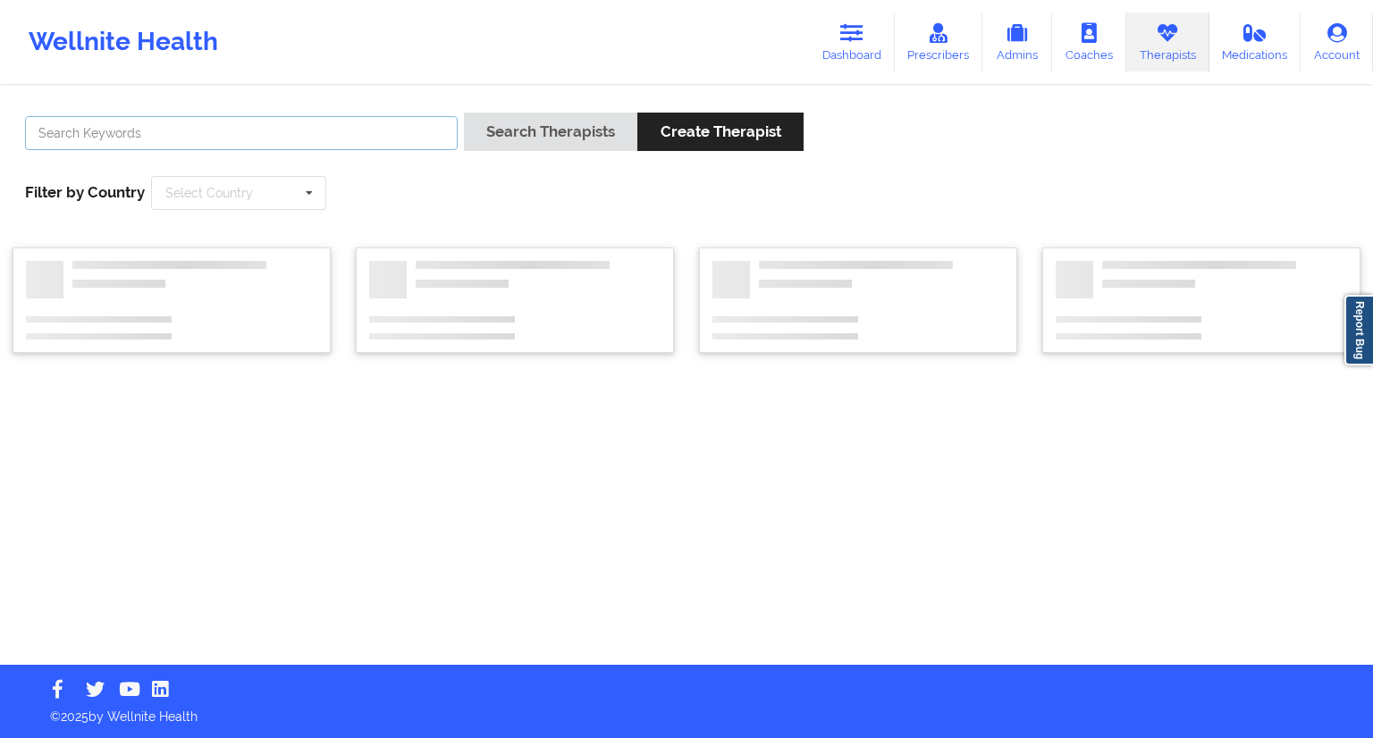
click at [217, 128] on input "text" at bounding box center [241, 133] width 433 height 34
paste input "[PERSON_NAME] [PERSON_NAME]"
type input "[PERSON_NAME] [PERSON_NAME]"
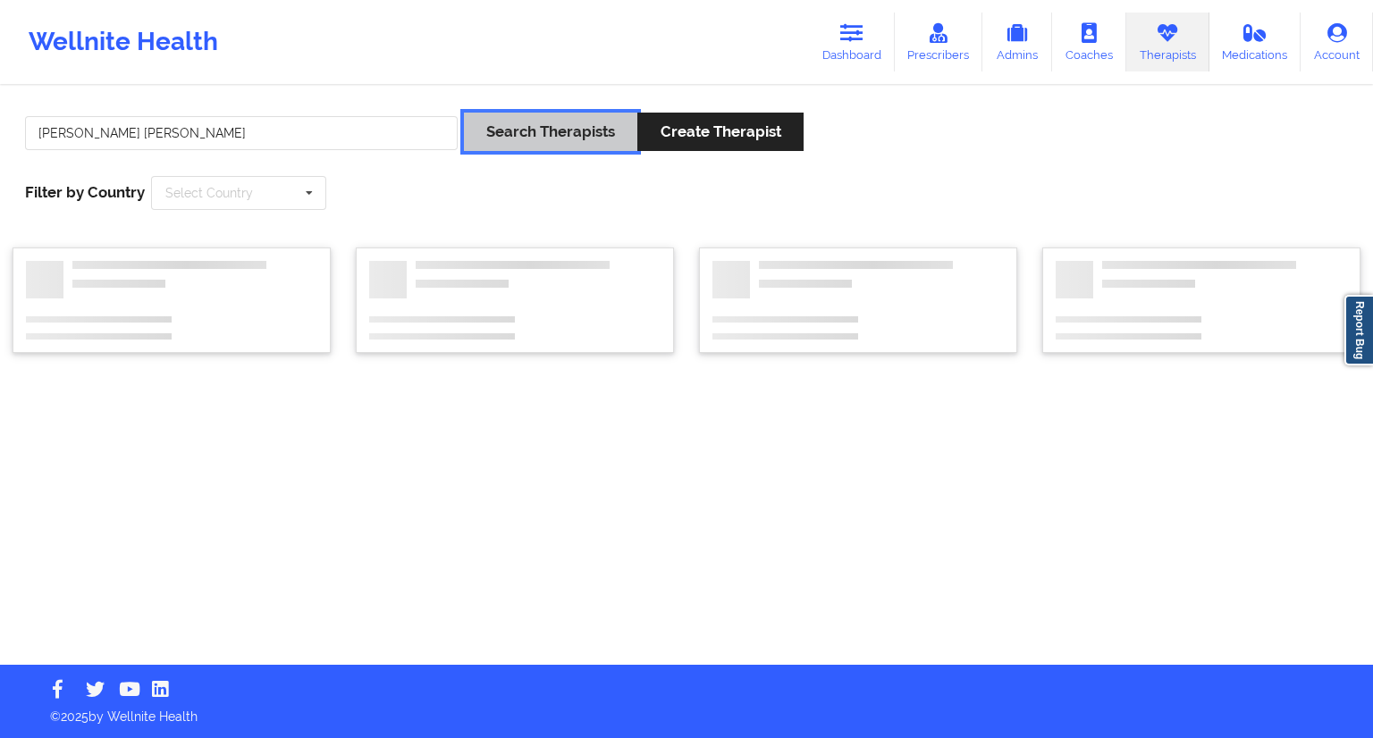
click at [536, 137] on button "Search Therapists" at bounding box center [550, 132] width 173 height 38
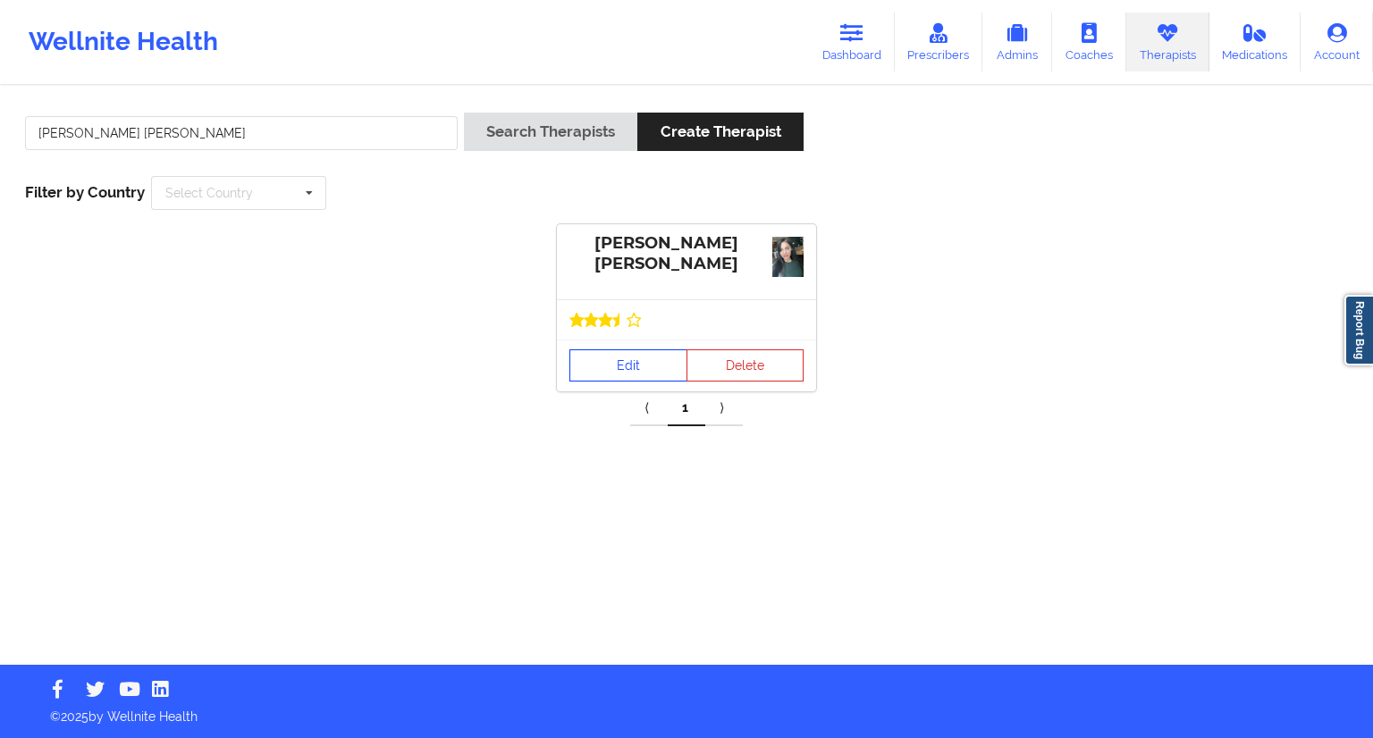
click at [626, 352] on link "Edit" at bounding box center [628, 366] width 118 height 32
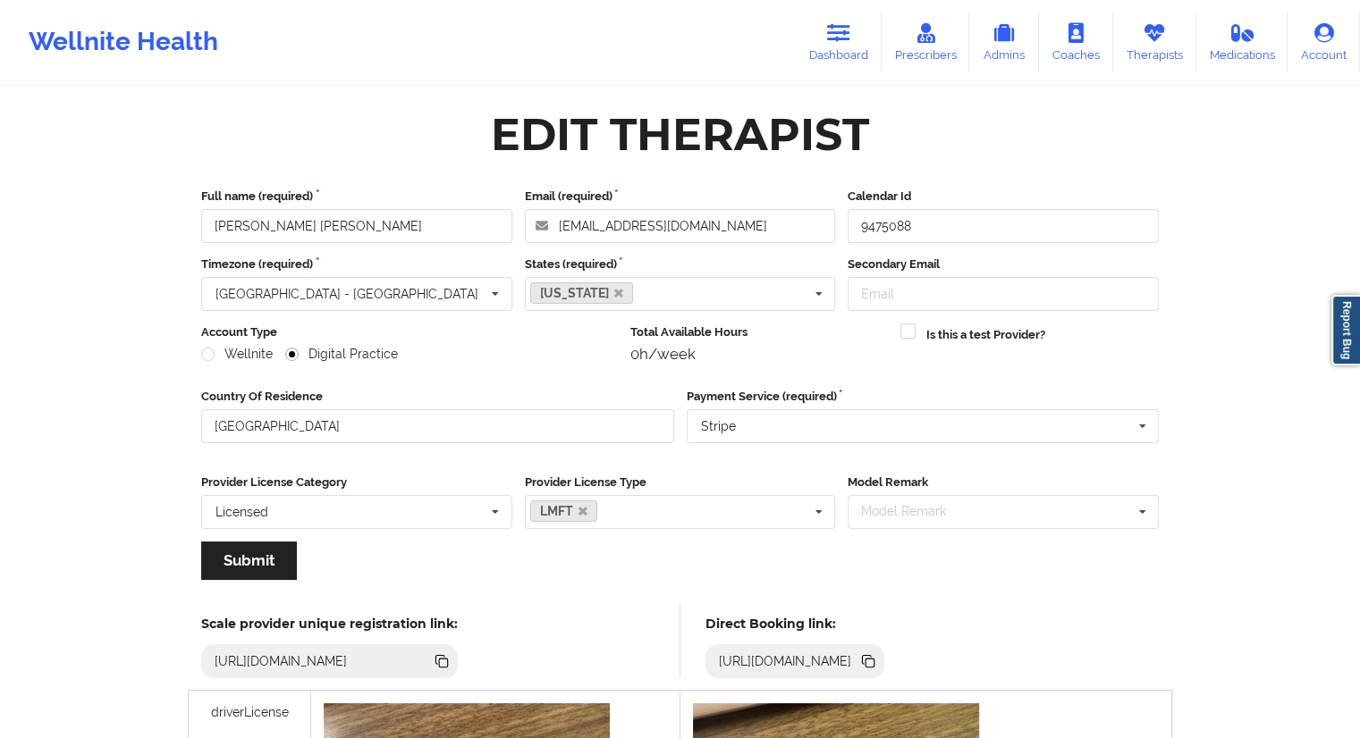
click at [878, 669] on icon at bounding box center [868, 662] width 20 height 20
click at [842, 39] on icon at bounding box center [838, 33] width 23 height 20
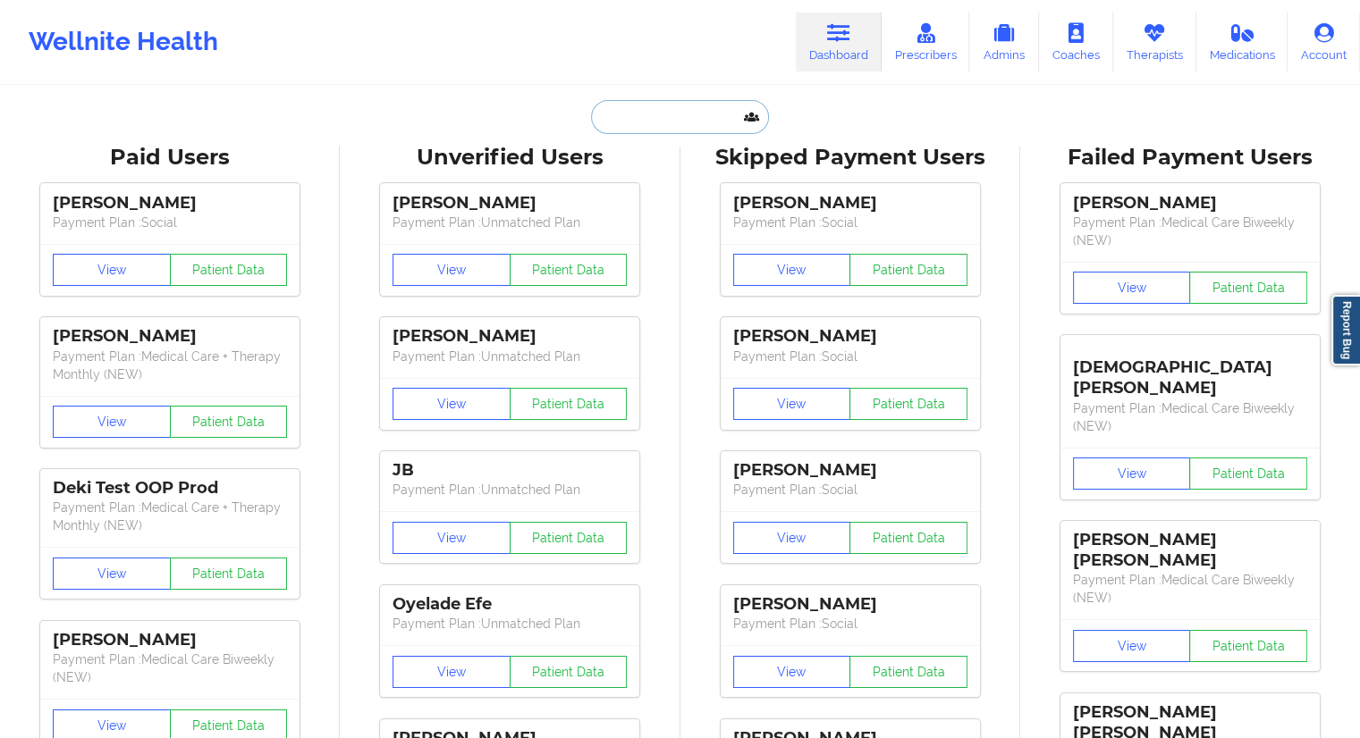
click at [654, 132] on input "text" at bounding box center [679, 117] width 177 height 34
paste input "[DOMAIN_NAME][EMAIL_ADDRESS][DOMAIN_NAME]"
type input "[DOMAIN_NAME][EMAIL_ADDRESS][DOMAIN_NAME]"
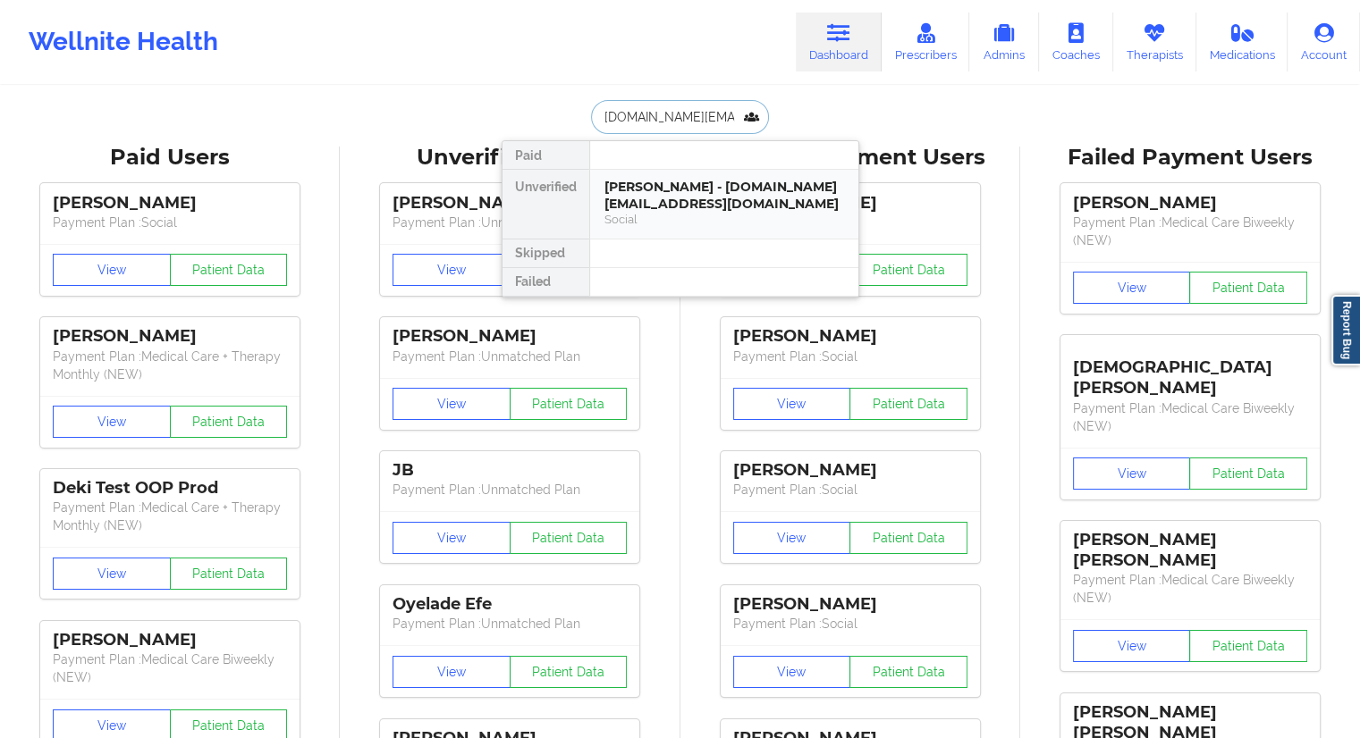
click at [657, 191] on div "[PERSON_NAME] - [DOMAIN_NAME][EMAIL_ADDRESS][DOMAIN_NAME]" at bounding box center [724, 195] width 240 height 33
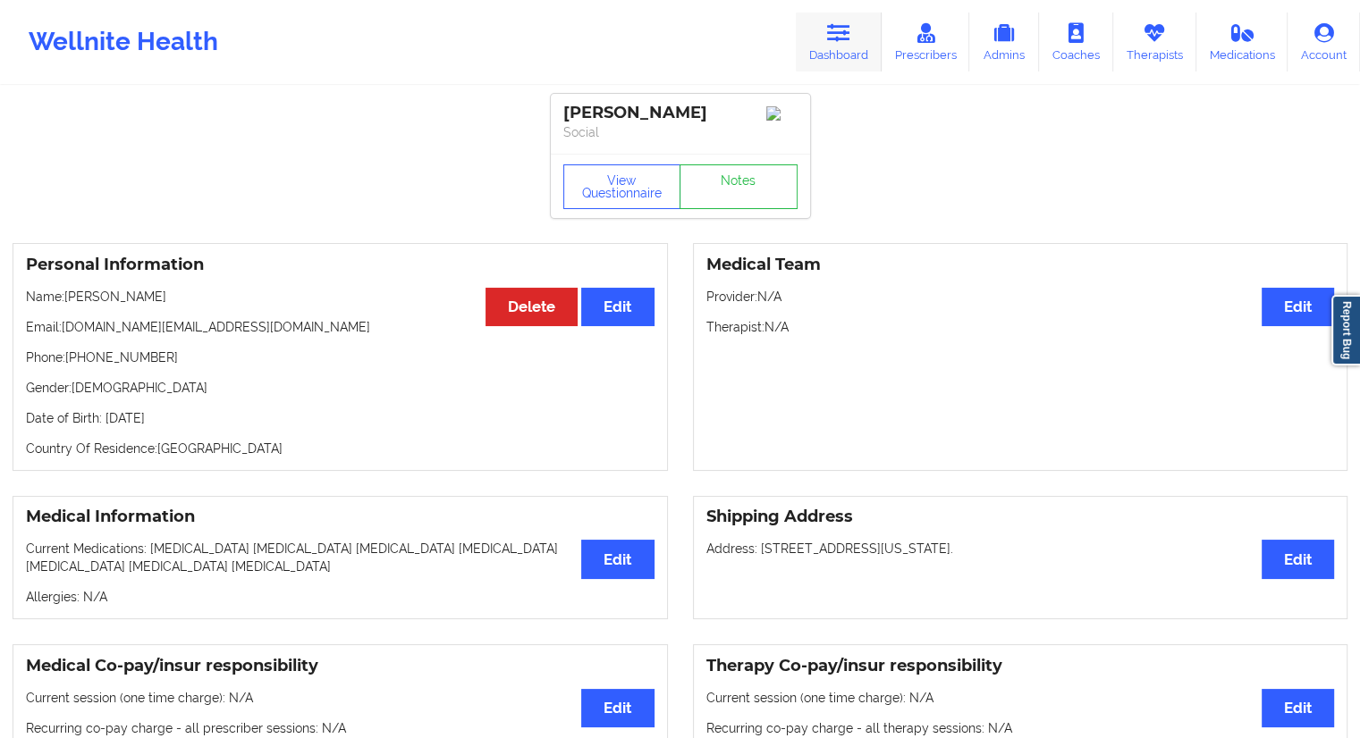
click at [857, 29] on link "Dashboard" at bounding box center [839, 42] width 86 height 59
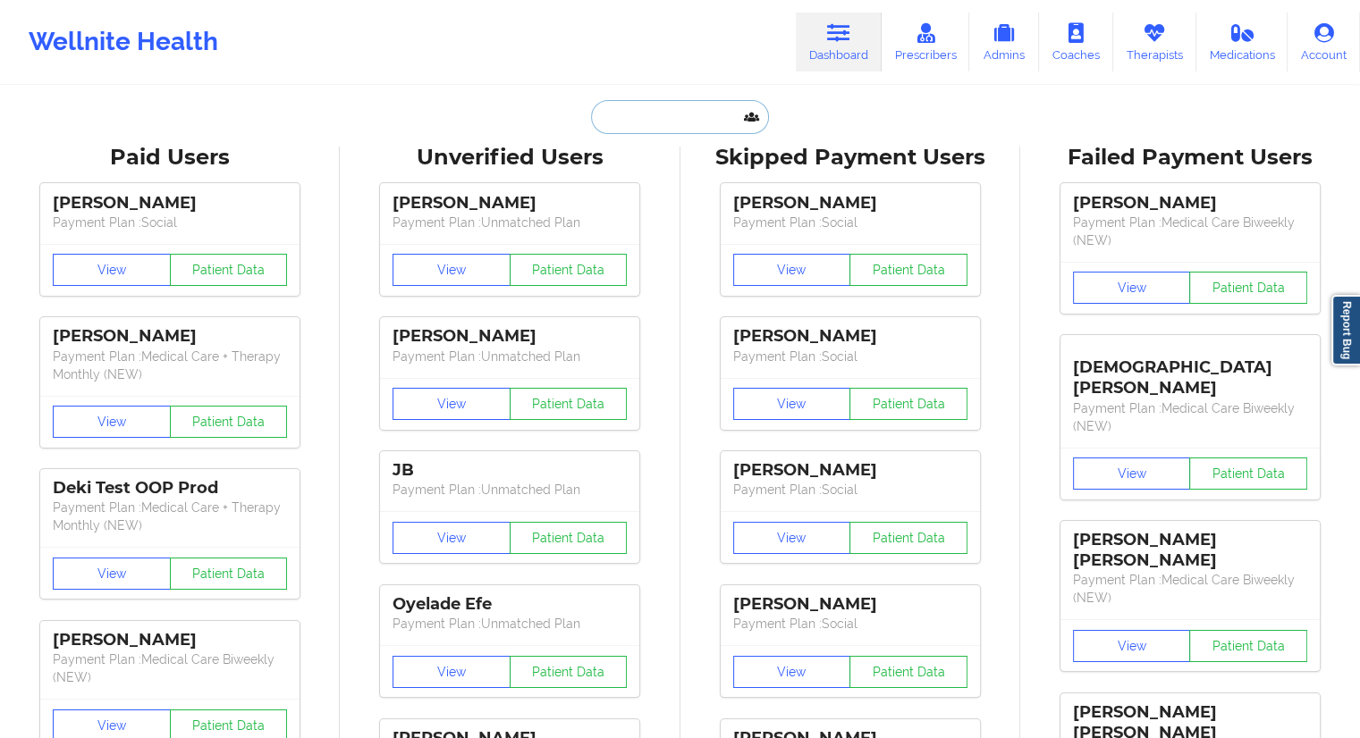
click at [735, 107] on input "text" at bounding box center [679, 117] width 177 height 34
paste input "[EMAIL_ADDRESS][DOMAIN_NAME]"
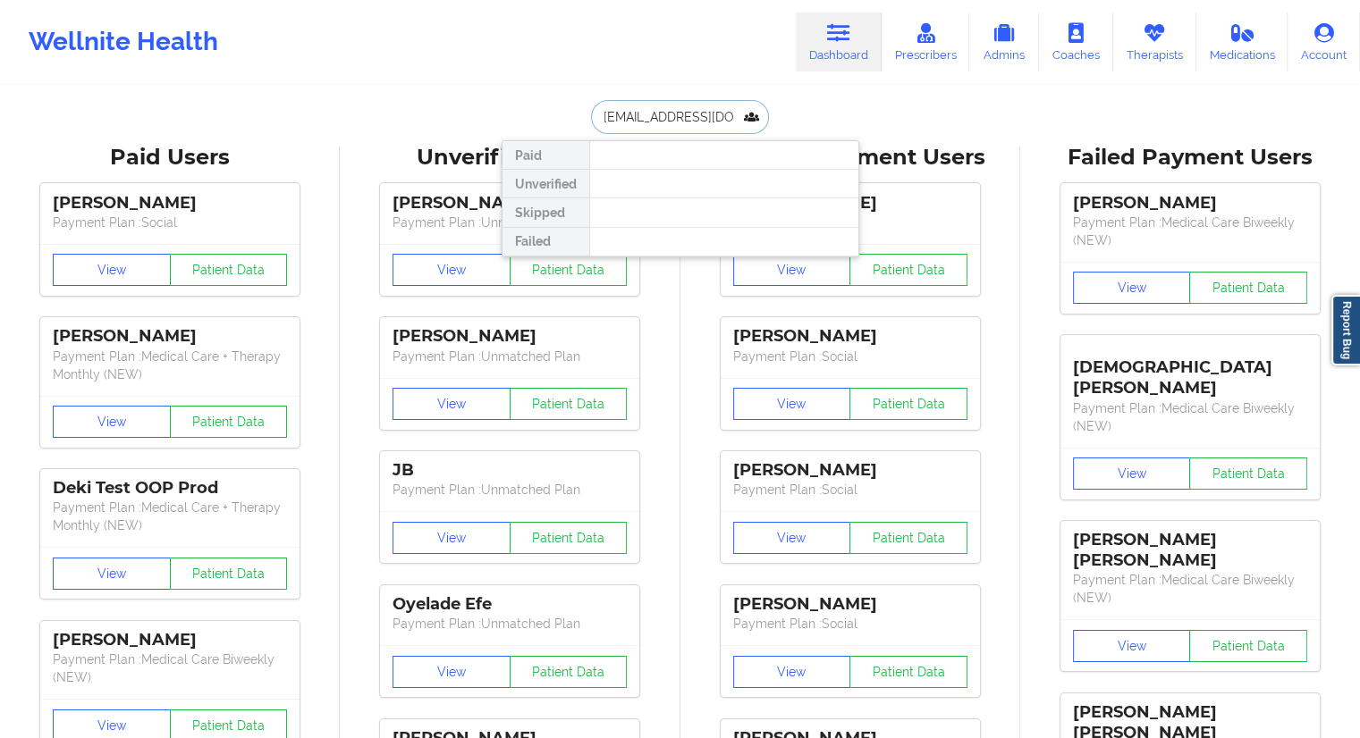
click at [614, 119] on input "[EMAIL_ADDRESS][DOMAIN_NAME]" at bounding box center [679, 117] width 177 height 34
click at [601, 119] on input "[EMAIL_ADDRESS][DOMAIN_NAME]" at bounding box center [679, 117] width 177 height 34
type input "[EMAIL_ADDRESS][DOMAIN_NAME]"
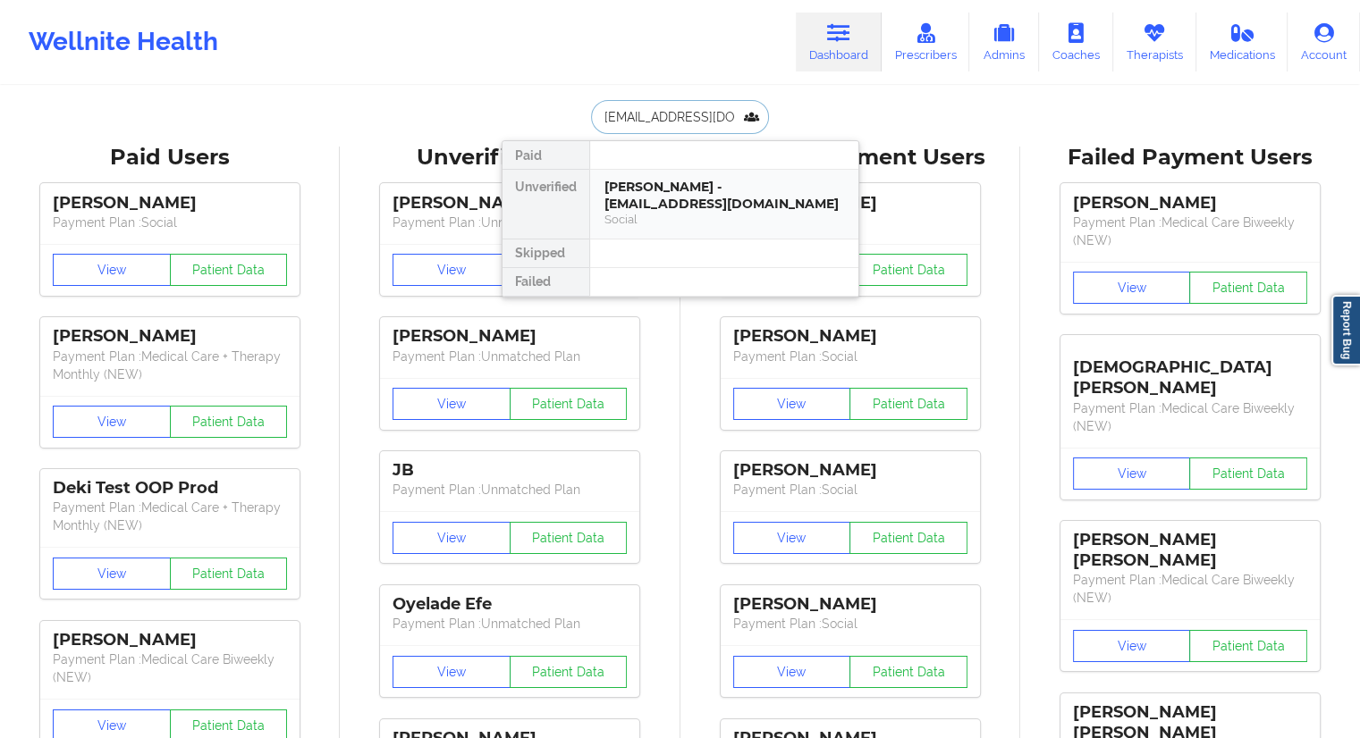
click at [666, 215] on div "Social" at bounding box center [724, 219] width 240 height 15
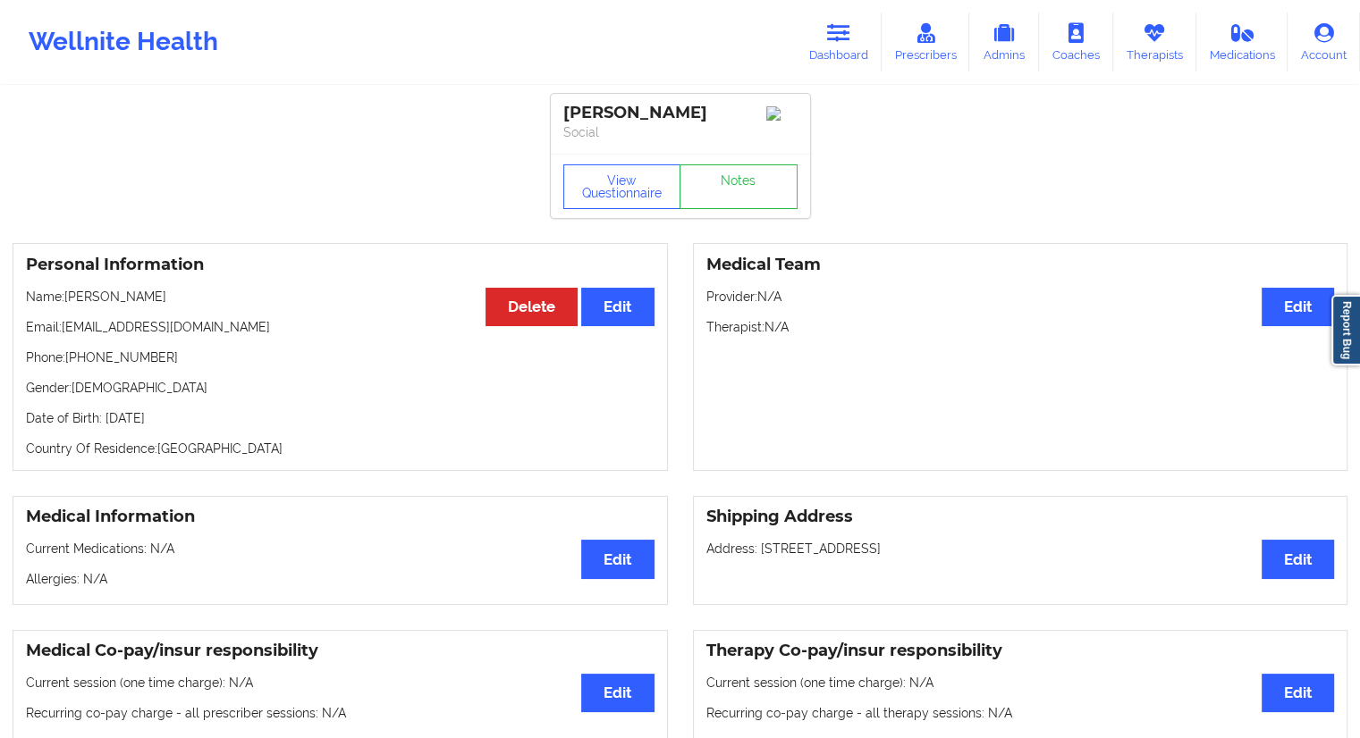
drag, startPoint x: 187, startPoint y: 298, endPoint x: 66, endPoint y: 305, distance: 120.9
click at [66, 305] on p "Name: [PERSON_NAME]" at bounding box center [340, 297] width 628 height 18
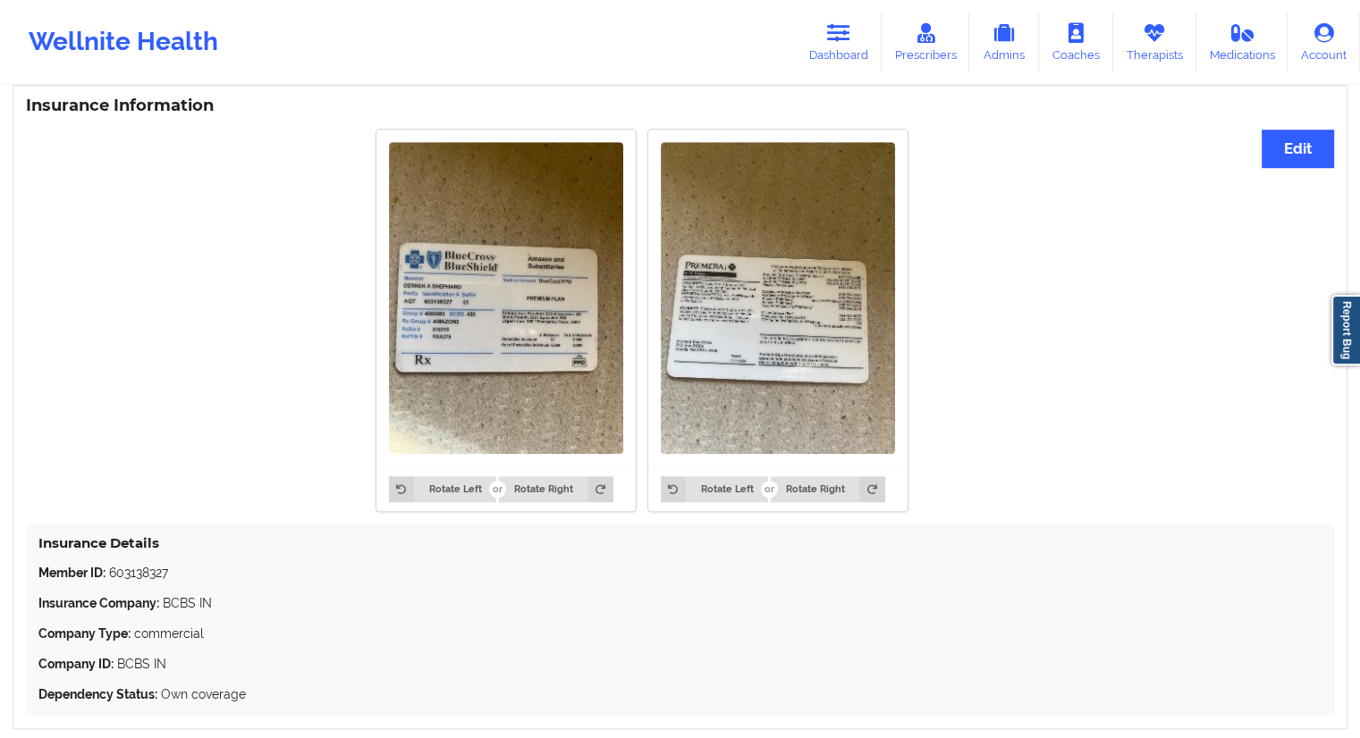
scroll to position [1413, 0]
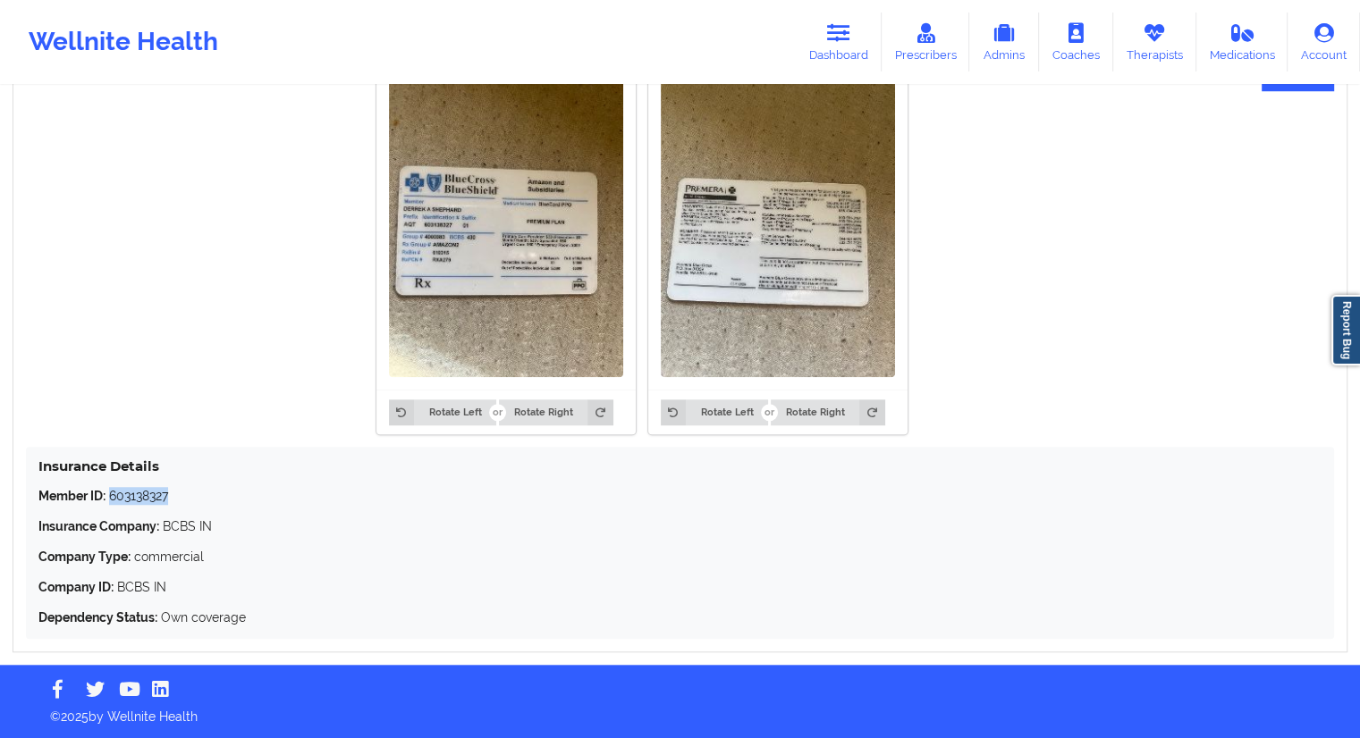
drag, startPoint x: 183, startPoint y: 498, endPoint x: 109, endPoint y: 487, distance: 75.0
click at [109, 487] on p "Member ID: 603138327" at bounding box center [679, 496] width 1283 height 18
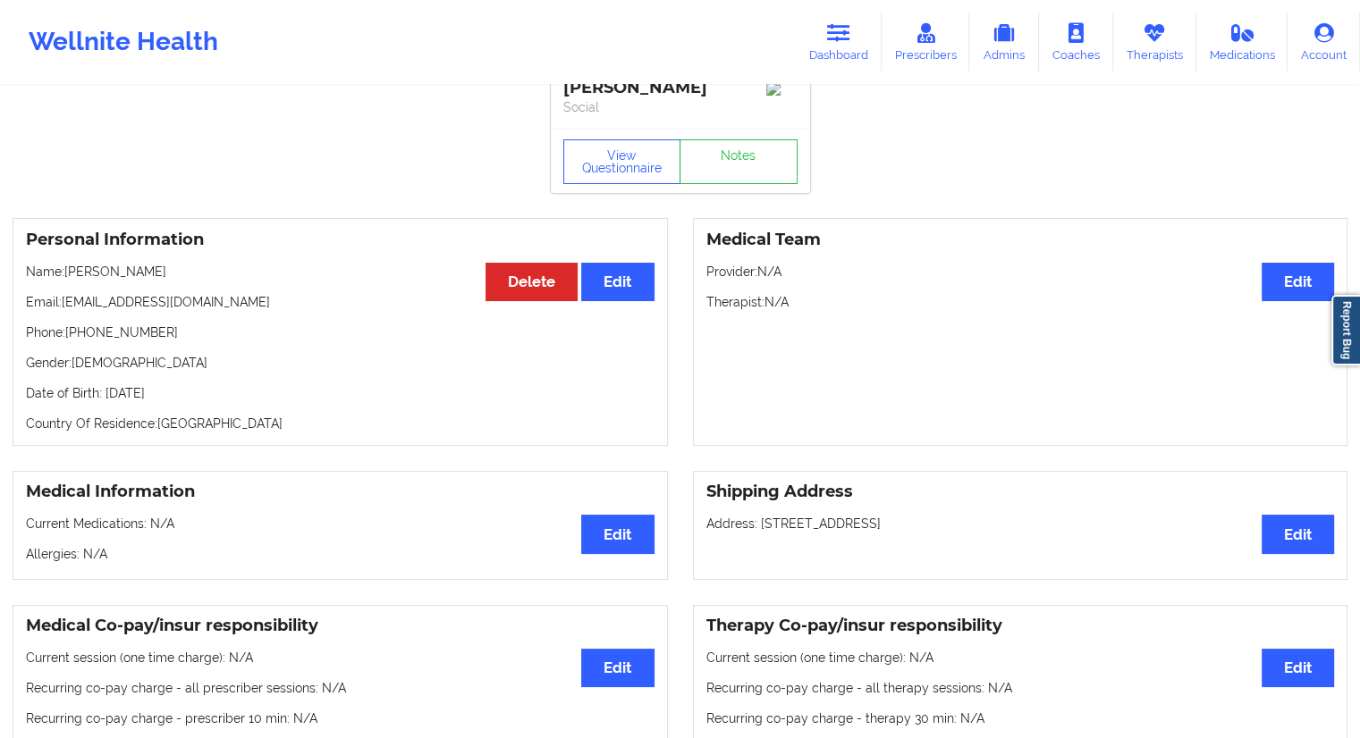
scroll to position [0, 0]
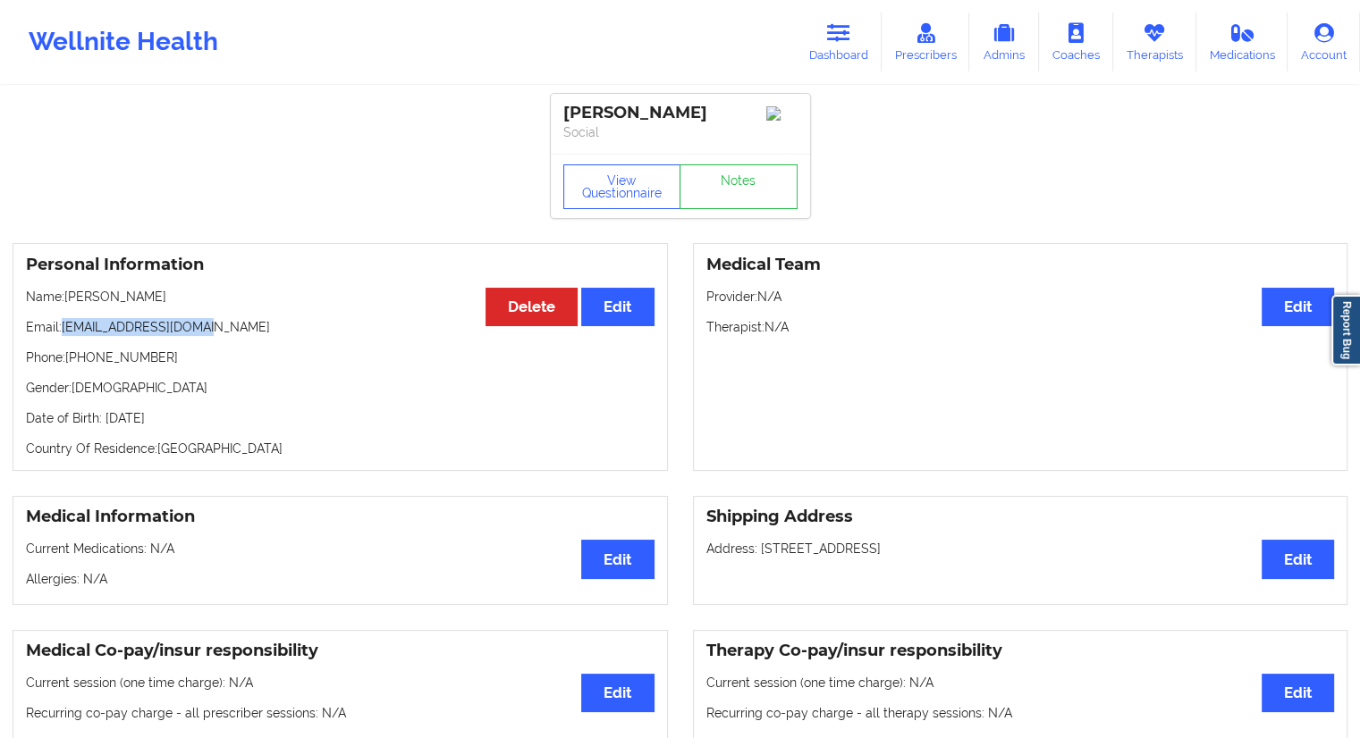
drag, startPoint x: 226, startPoint y: 324, endPoint x: 60, endPoint y: 333, distance: 166.5
click at [60, 333] on p "Email: [EMAIL_ADDRESS][DOMAIN_NAME]" at bounding box center [340, 327] width 628 height 18
drag, startPoint x: 197, startPoint y: 297, endPoint x: 66, endPoint y: 301, distance: 130.6
click at [66, 301] on p "Name: [PERSON_NAME]" at bounding box center [340, 297] width 628 height 18
drag, startPoint x: 162, startPoint y: 366, endPoint x: 70, endPoint y: 369, distance: 92.1
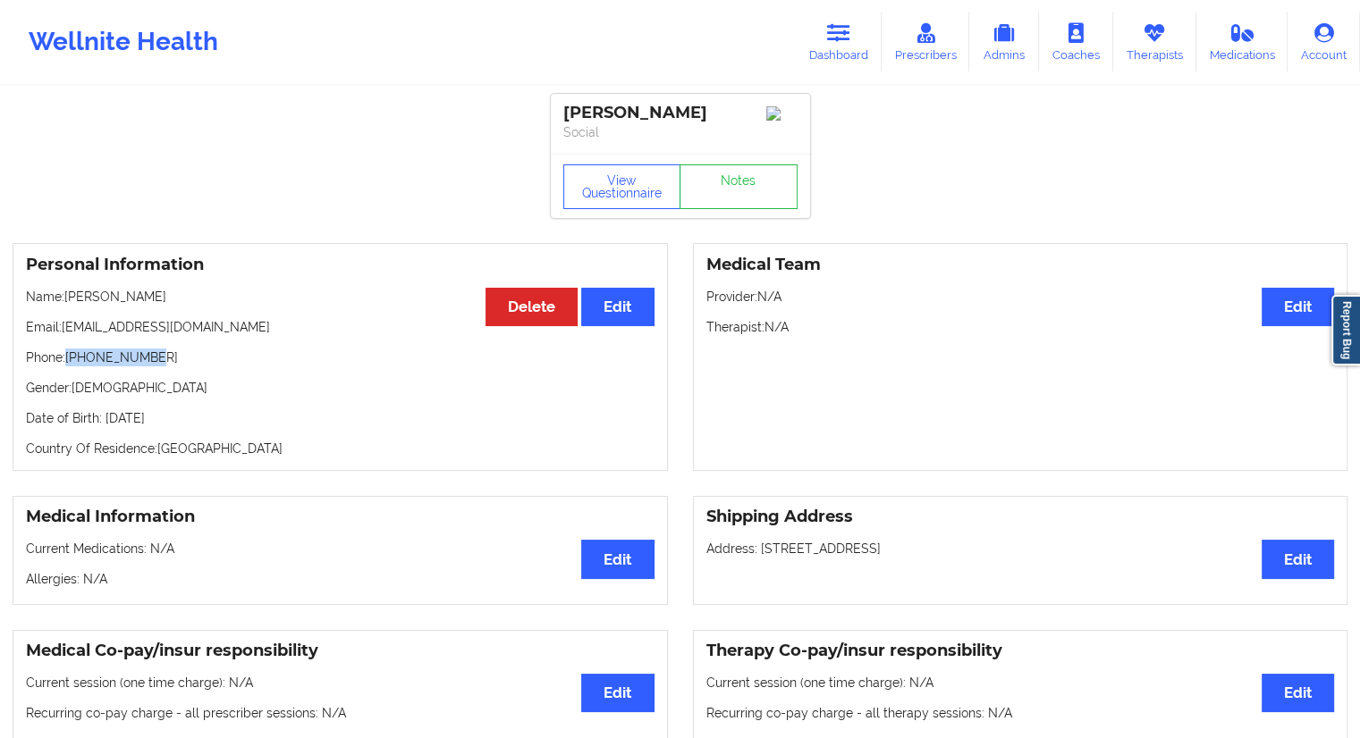
click at [70, 367] on p "Phone: [PHONE_NUMBER]" at bounding box center [340, 358] width 628 height 18
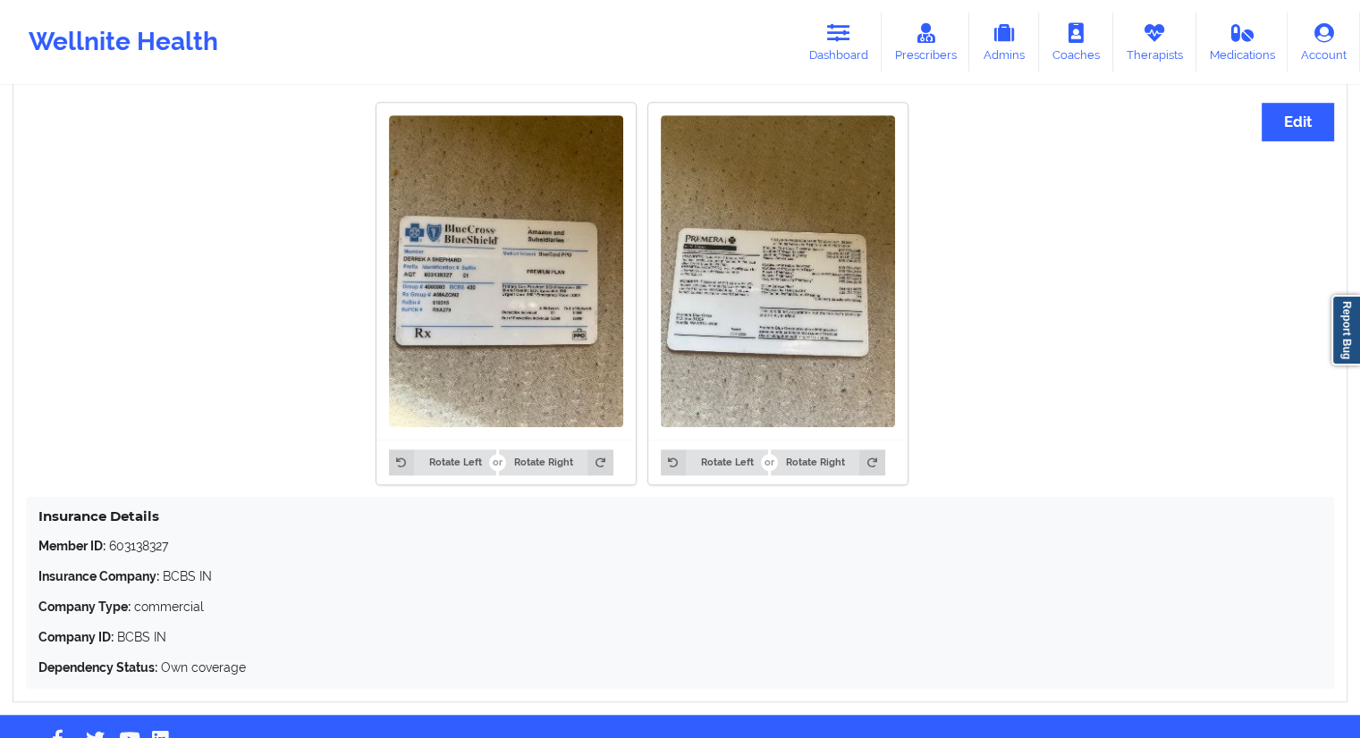
scroll to position [1413, 0]
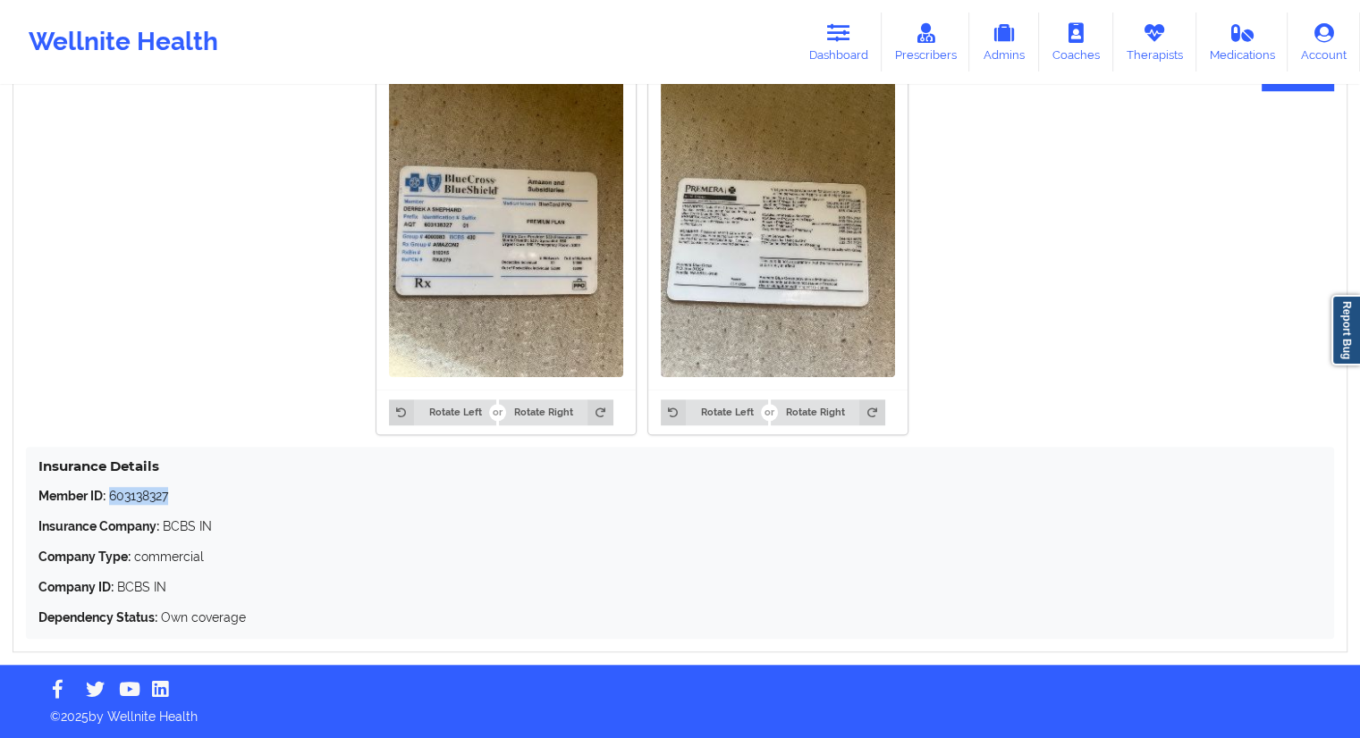
drag, startPoint x: 181, startPoint y: 498, endPoint x: 112, endPoint y: 501, distance: 68.9
click at [112, 501] on p "Member ID: 603138327" at bounding box center [679, 496] width 1283 height 18
click at [1143, 47] on link "Therapists" at bounding box center [1154, 42] width 83 height 59
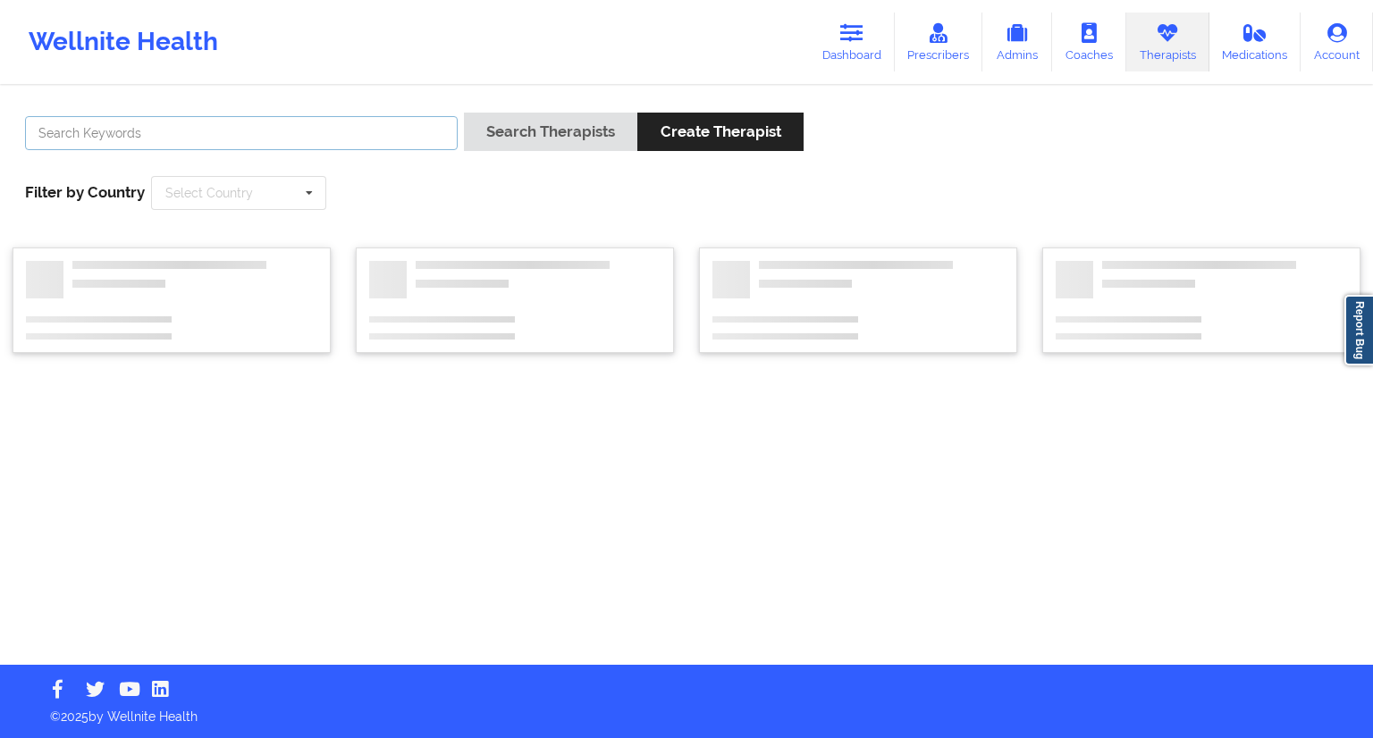
click at [308, 122] on input "text" at bounding box center [241, 133] width 433 height 34
paste input "[PERSON_NAME]"
type input "[PERSON_NAME]"
click at [519, 128] on button "Search Therapists" at bounding box center [550, 132] width 173 height 38
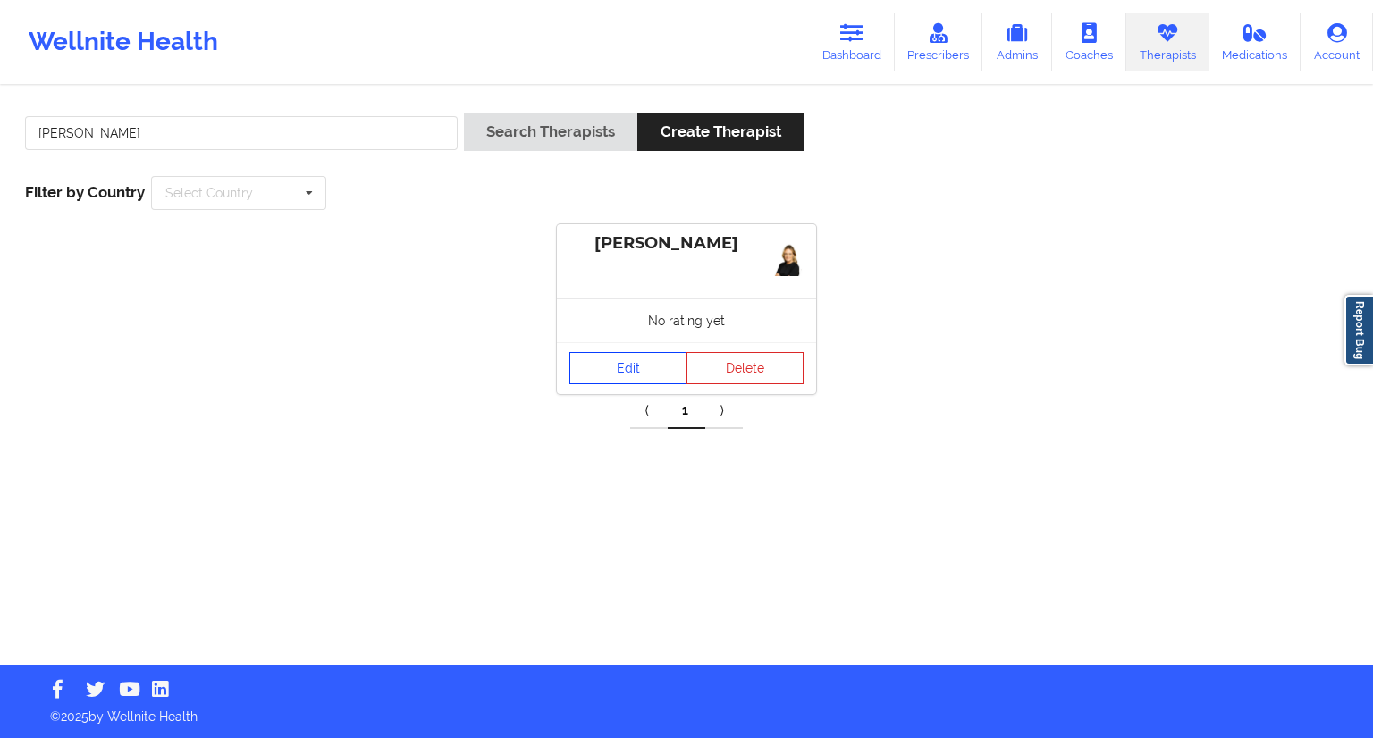
click at [604, 373] on link "Edit" at bounding box center [628, 368] width 118 height 32
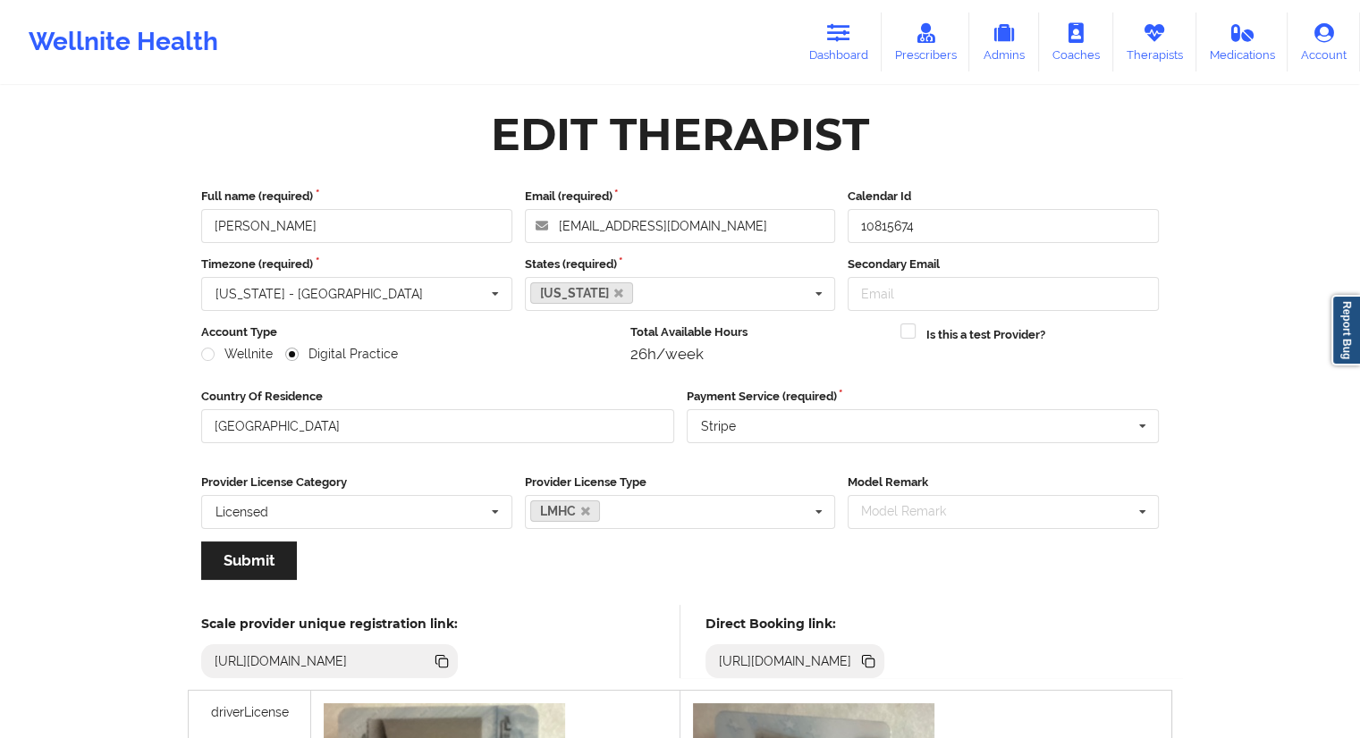
click at [874, 662] on icon at bounding box center [869, 663] width 9 height 9
drag, startPoint x: 314, startPoint y: 223, endPoint x: 206, endPoint y: 213, distance: 107.7
click at [206, 213] on input "[PERSON_NAME]" at bounding box center [356, 226] width 311 height 34
click at [849, 48] on link "Dashboard" at bounding box center [839, 42] width 86 height 59
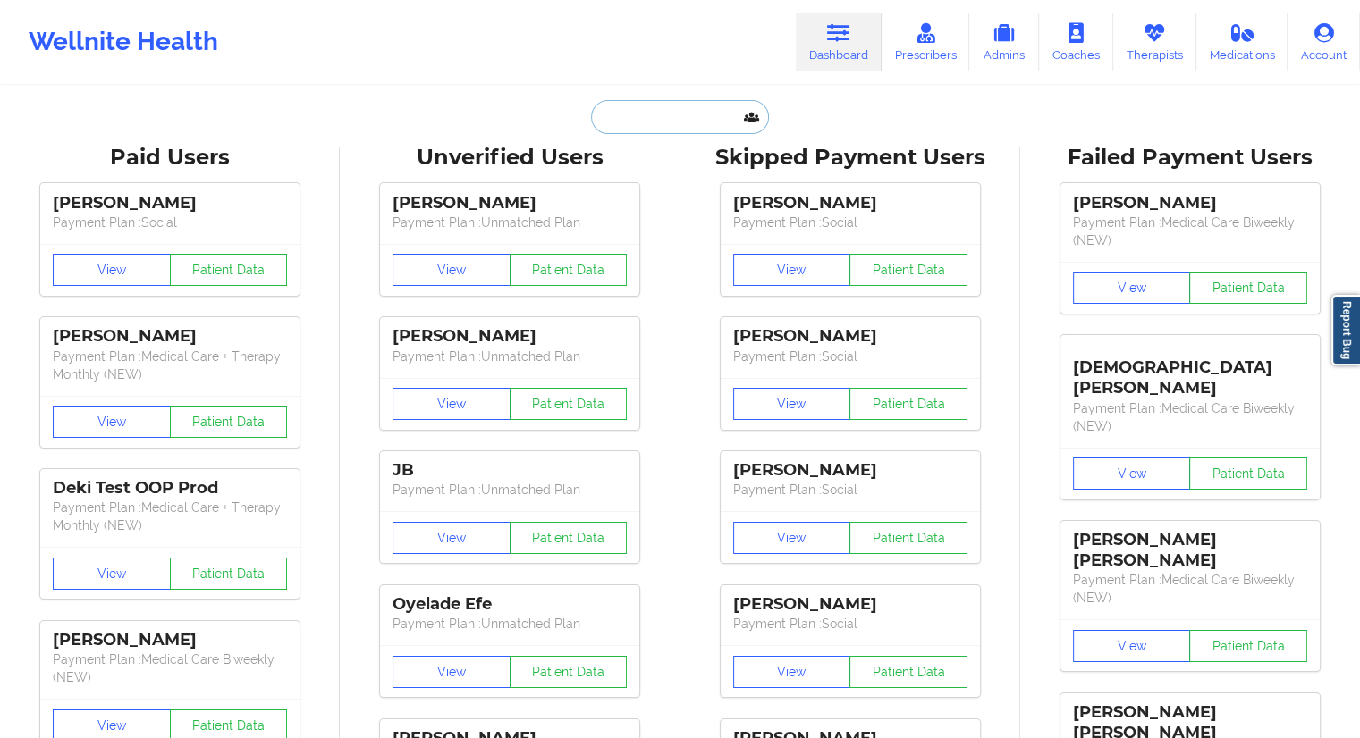
click at [695, 105] on input "text" at bounding box center [679, 117] width 177 height 34
paste input "[EMAIL_ADDRESS][DOMAIN_NAME]"
type input "[EMAIL_ADDRESS][DOMAIN_NAME]"
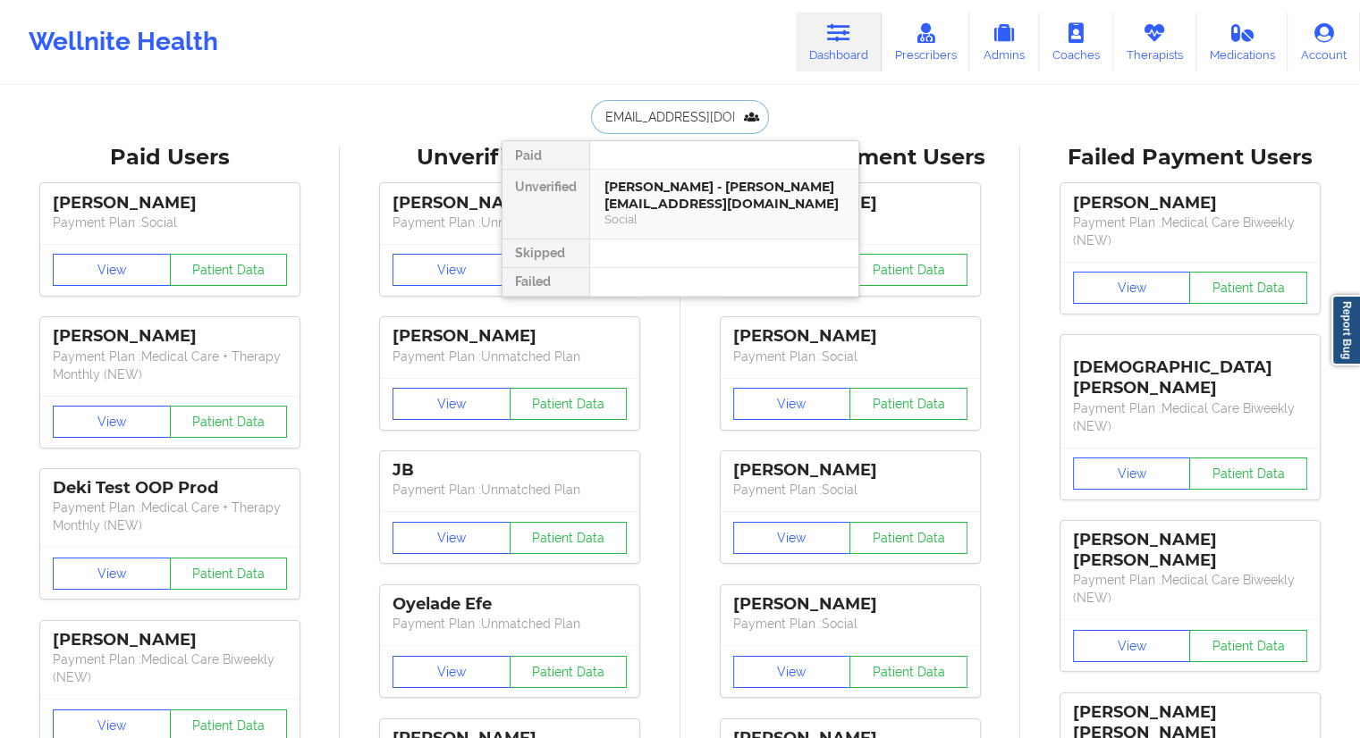
click at [675, 201] on div "[PERSON_NAME] - [PERSON_NAME][EMAIL_ADDRESS][DOMAIN_NAME]" at bounding box center [724, 195] width 240 height 33
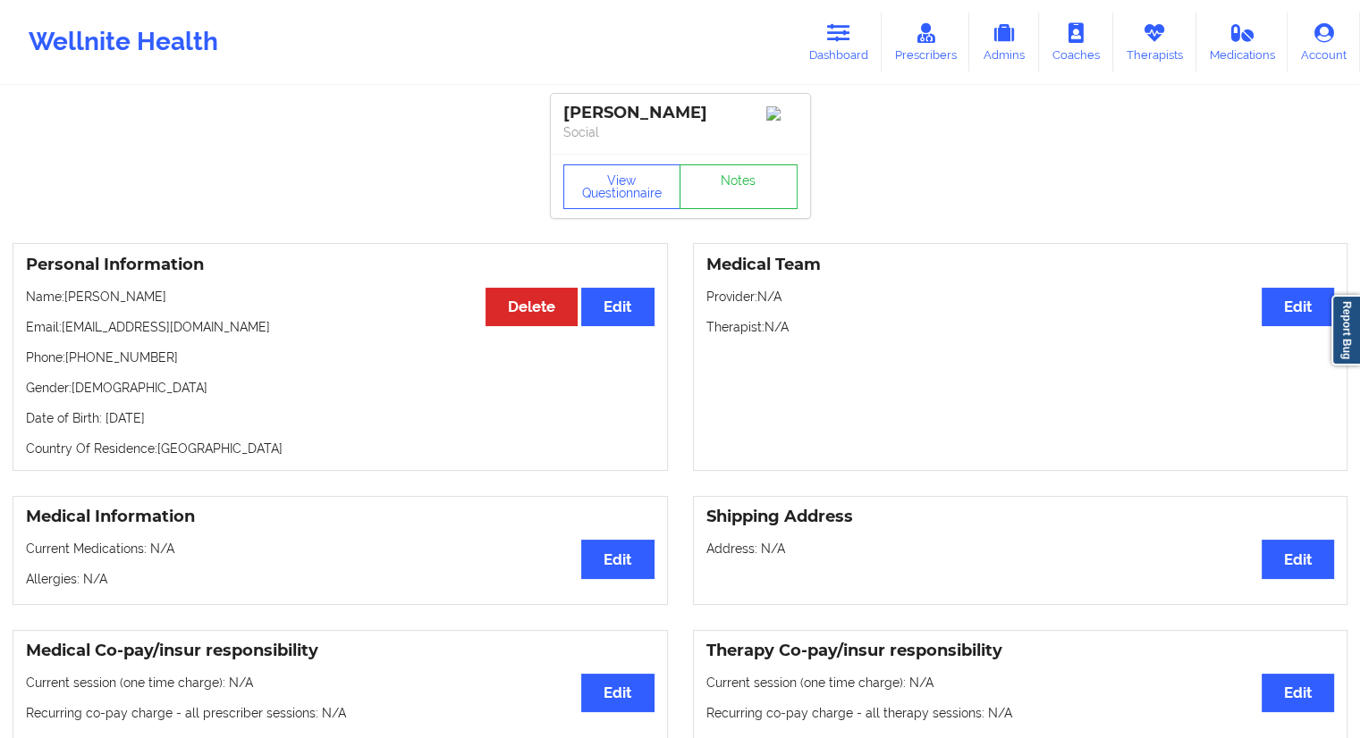
click at [658, 160] on div "View Questionnaire Notes" at bounding box center [680, 186] width 259 height 64
click at [644, 183] on button "View Questionnaire" at bounding box center [622, 186] width 118 height 45
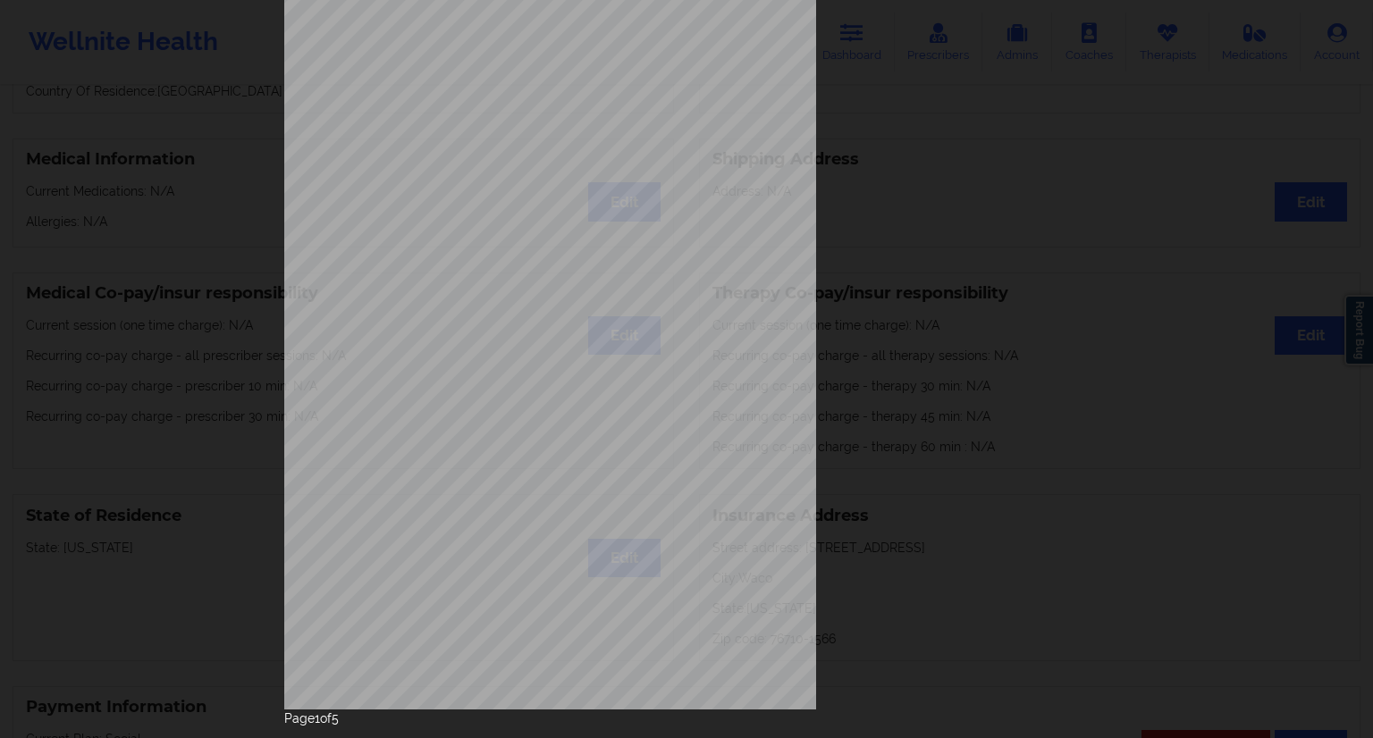
scroll to position [114, 0]
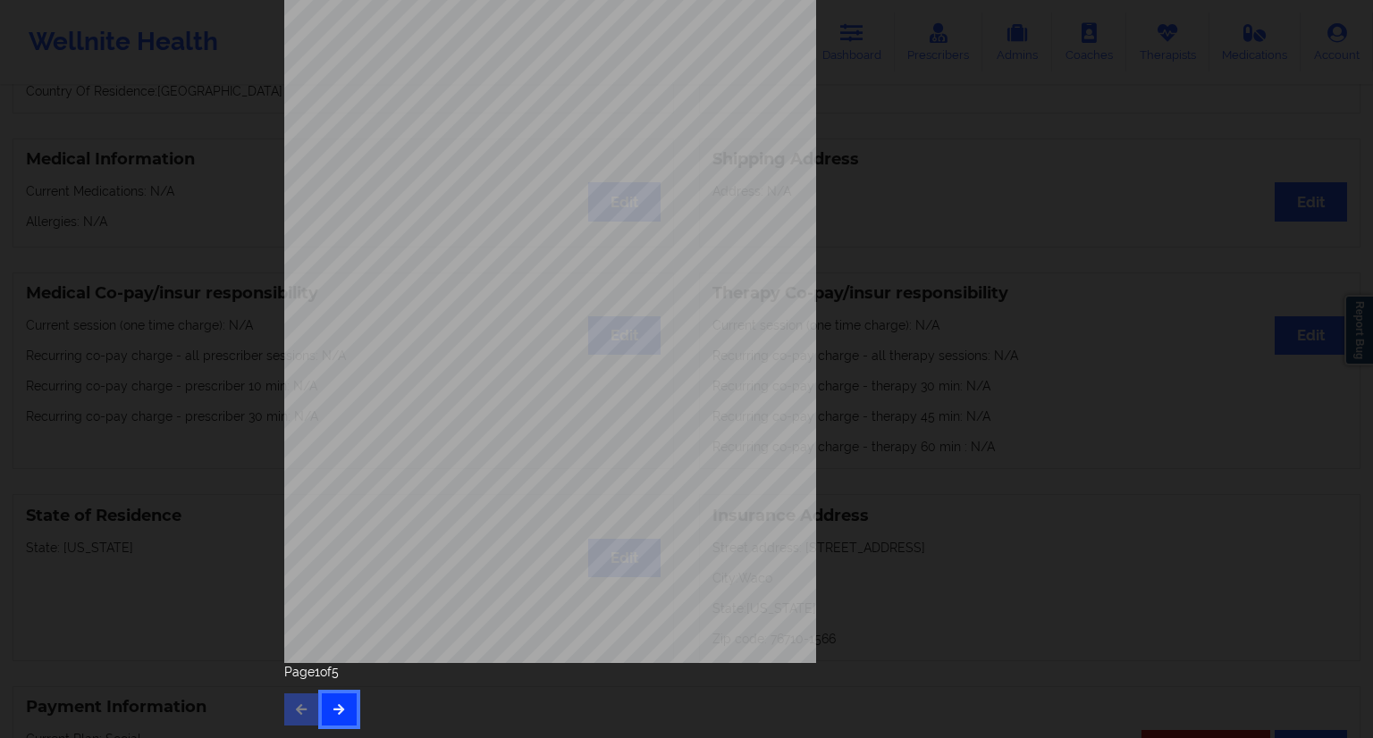
click at [335, 707] on icon "button" at bounding box center [339, 709] width 15 height 11
click at [332, 712] on icon "button" at bounding box center [339, 709] width 15 height 11
click at [345, 691] on div "Page 3 of 5" at bounding box center [686, 694] width 805 height 63
click at [345, 699] on button "button" at bounding box center [339, 710] width 35 height 32
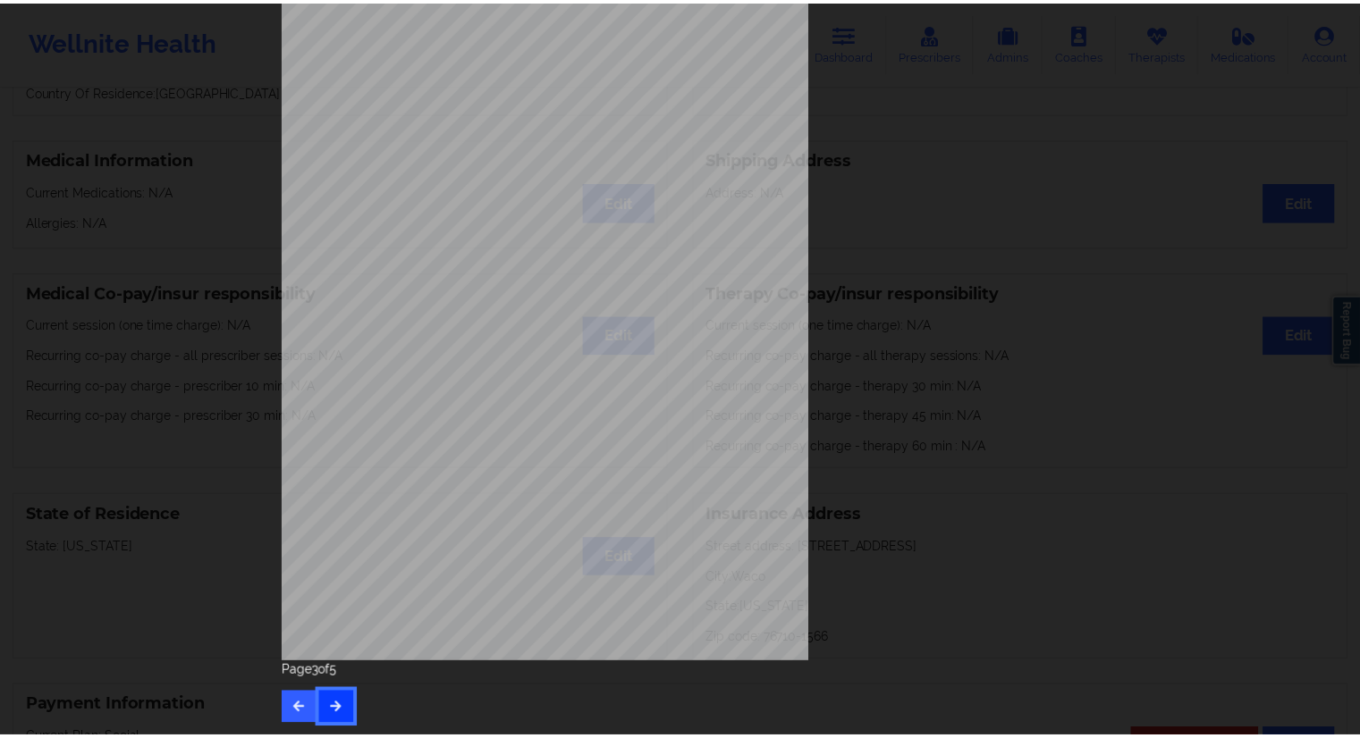
scroll to position [0, 0]
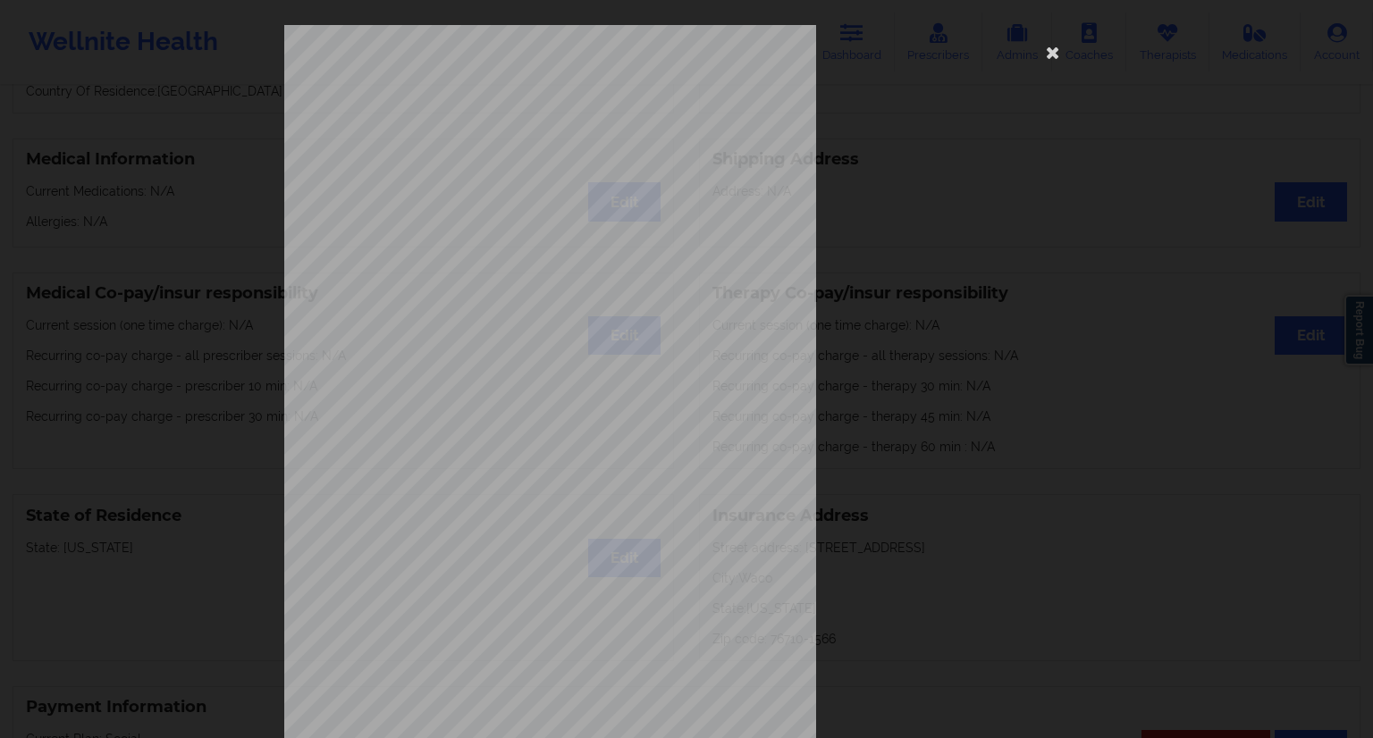
click at [265, 346] on div "commercial Insurance Member ID for patient nnn Insurance company name details b…" at bounding box center [686, 369] width 1373 height 738
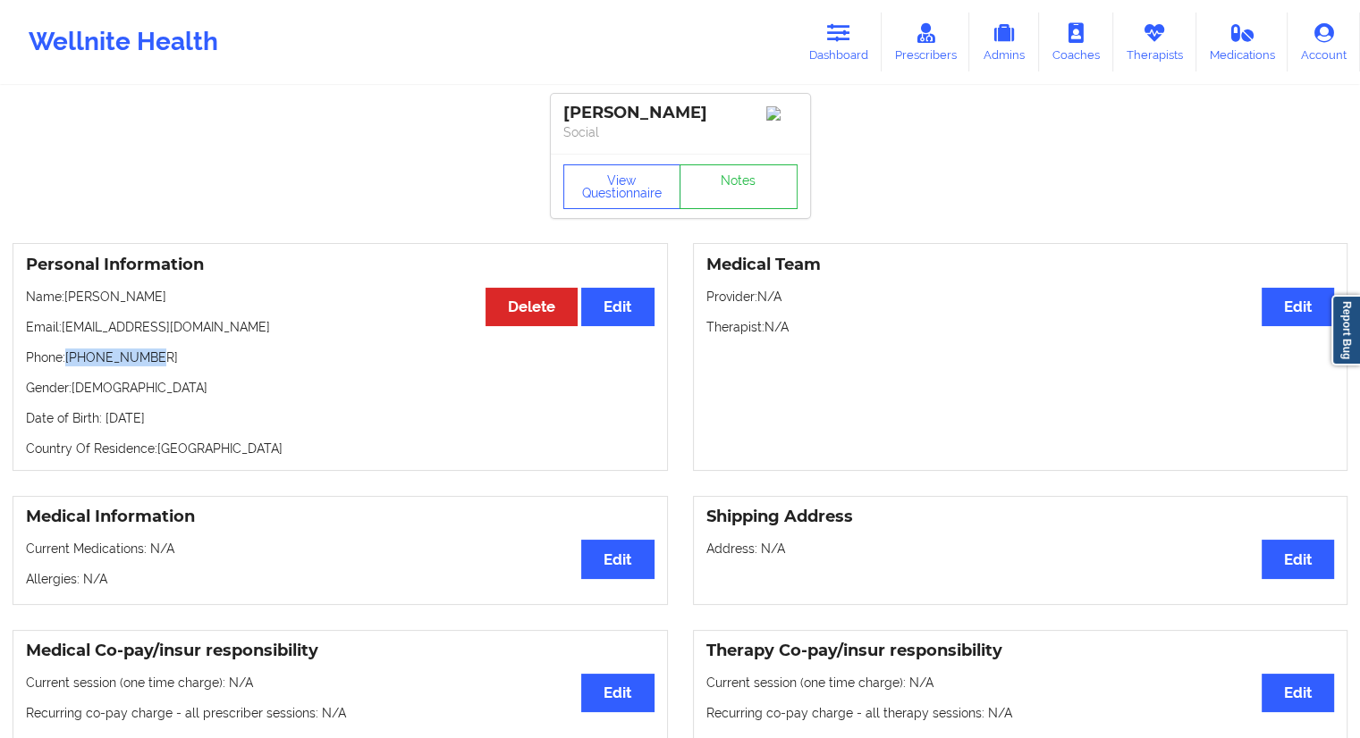
drag, startPoint x: 175, startPoint y: 360, endPoint x: 71, endPoint y: 367, distance: 104.8
click at [71, 367] on p "Phone: [PHONE_NUMBER]" at bounding box center [340, 358] width 628 height 18
drag, startPoint x: 154, startPoint y: 301, endPoint x: 97, endPoint y: 287, distance: 59.0
click at [97, 287] on div "Personal Information Edit Delete Name: [PERSON_NAME] Email: [PERSON_NAME][EMAIL…" at bounding box center [340, 357] width 655 height 228
drag, startPoint x: 1133, startPoint y: 46, endPoint x: 1042, endPoint y: 61, distance: 92.4
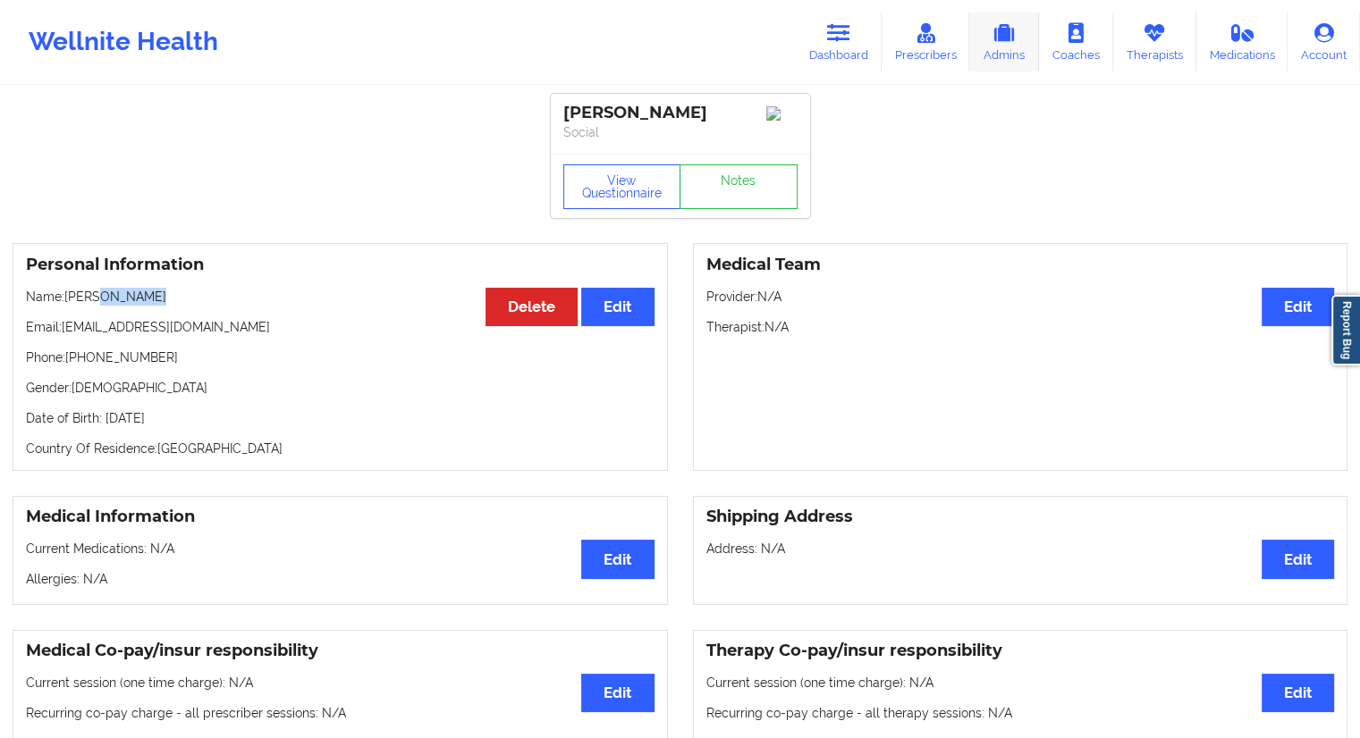
click at [1133, 46] on link "Therapists" at bounding box center [1154, 42] width 83 height 59
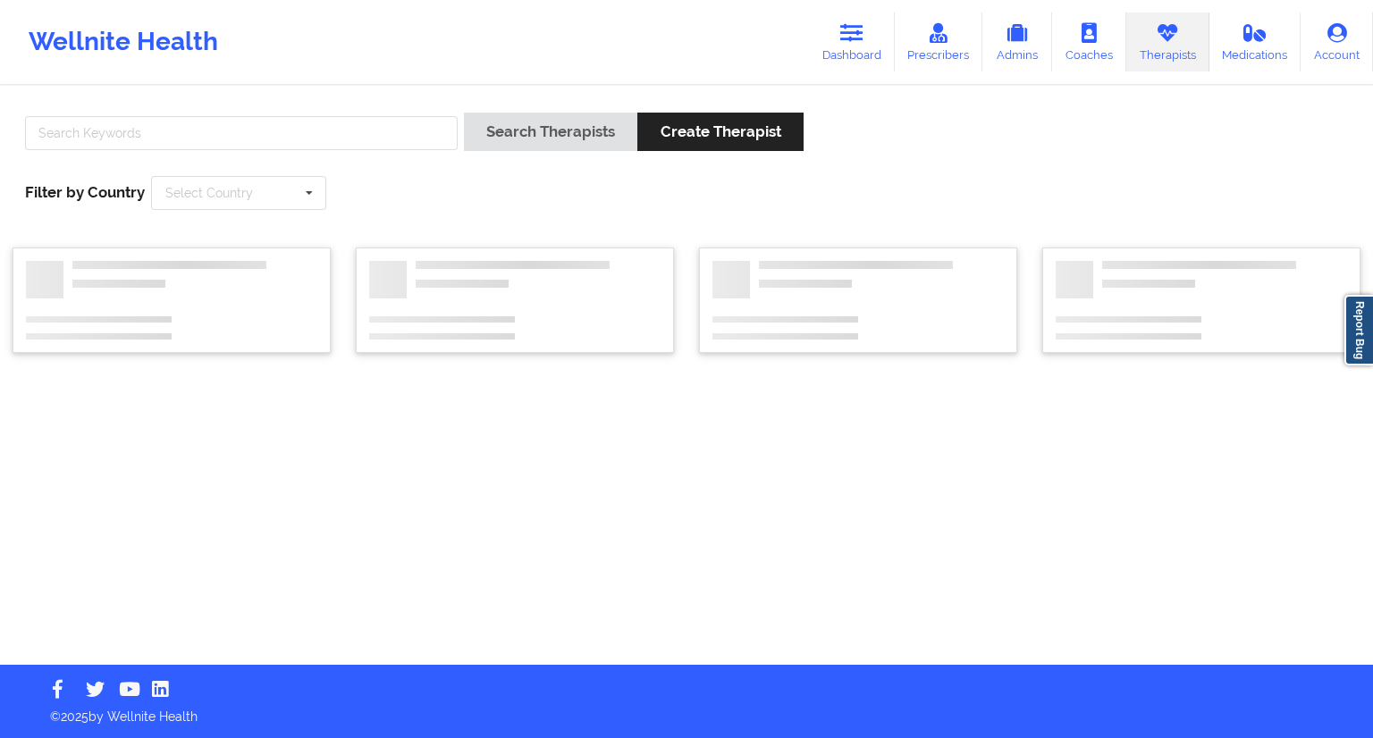
click at [349, 112] on div "Search Therapists Create Therapist Filter by Country Select Country [GEOGRAPHIC…" at bounding box center [687, 161] width 1348 height 122
click at [364, 139] on input "text" at bounding box center [241, 133] width 433 height 34
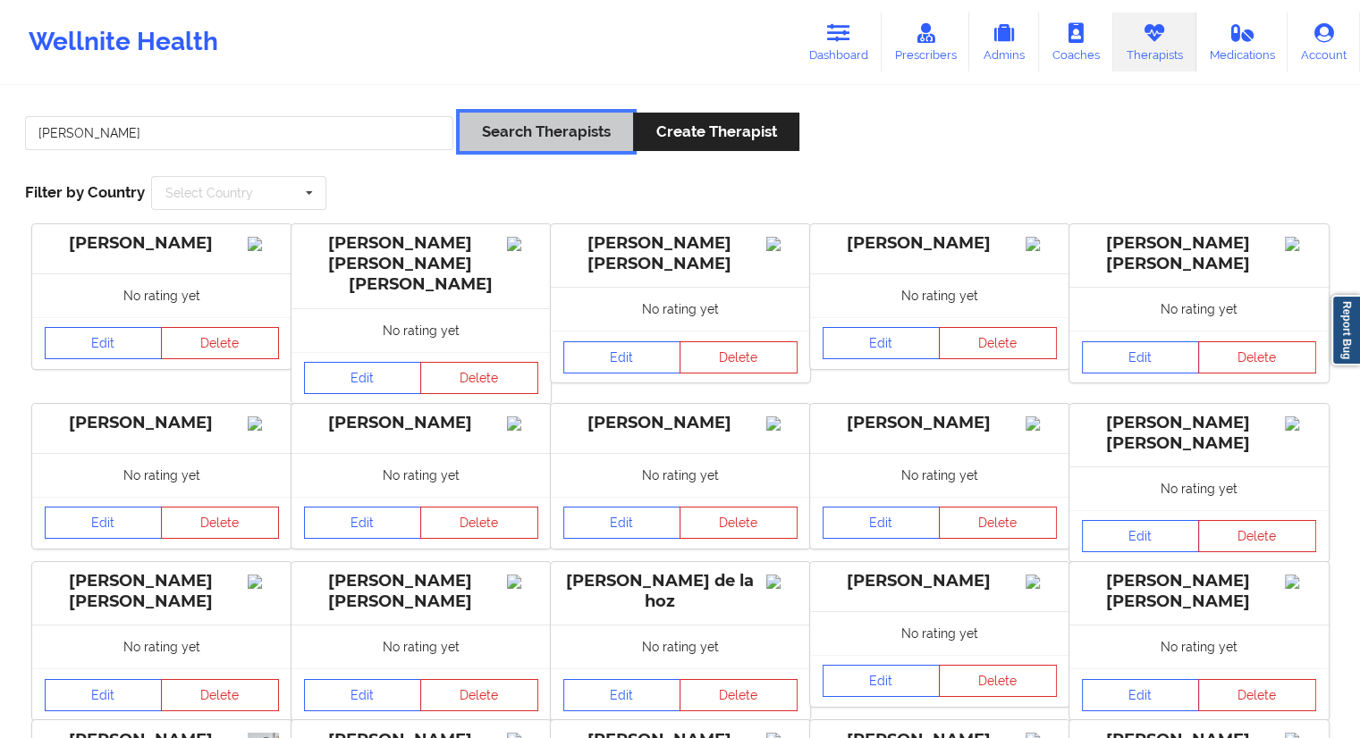
click at [518, 140] on button "Search Therapists" at bounding box center [545, 132] width 173 height 38
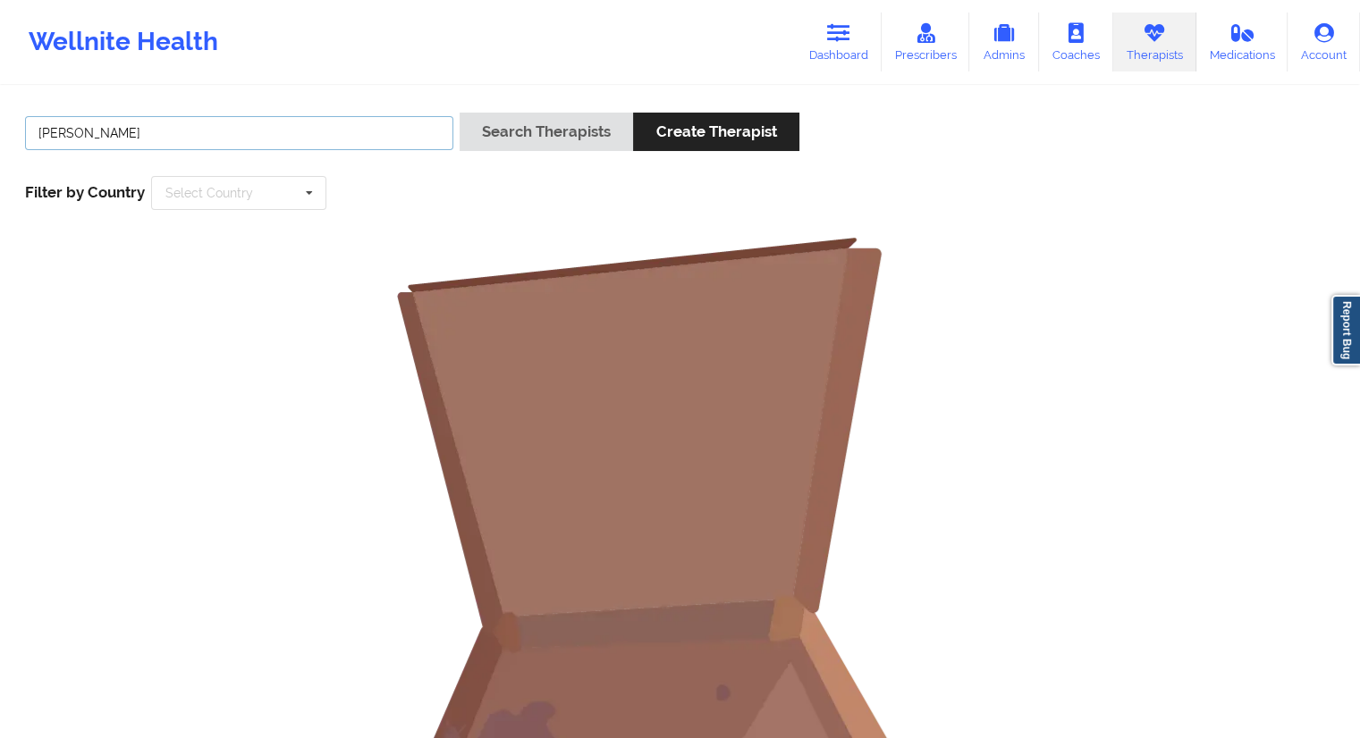
click at [81, 130] on input "[PERSON_NAME]" at bounding box center [239, 133] width 428 height 34
click at [97, 130] on input "[PERSON_NAME]" at bounding box center [239, 133] width 428 height 34
type input "[PERSON_NAME]"
click at [554, 144] on button "Search Therapists" at bounding box center [545, 132] width 173 height 38
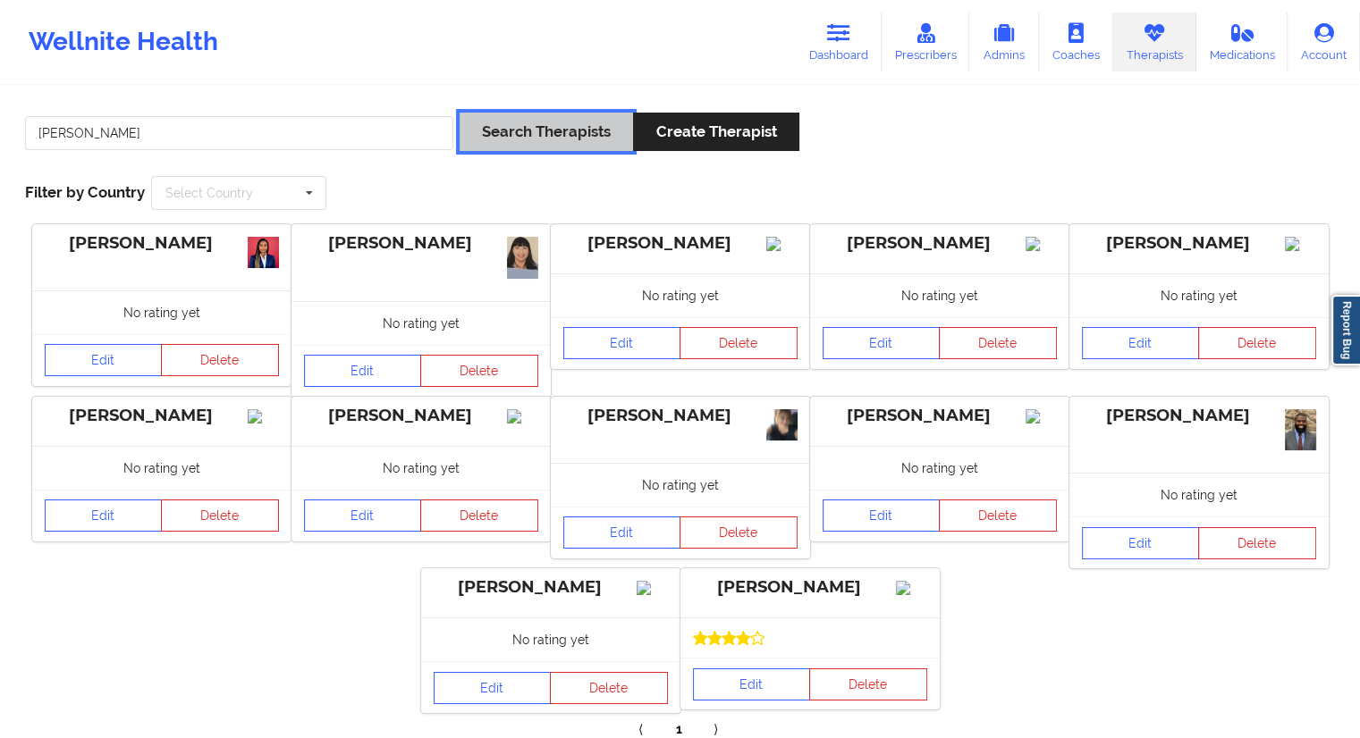
scroll to position [111, 0]
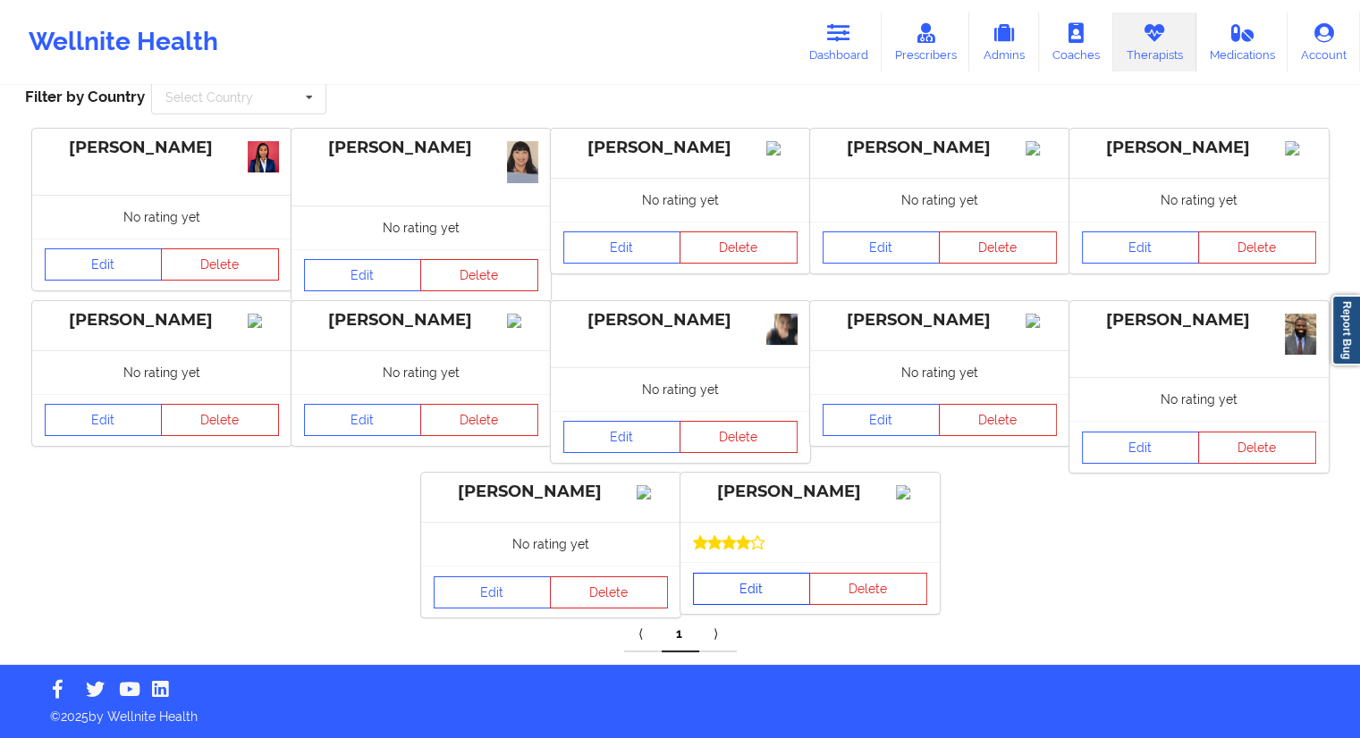
click at [747, 594] on link "Edit" at bounding box center [752, 589] width 118 height 32
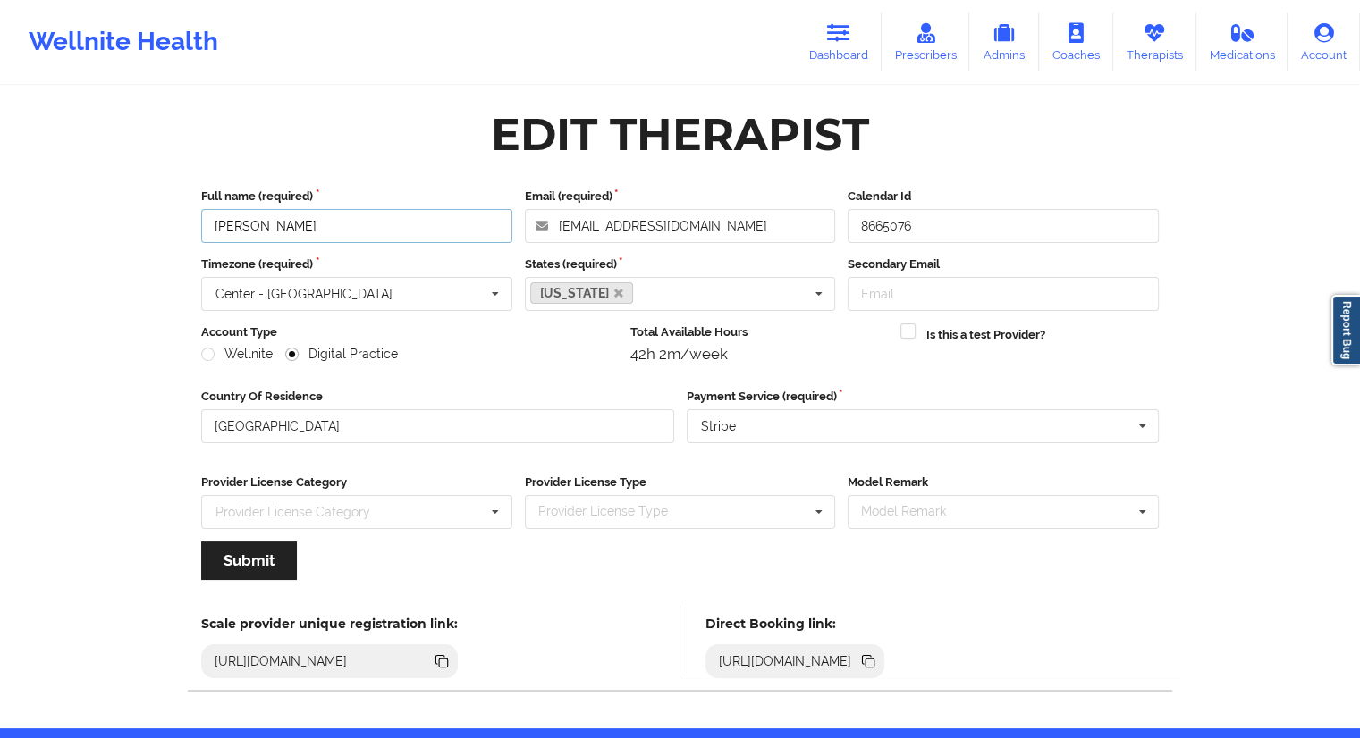
drag, startPoint x: 322, startPoint y: 222, endPoint x: 186, endPoint y: 226, distance: 135.9
click at [186, 226] on div "Edit Therapist Full name (required) [PERSON_NAME] Email (required) [EMAIL_ADDRE…" at bounding box center [679, 408] width 1007 height 616
click at [874, 661] on icon at bounding box center [869, 663] width 9 height 9
click at [874, 659] on icon at bounding box center [869, 663] width 9 height 9
drag, startPoint x: 1176, startPoint y: 666, endPoint x: 1167, endPoint y: 668, distance: 9.1
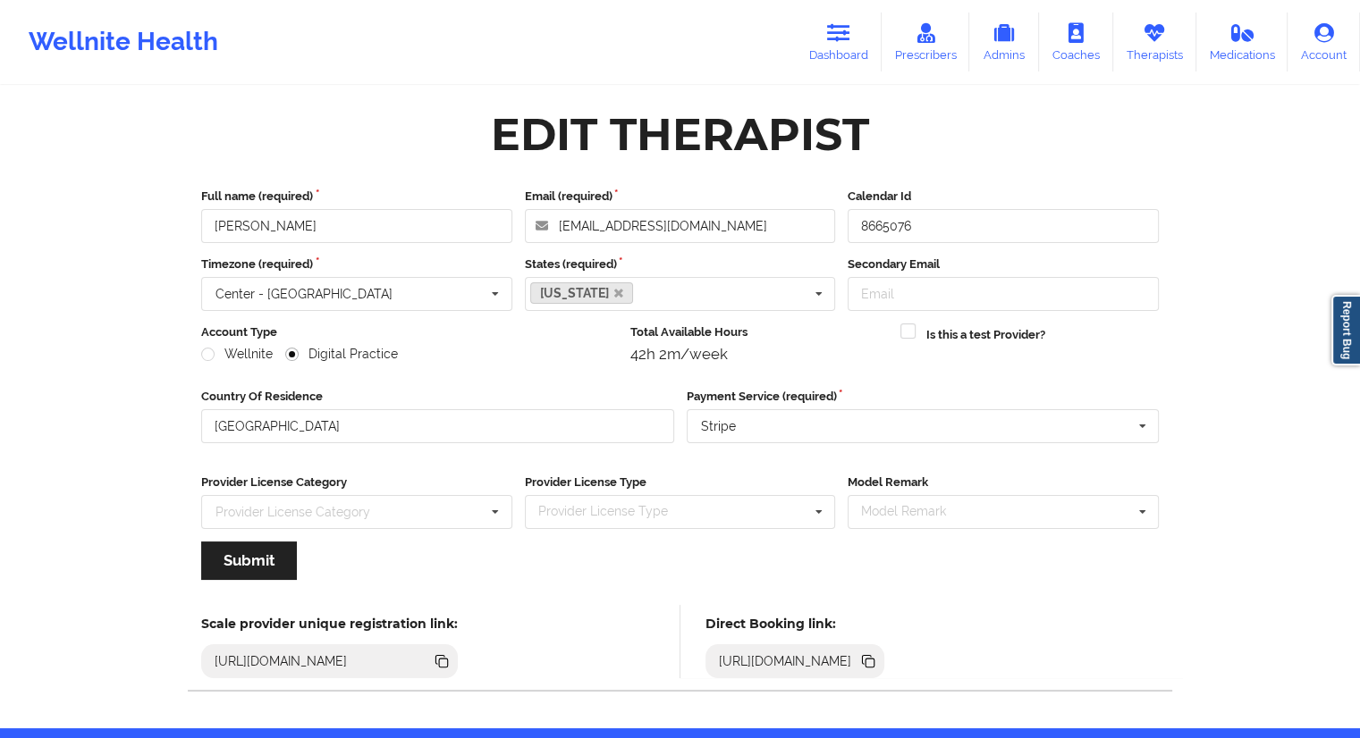
click at [1176, 668] on div "Direct Booking link: [URL][DOMAIN_NAME]" at bounding box center [932, 641] width 504 height 73
click at [874, 661] on icon at bounding box center [869, 663] width 9 height 9
drag, startPoint x: 1166, startPoint y: 49, endPoint x: 1157, endPoint y: 54, distance: 10.0
click at [1166, 49] on link "Therapists" at bounding box center [1154, 42] width 83 height 59
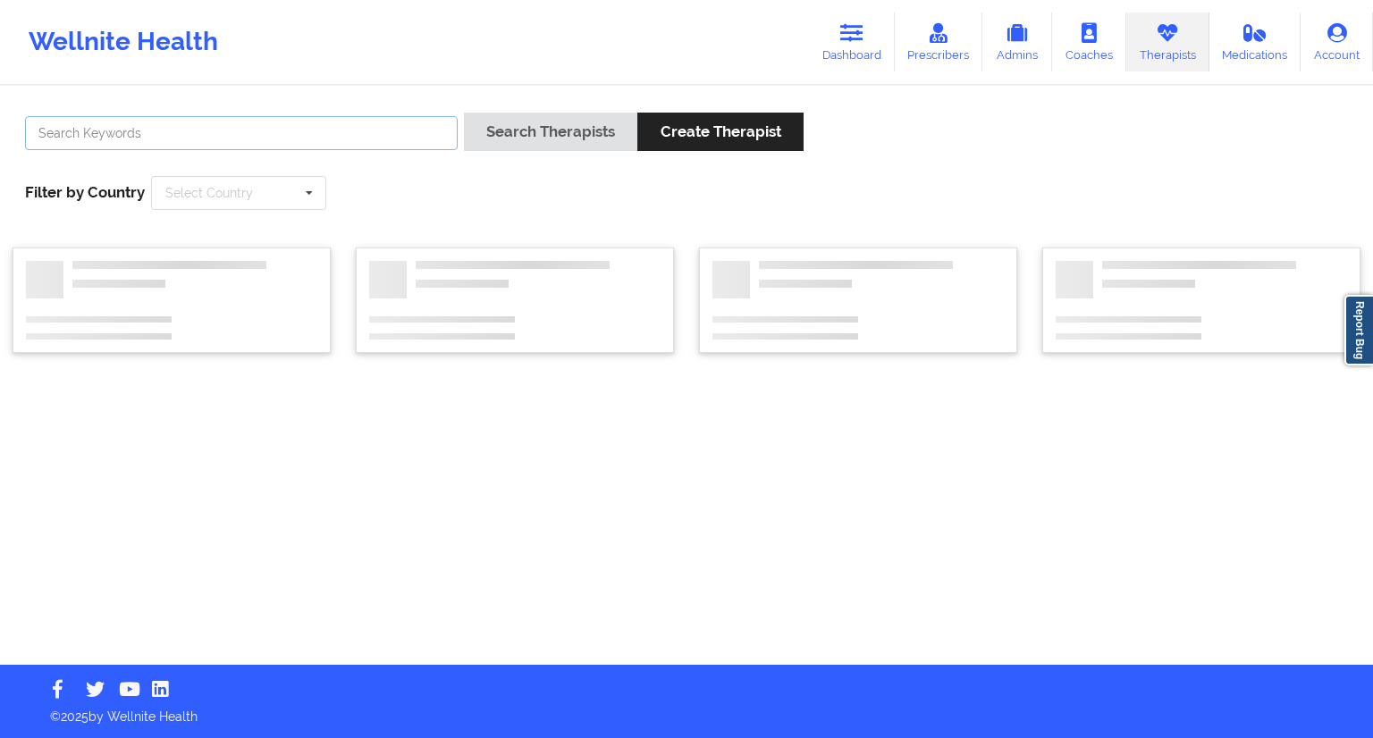
click at [107, 141] on input "text" at bounding box center [241, 133] width 433 height 34
paste input "[PERSON_NAME]"
click at [465, 126] on div "[PERSON_NAME] Search Therapists Create Therapist" at bounding box center [687, 138] width 1336 height 51
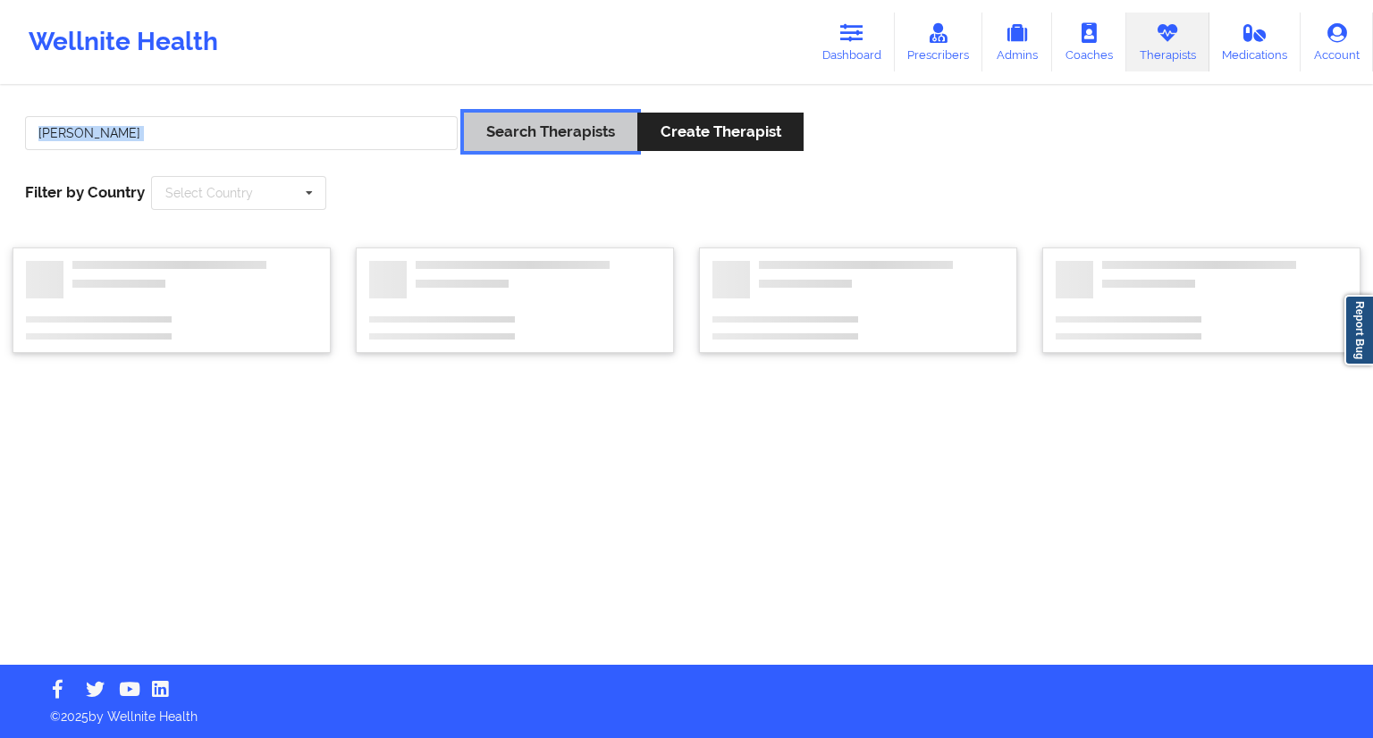
click at [508, 130] on button "Search Therapists" at bounding box center [550, 132] width 173 height 38
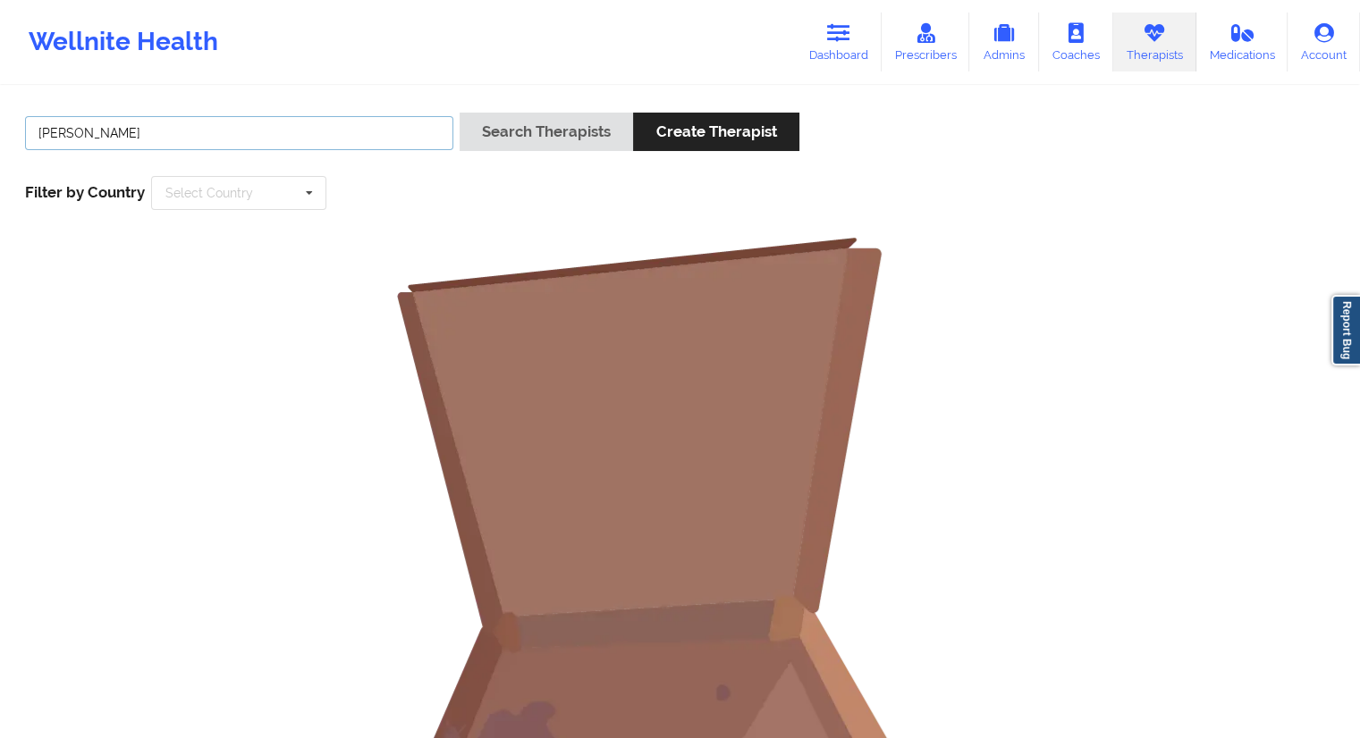
click at [161, 125] on input "[PERSON_NAME]" at bounding box center [239, 133] width 428 height 34
click at [43, 126] on input "[PERSON_NAME]" at bounding box center [239, 133] width 428 height 34
type input "[PERSON_NAME]"
click at [518, 131] on button "Search Therapists" at bounding box center [545, 132] width 173 height 38
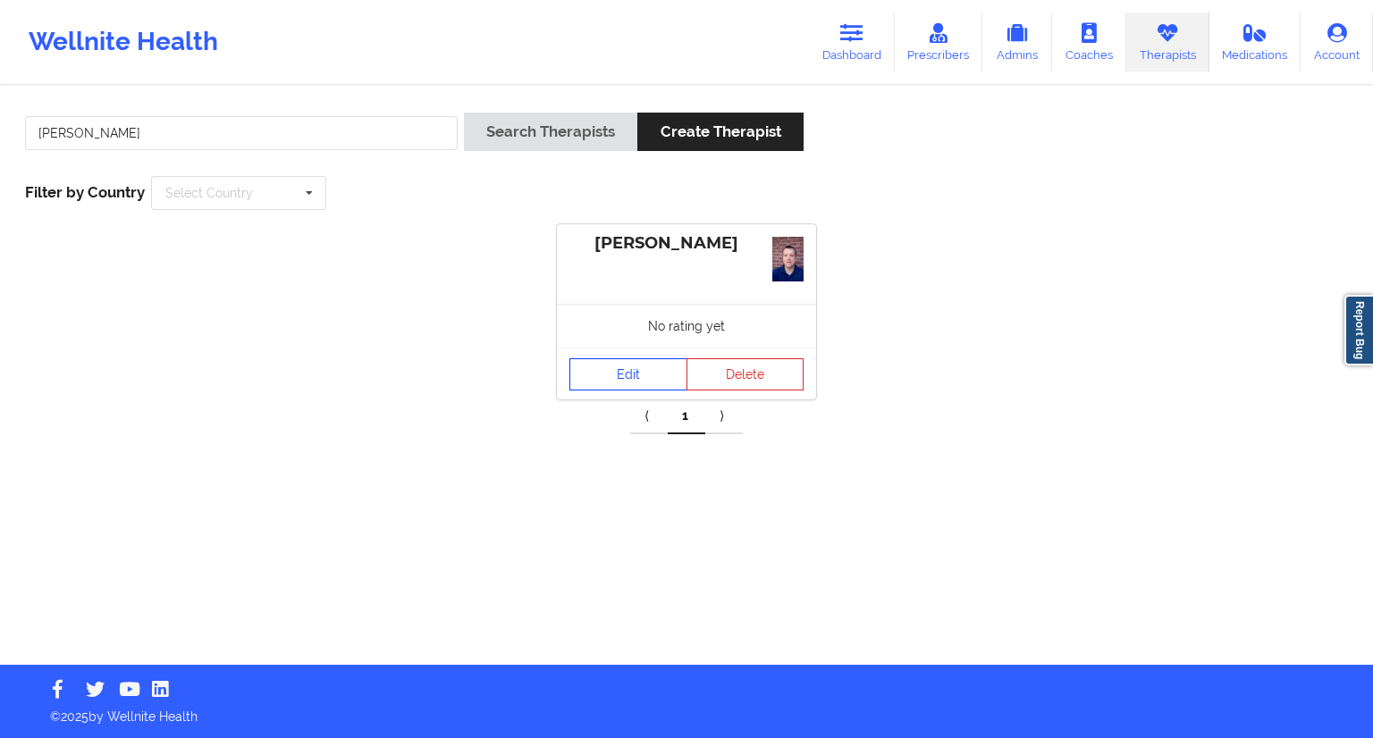
click at [628, 376] on link "Edit" at bounding box center [628, 374] width 118 height 32
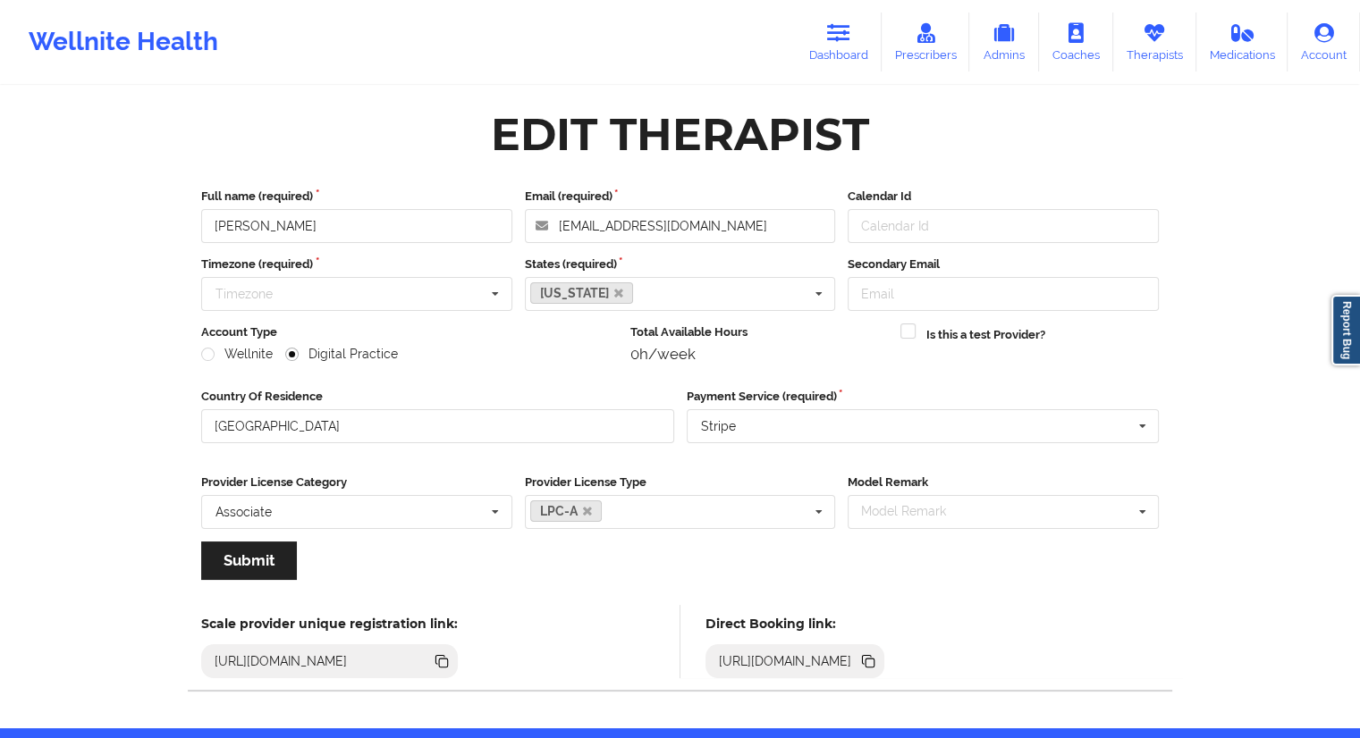
click at [878, 670] on icon at bounding box center [868, 662] width 20 height 20
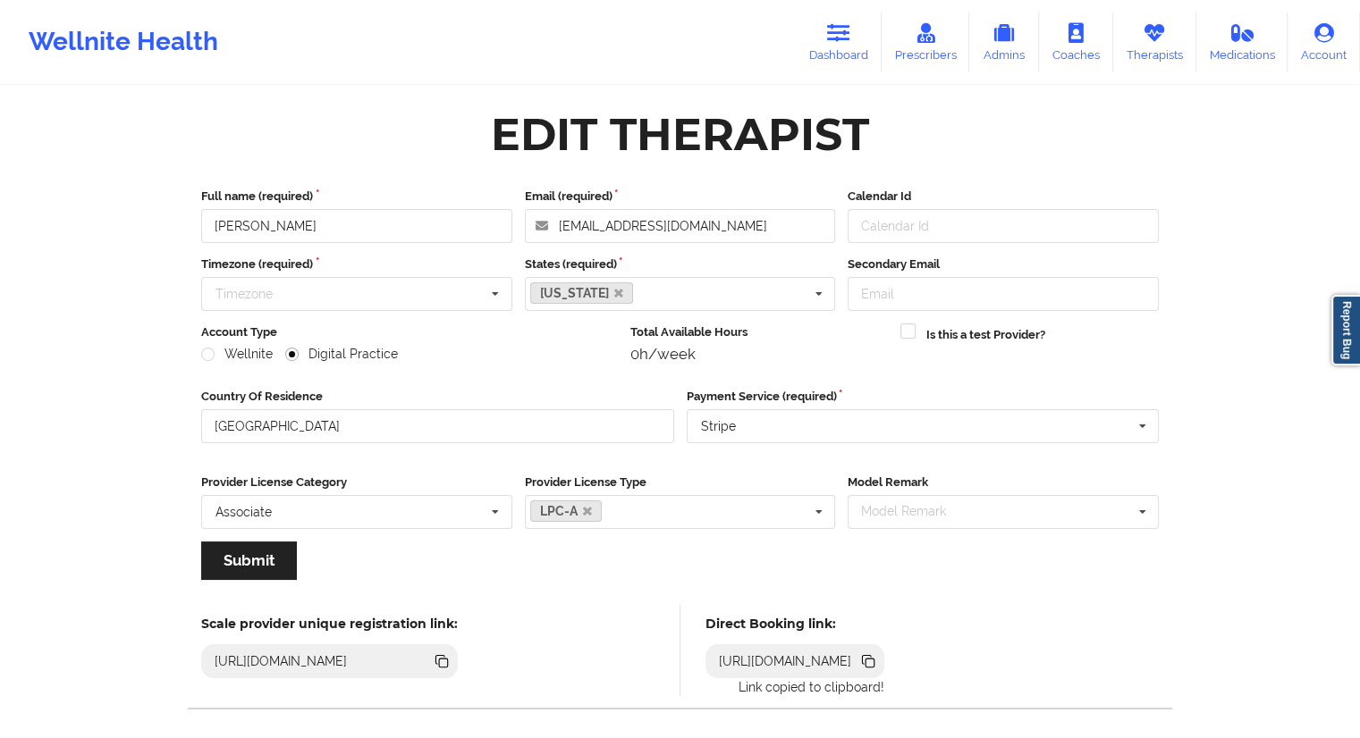
click at [878, 658] on icon at bounding box center [868, 662] width 20 height 20
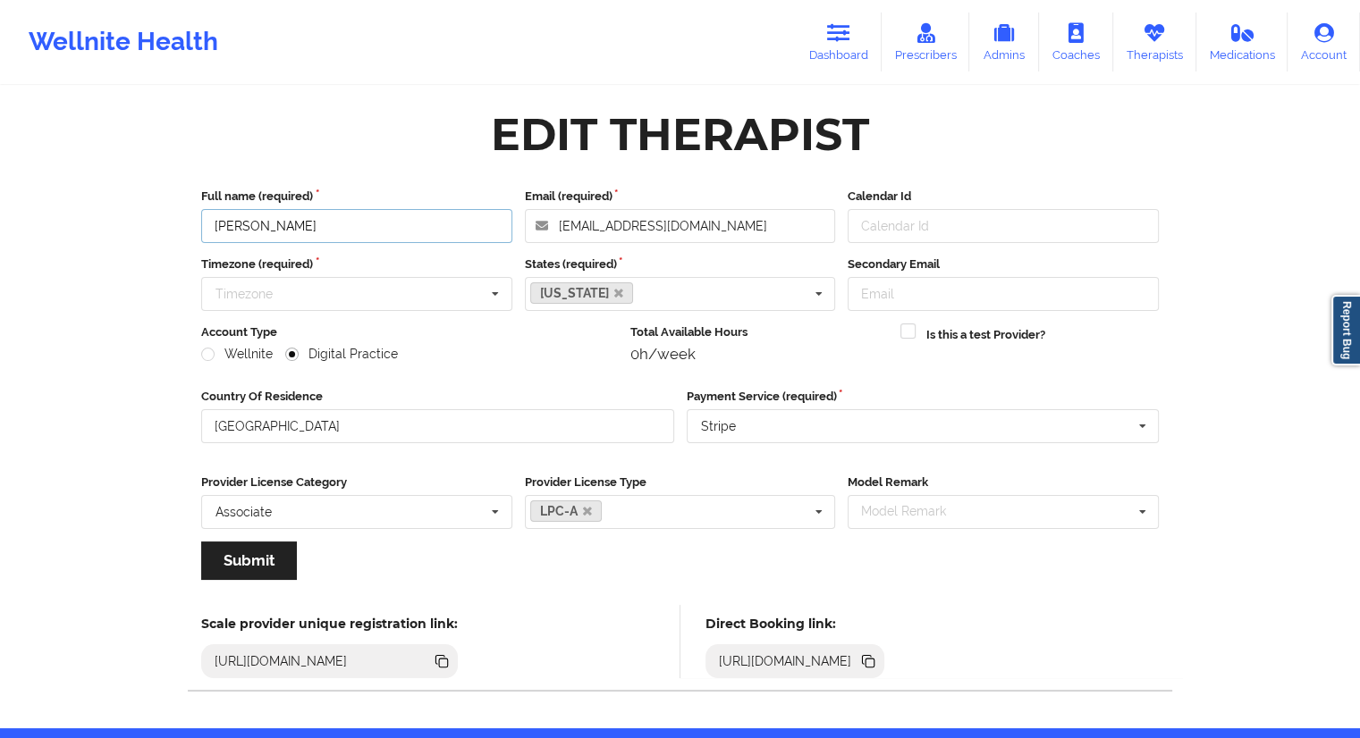
drag, startPoint x: 315, startPoint y: 223, endPoint x: 197, endPoint y: 223, distance: 118.0
click at [197, 223] on div "Full name (required) [PERSON_NAME]" at bounding box center [357, 215] width 324 height 55
click at [839, 43] on link "Dashboard" at bounding box center [839, 42] width 86 height 59
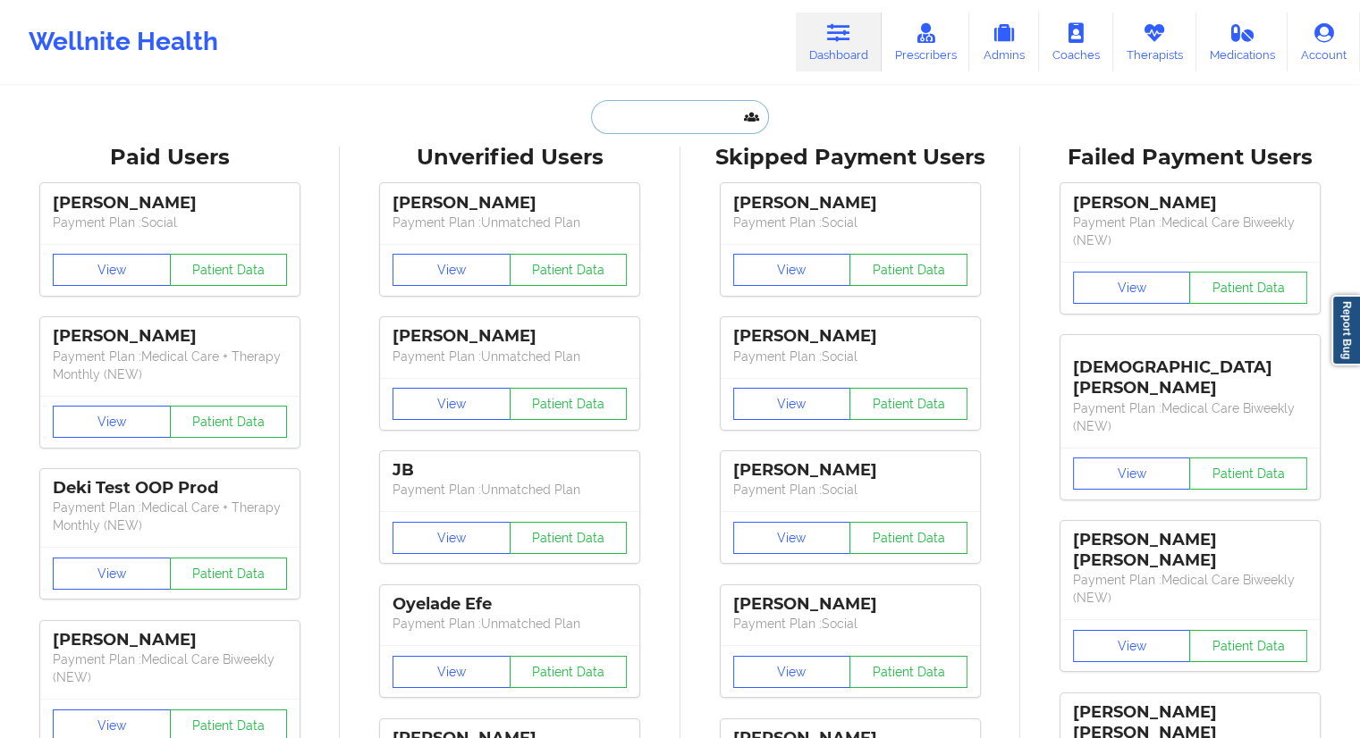
click at [661, 122] on input "text" at bounding box center [679, 117] width 177 height 34
paste input "[PERSON_NAME]"
type input "[PERSON_NAME]"
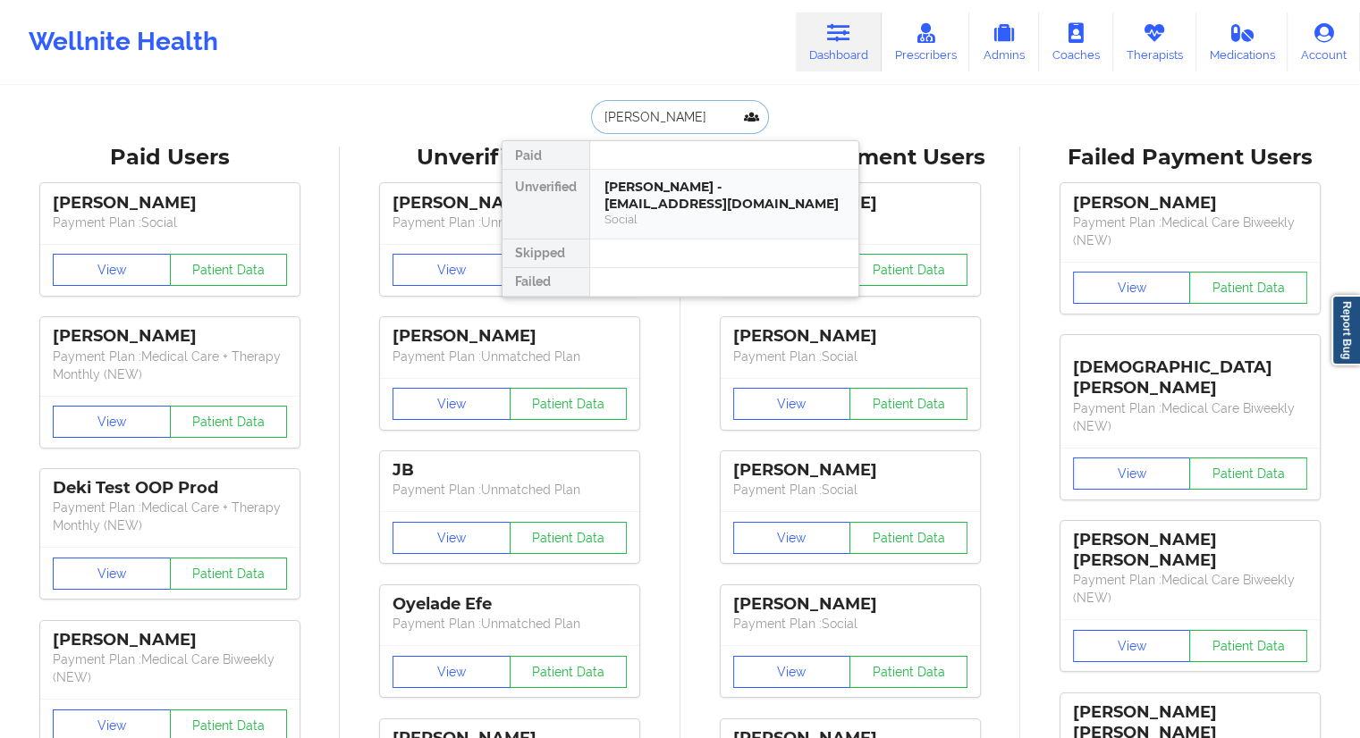
click at [661, 205] on div "[PERSON_NAME] - [EMAIL_ADDRESS][DOMAIN_NAME]" at bounding box center [724, 195] width 240 height 33
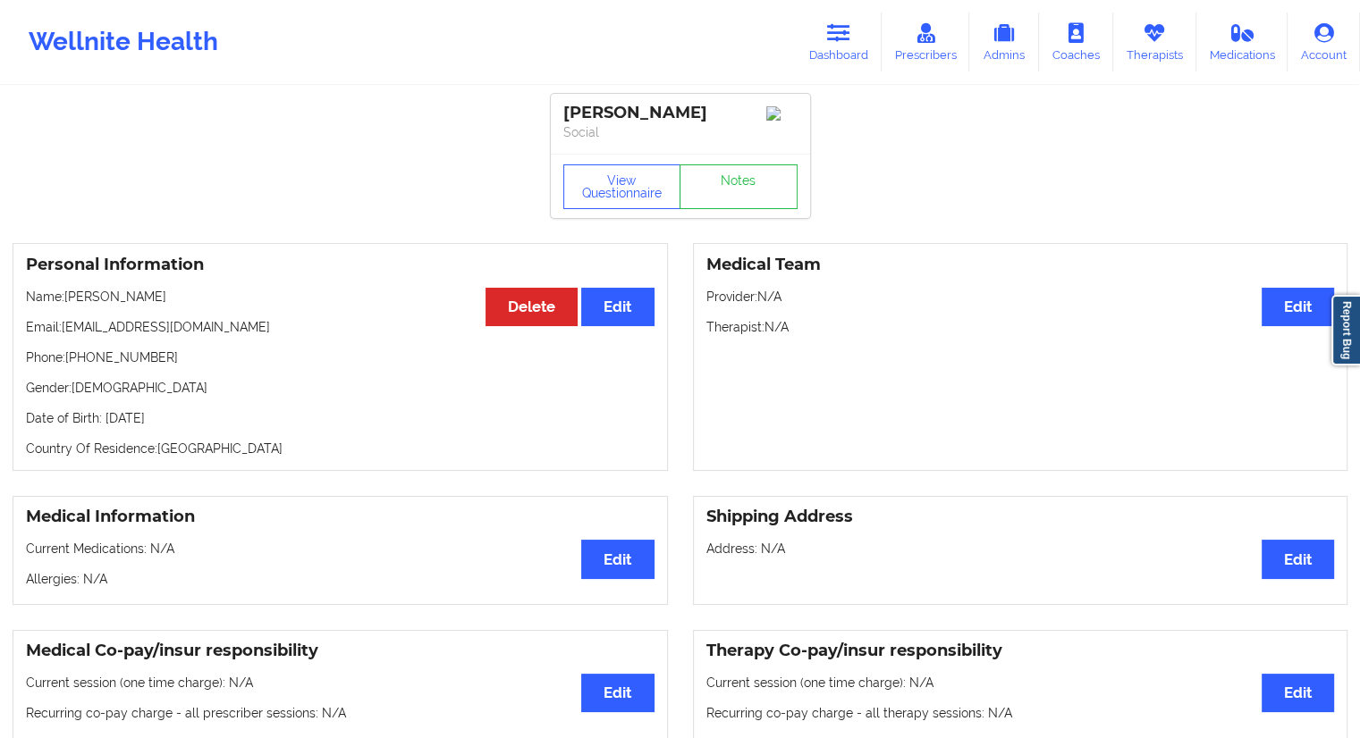
drag, startPoint x: 175, startPoint y: 308, endPoint x: 66, endPoint y: 301, distance: 109.3
click at [66, 301] on p "Name: [PERSON_NAME]" at bounding box center [340, 297] width 628 height 18
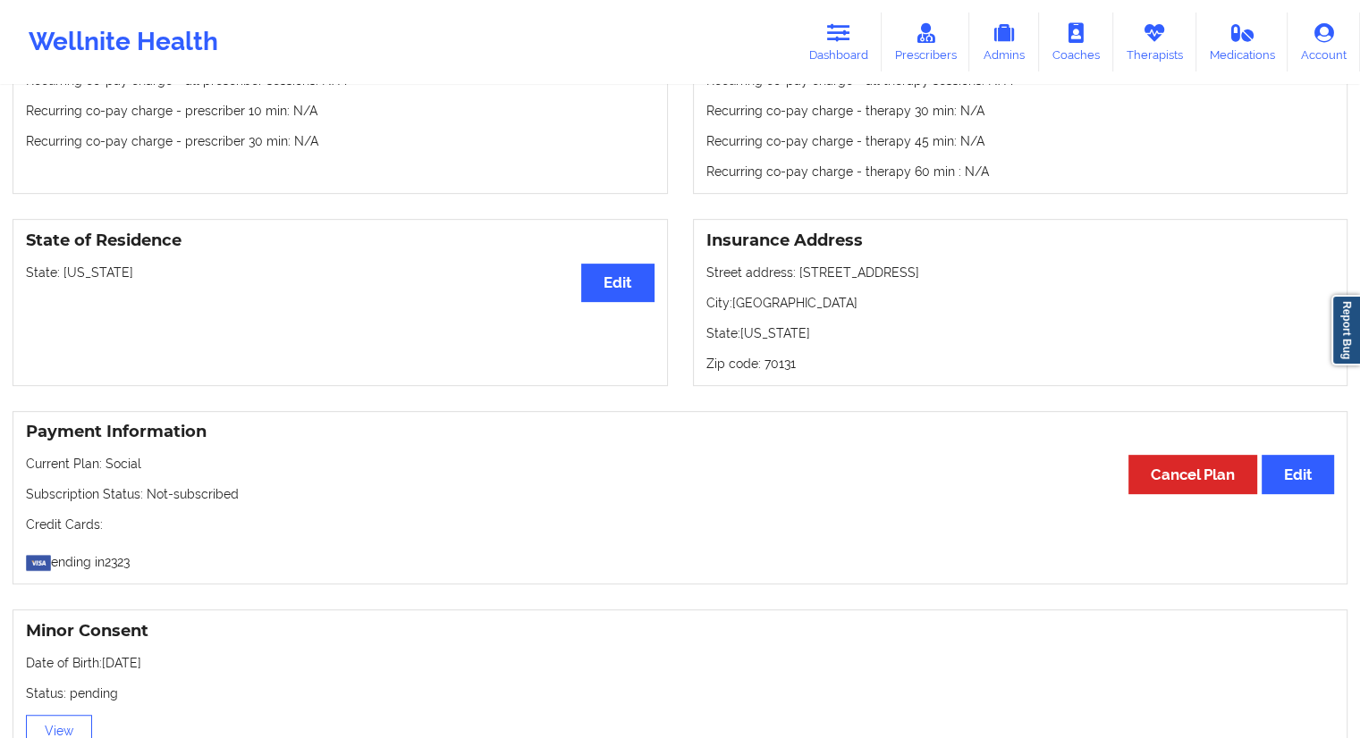
scroll to position [536, 0]
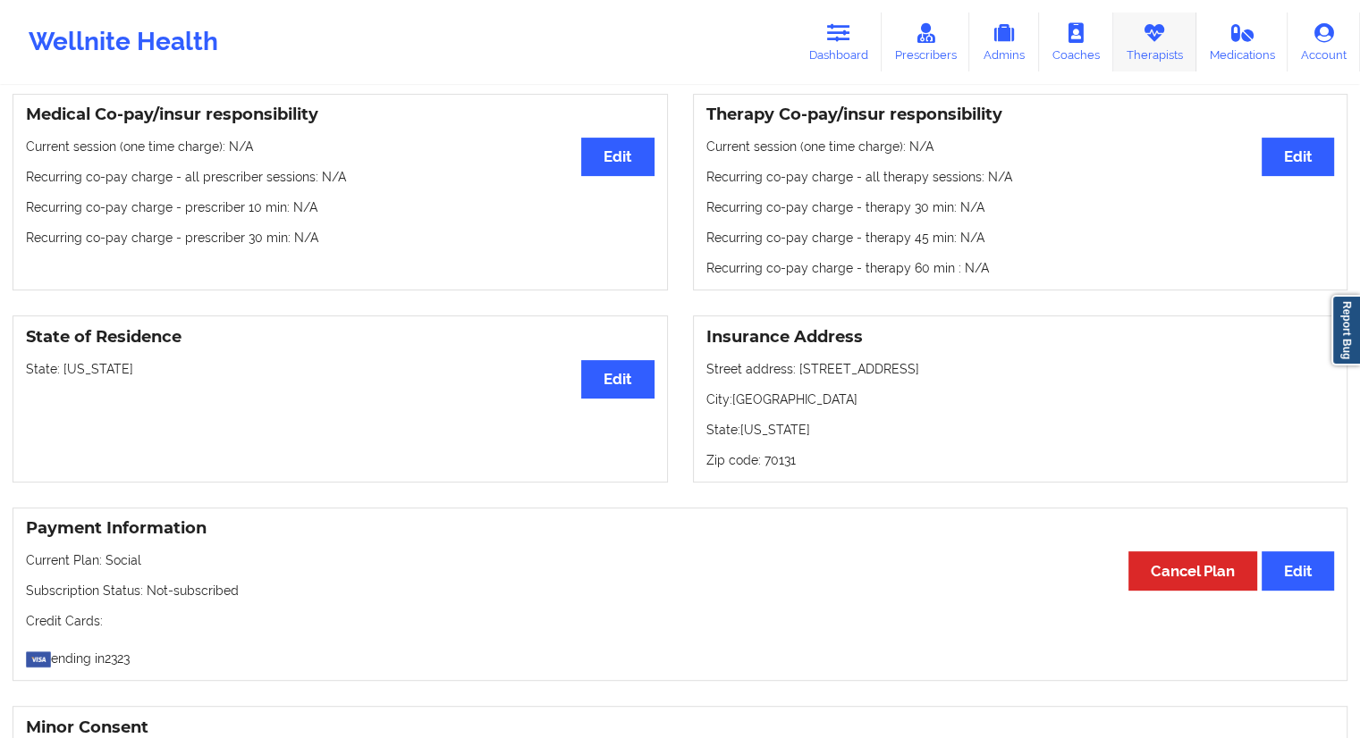
click at [1149, 35] on icon at bounding box center [1153, 33] width 23 height 20
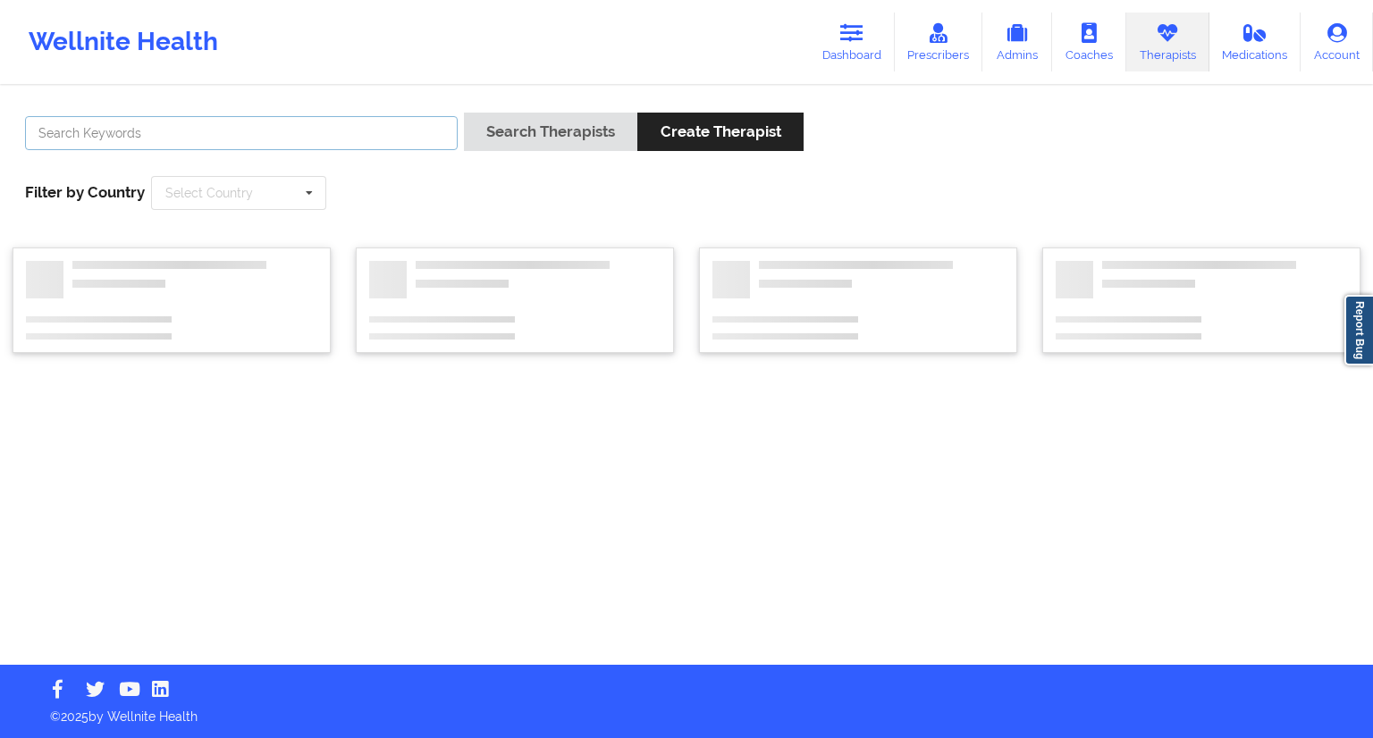
click at [333, 130] on input "text" at bounding box center [241, 133] width 433 height 34
paste input "[PERSON_NAME]"
type input "[PERSON_NAME]"
click at [501, 144] on button "Search Therapists" at bounding box center [550, 132] width 173 height 38
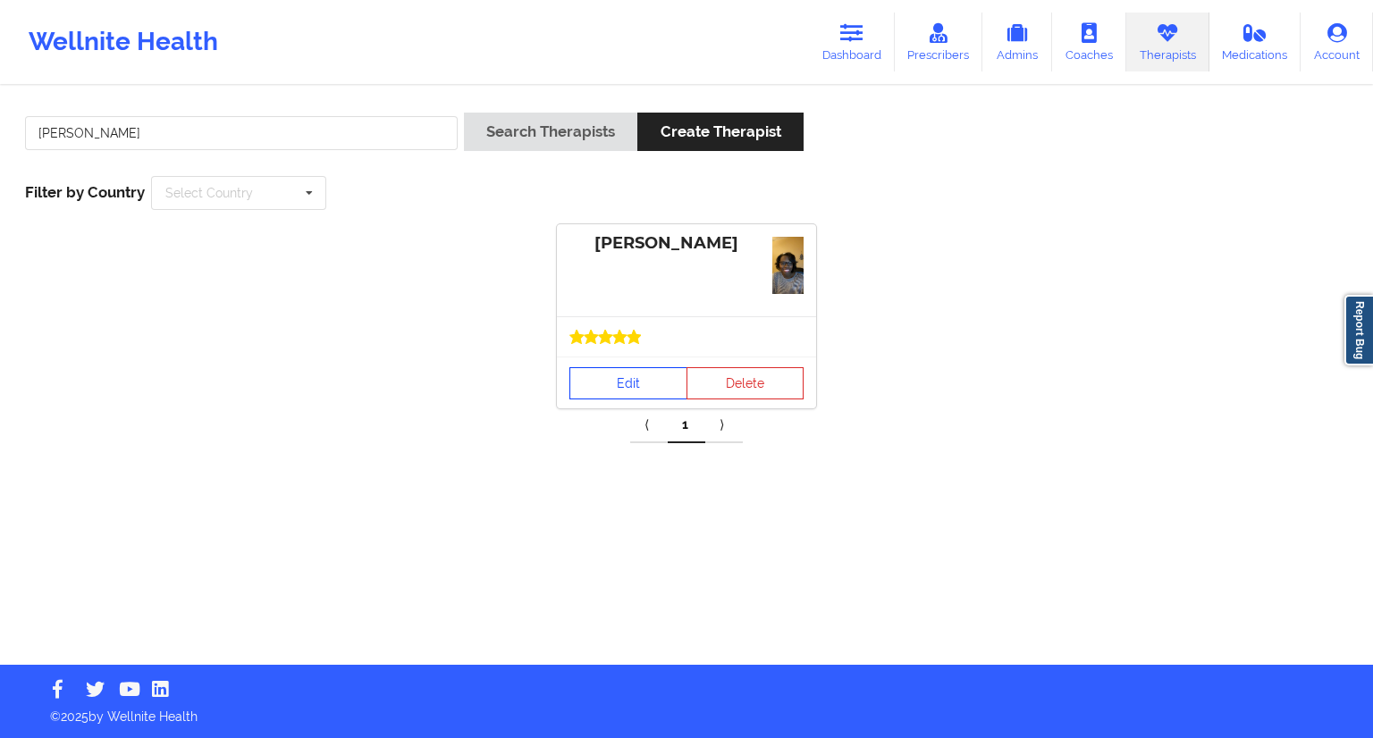
click at [614, 387] on link "Edit" at bounding box center [628, 383] width 118 height 32
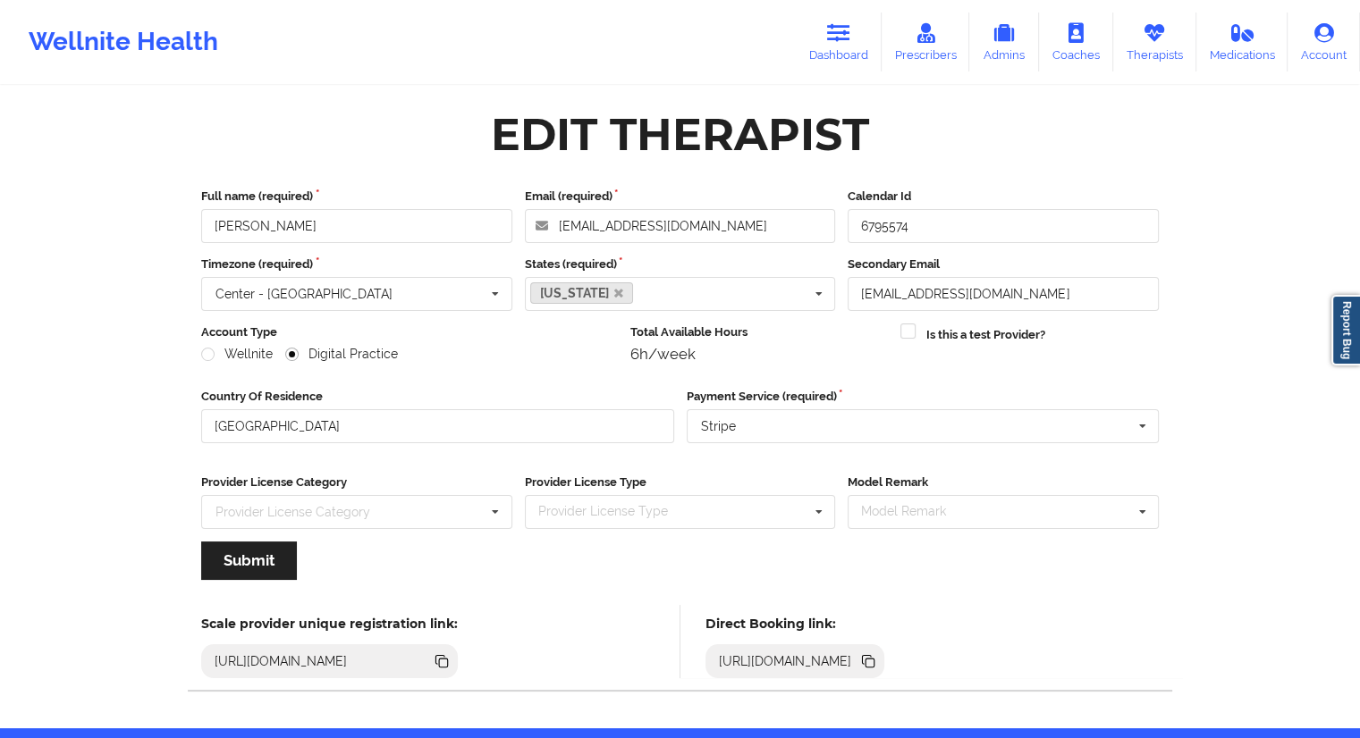
scroll to position [63, 0]
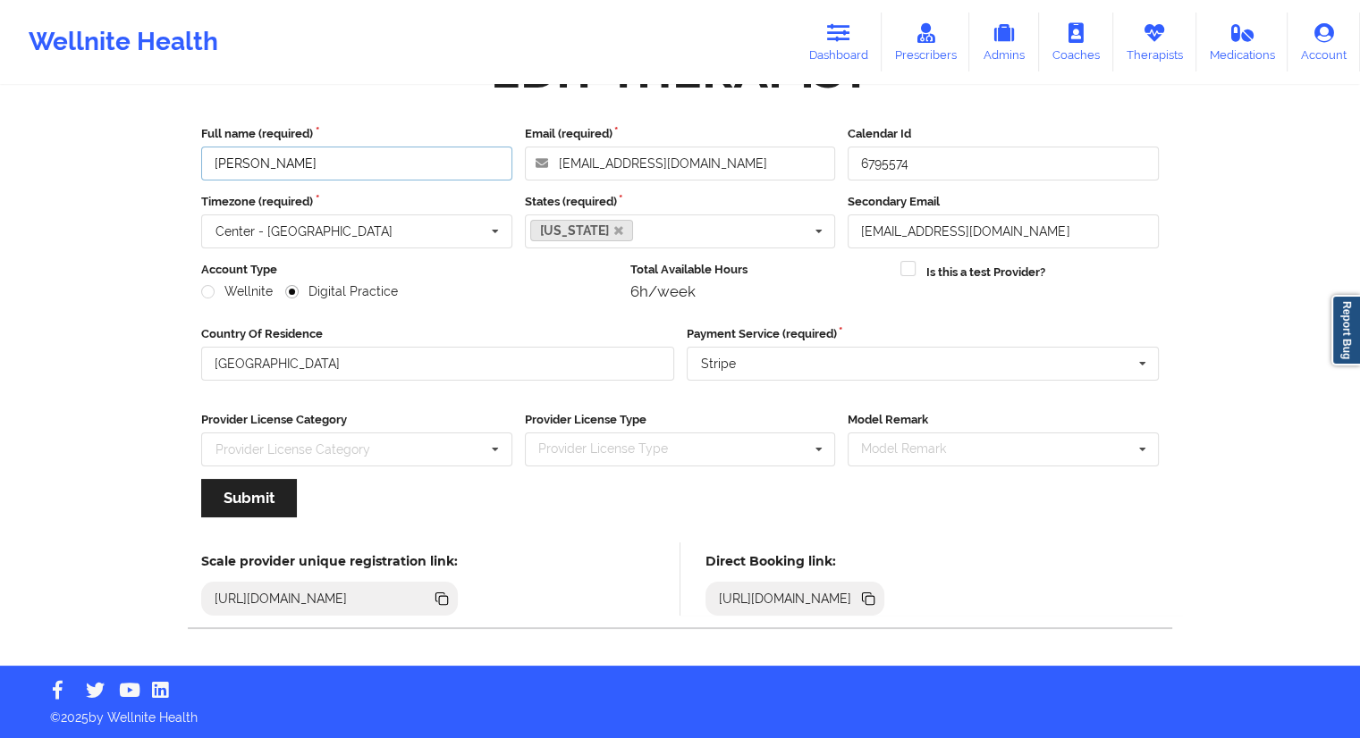
drag, startPoint x: 287, startPoint y: 152, endPoint x: 191, endPoint y: 148, distance: 95.7
click at [191, 148] on div "Full name (required) [PERSON_NAME] Email (required) [EMAIL_ADDRESS][DOMAIN_NAME…" at bounding box center [680, 328] width 982 height 430
click at [885, 608] on div "[URL][DOMAIN_NAME]" at bounding box center [795, 599] width 180 height 34
click at [874, 596] on icon at bounding box center [869, 600] width 9 height 9
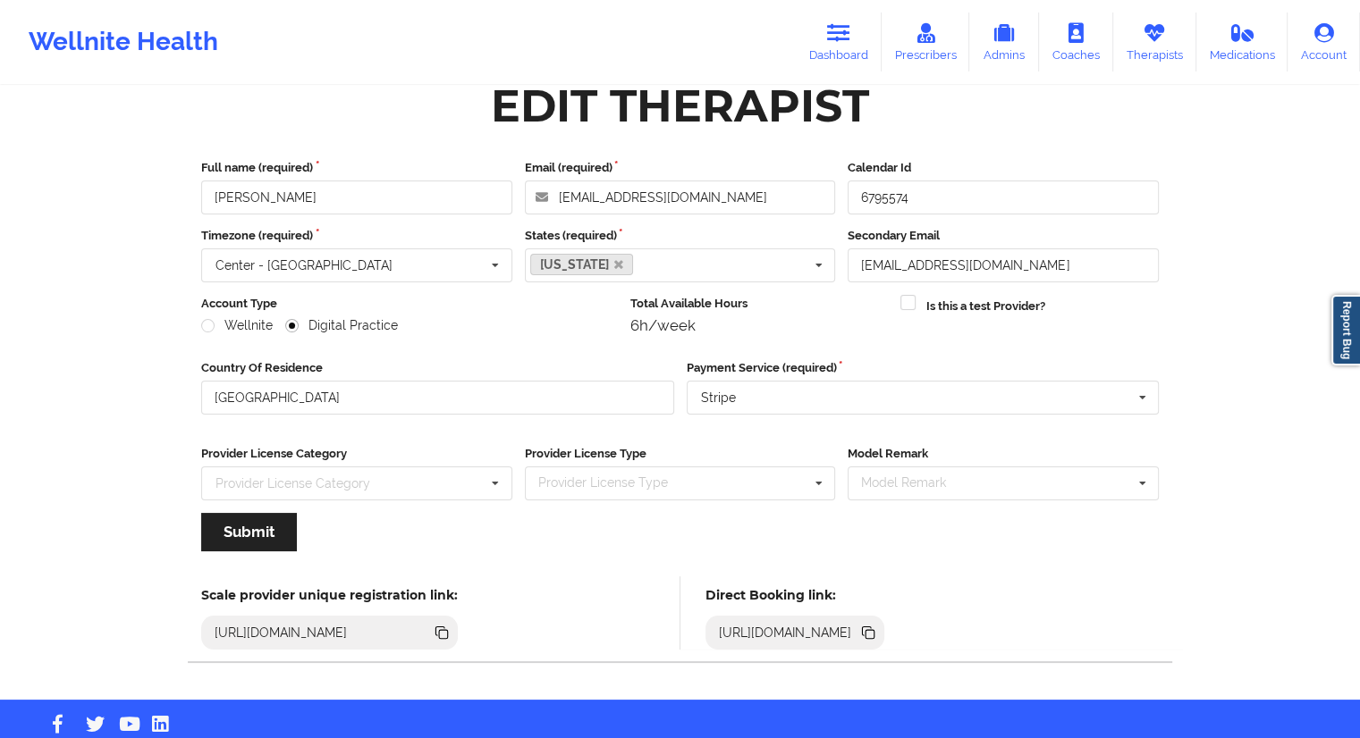
scroll to position [0, 0]
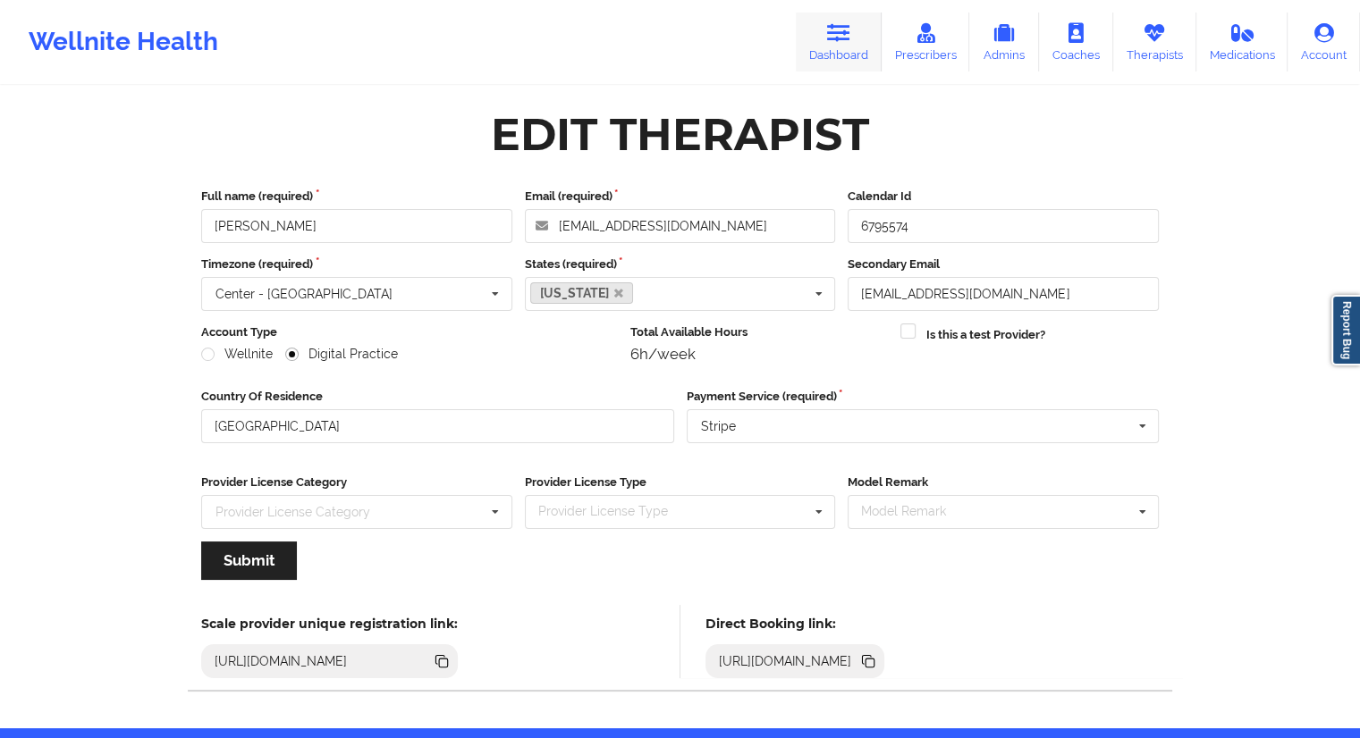
drag, startPoint x: 830, startPoint y: 50, endPoint x: 816, endPoint y: 62, distance: 18.4
click at [830, 50] on link "Dashboard" at bounding box center [839, 42] width 86 height 59
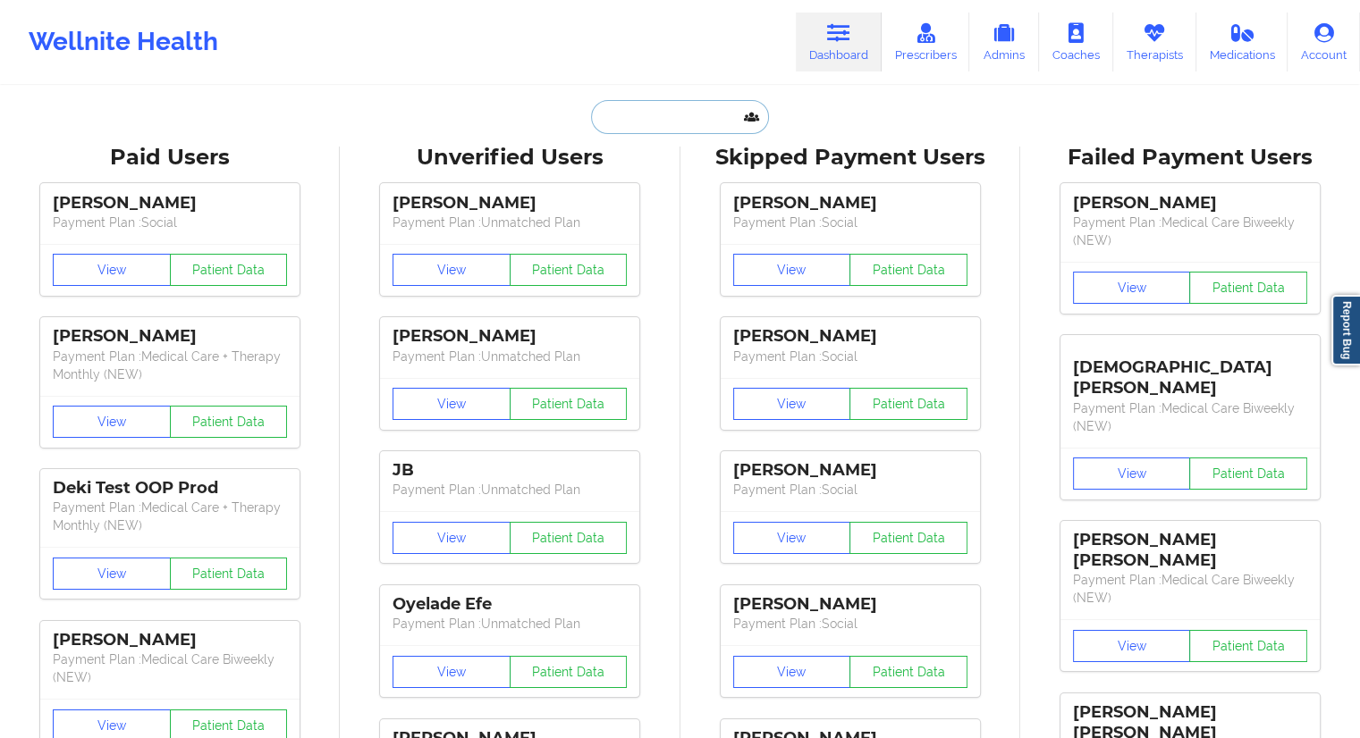
click at [708, 102] on input "text" at bounding box center [679, 117] width 177 height 34
paste input "[PERSON_NAME]"
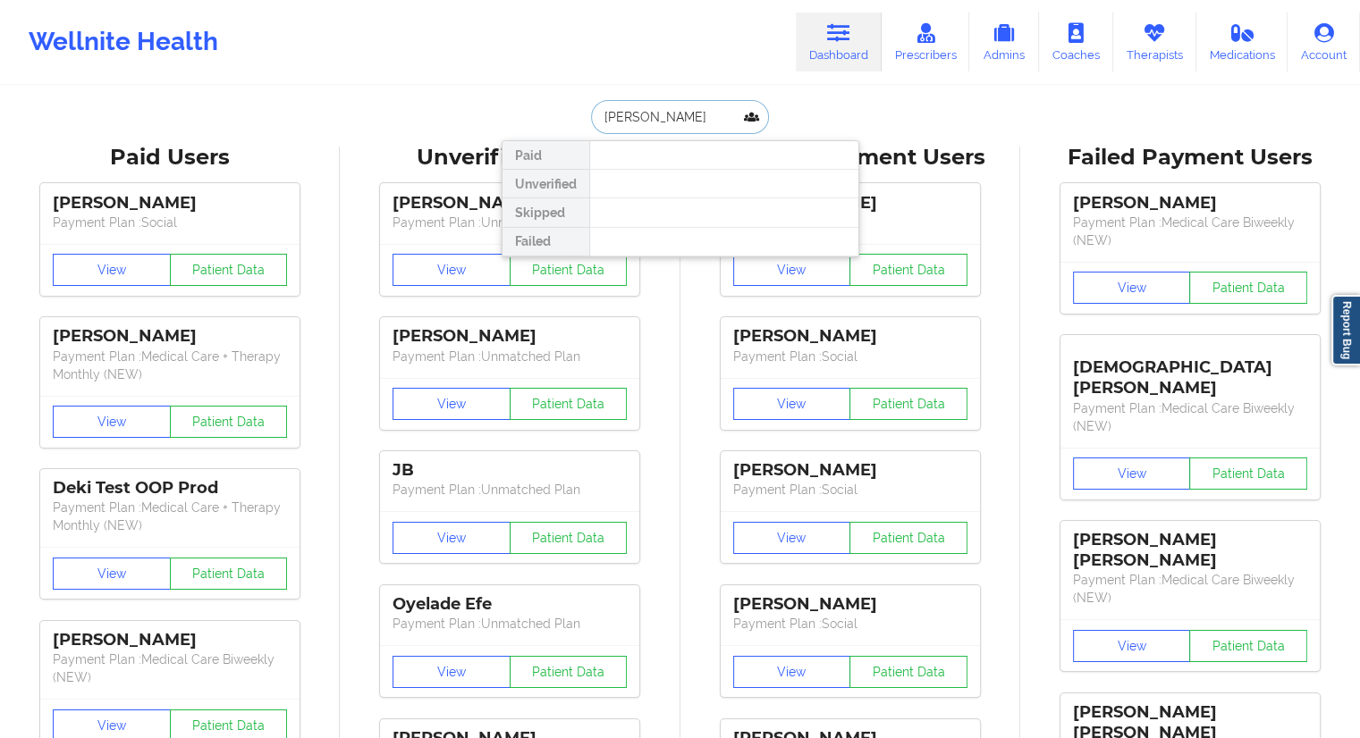
click at [654, 117] on input "[PERSON_NAME]" at bounding box center [679, 117] width 177 height 34
click at [647, 114] on input "[PERSON_NAME]" at bounding box center [679, 117] width 177 height 34
click at [662, 122] on input "[PERSON_NAME]" at bounding box center [679, 117] width 177 height 34
drag, startPoint x: 697, startPoint y: 115, endPoint x: 514, endPoint y: 112, distance: 183.3
click at [514, 112] on div "[PERSON_NAME] Paid Unverified Skipped Failed" at bounding box center [680, 117] width 358 height 34
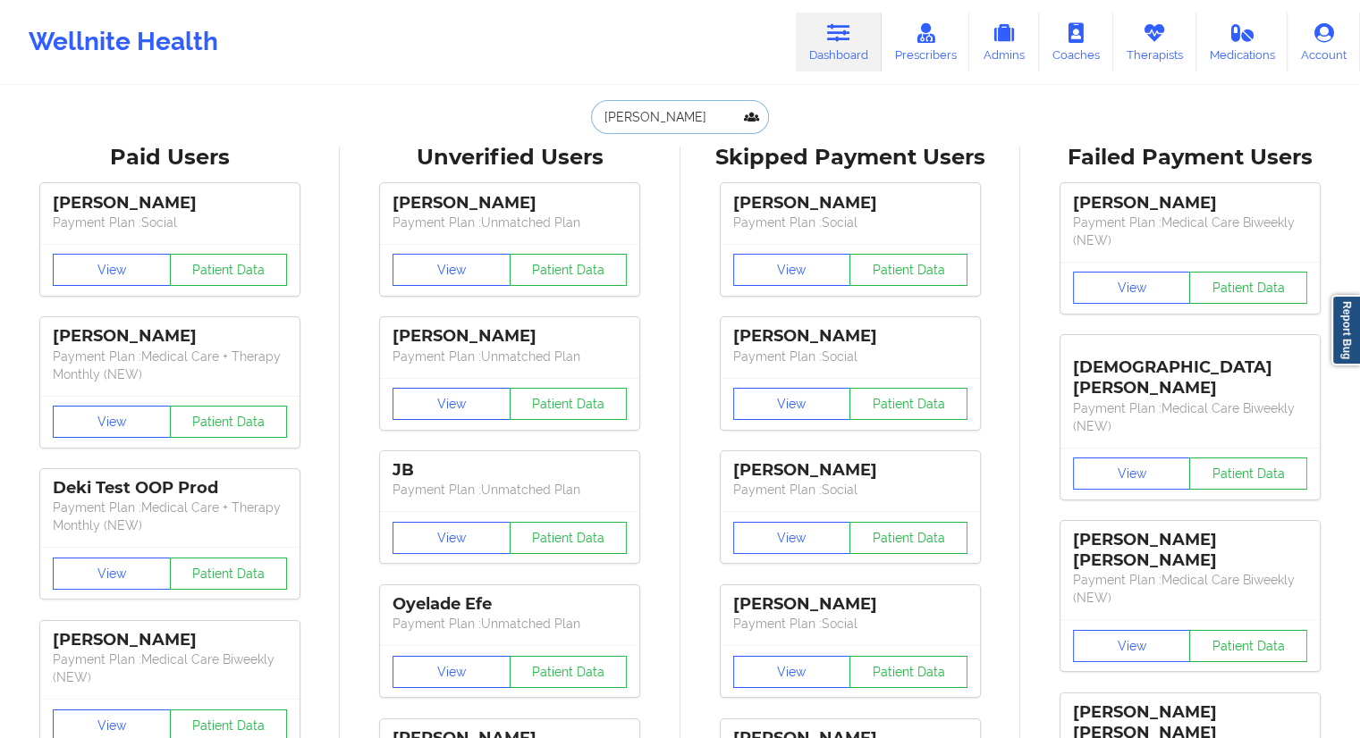
paste input "[PERSON_NAME]"
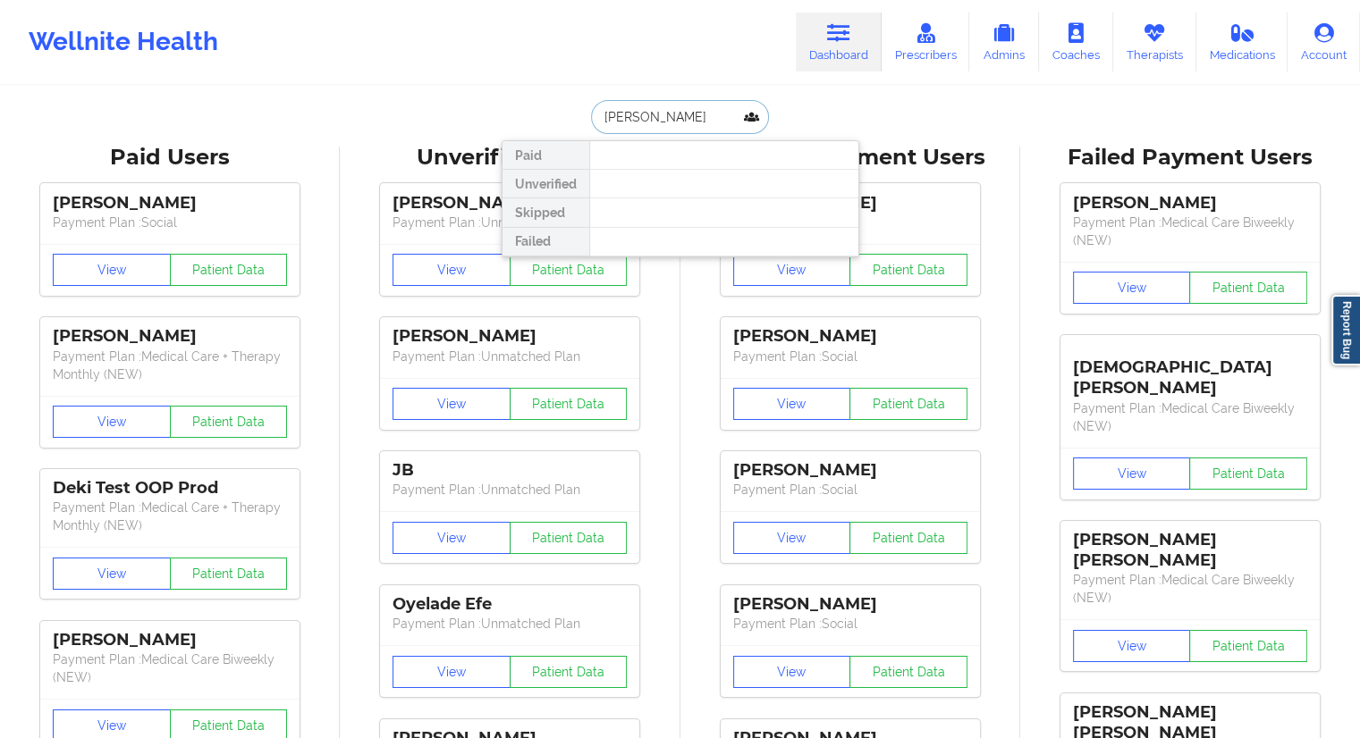
type input "[PERSON_NAME]"
